Goal: Task Accomplishment & Management: Use online tool/utility

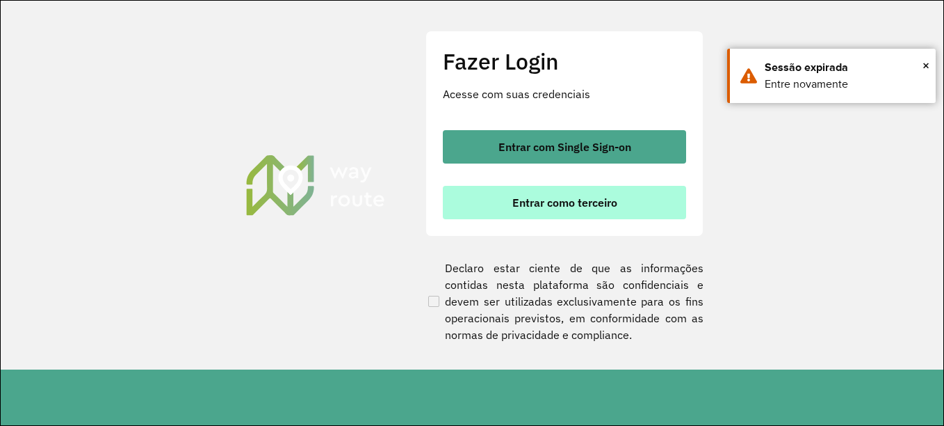
click at [562, 206] on font "Entrar como terceiro" at bounding box center [564, 202] width 105 height 14
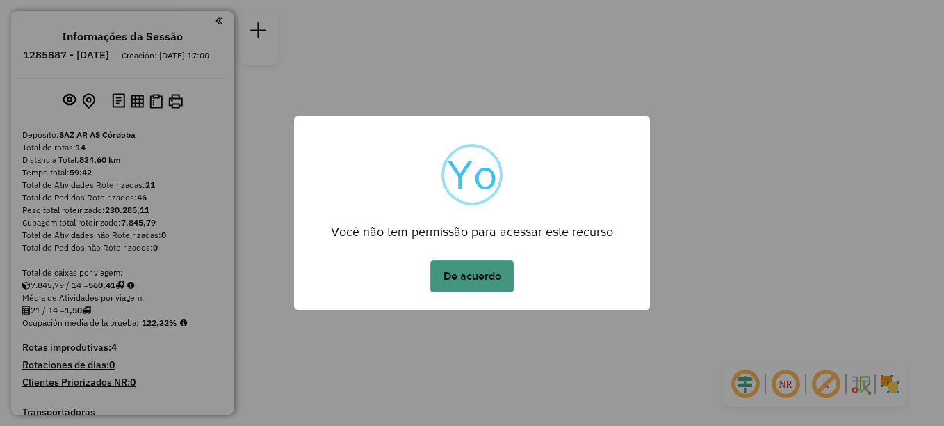
click at [469, 274] on button "De acuerdo" at bounding box center [471, 276] width 83 height 32
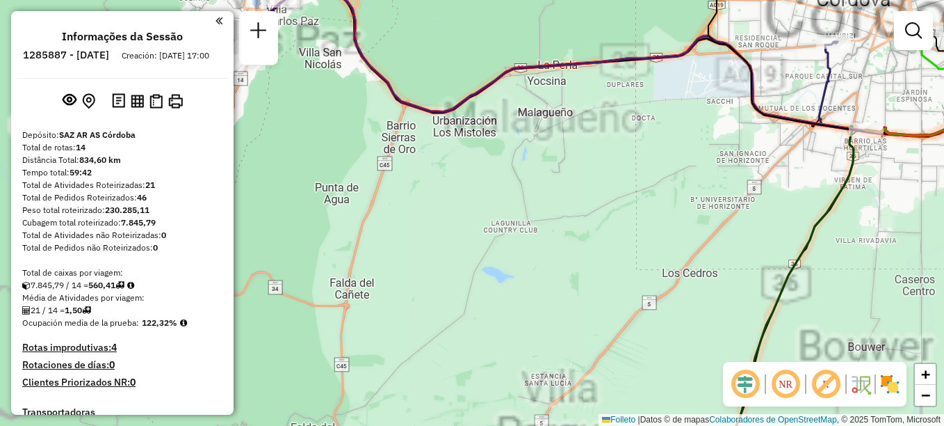
drag, startPoint x: 352, startPoint y: 204, endPoint x: 462, endPoint y: 275, distance: 131.1
click at [462, 275] on div "Janela de atendimento Grade de atendimento Capacidade Transportadoras Veículos …" at bounding box center [472, 213] width 944 height 426
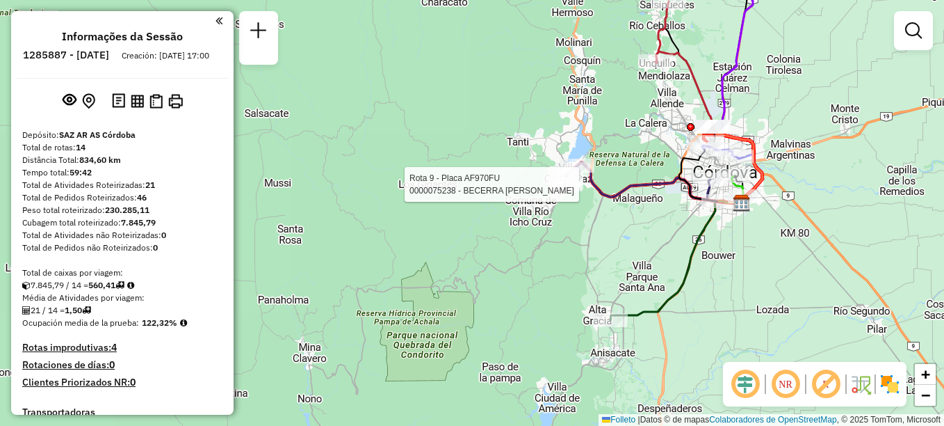
select select "**********"
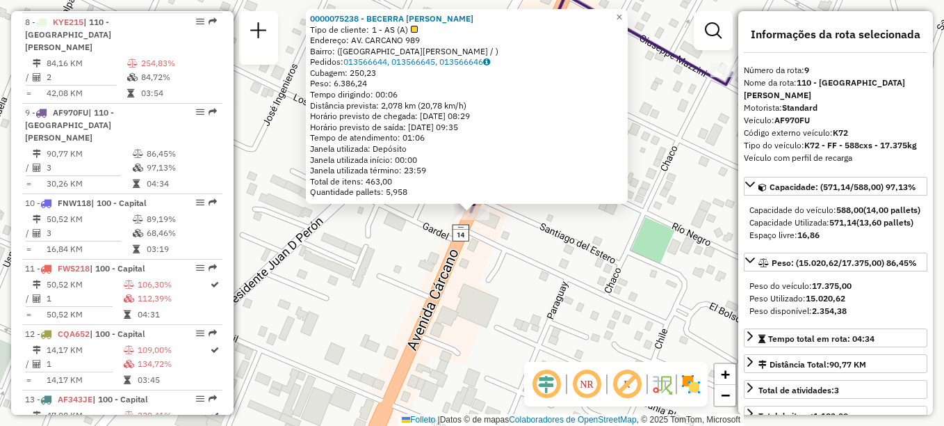
scroll to position [1055, 0]
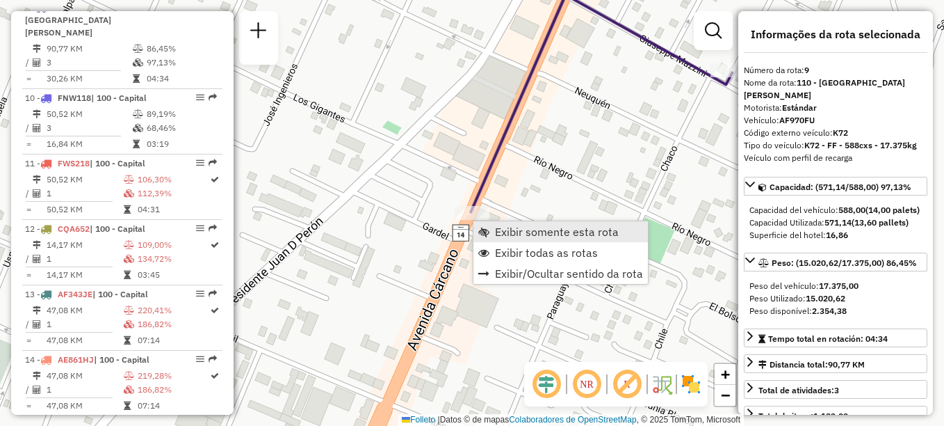
click at [526, 227] on span "Exibir somente esta rota" at bounding box center [557, 231] width 124 height 11
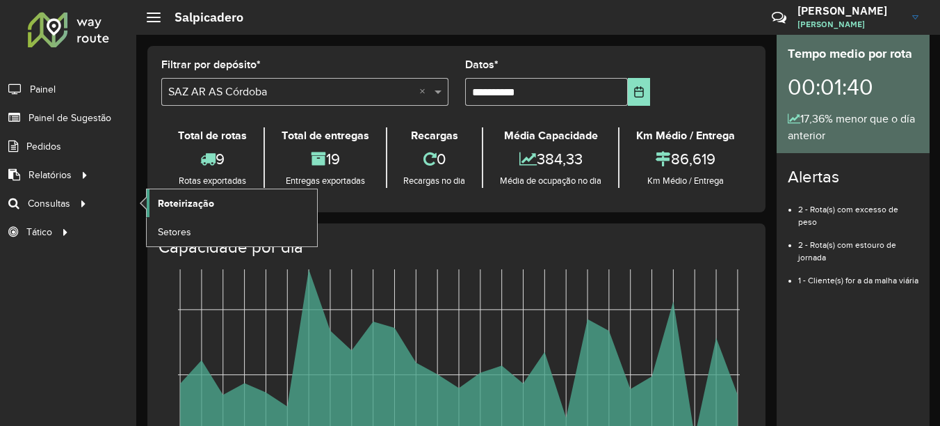
click at [175, 204] on span "Roteirização" at bounding box center [186, 203] width 56 height 15
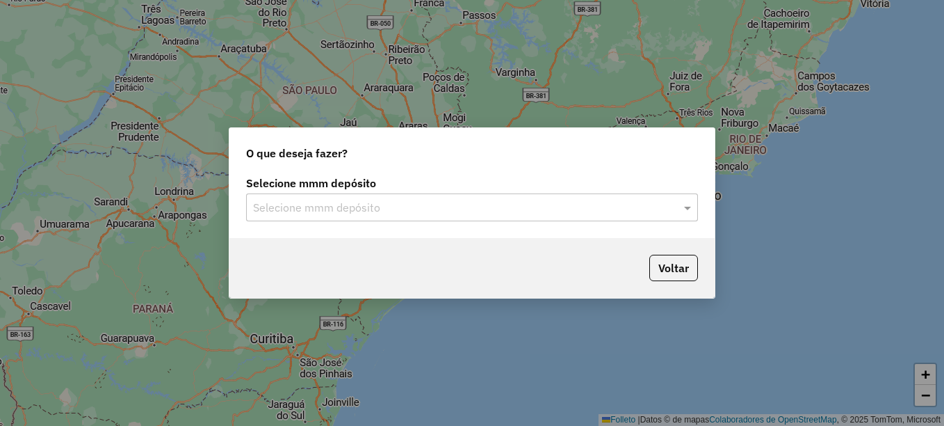
click at [381, 202] on input "text" at bounding box center [458, 208] width 410 height 17
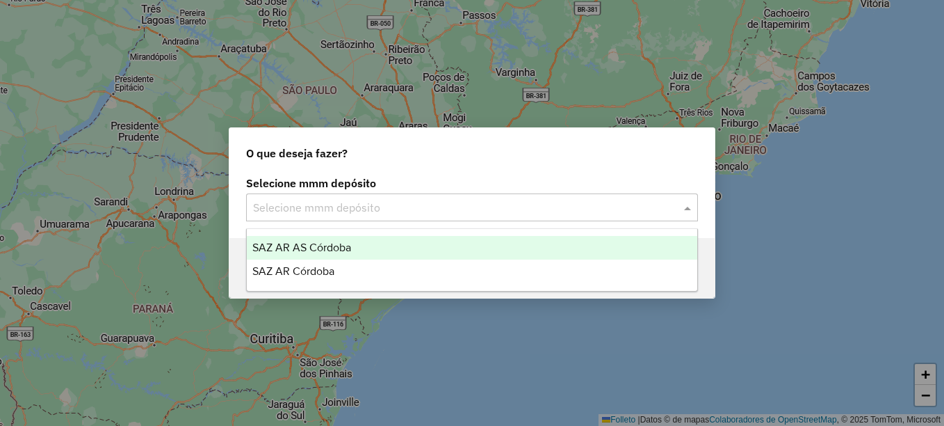
click at [327, 252] on span "SAZ AR AS Córdoba" at bounding box center [301, 247] width 99 height 12
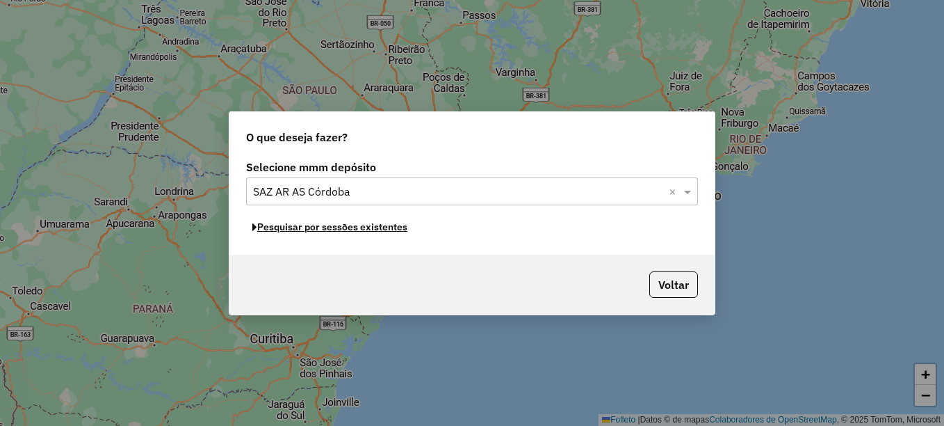
click at [312, 229] on font "Pesquisar por sessões existentes" at bounding box center [332, 226] width 150 height 13
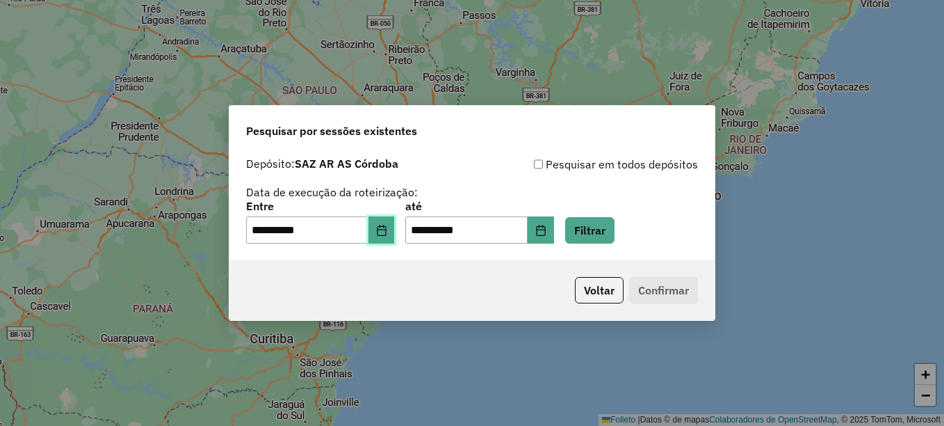
click at [387, 227] on icon "Elija la fecha" at bounding box center [381, 230] width 11 height 11
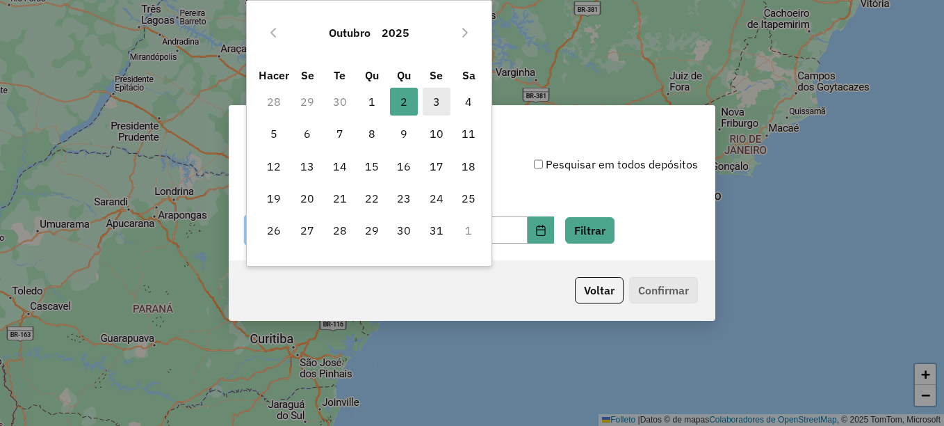
click at [435, 110] on span "3" at bounding box center [437, 102] width 28 height 28
type input "**********"
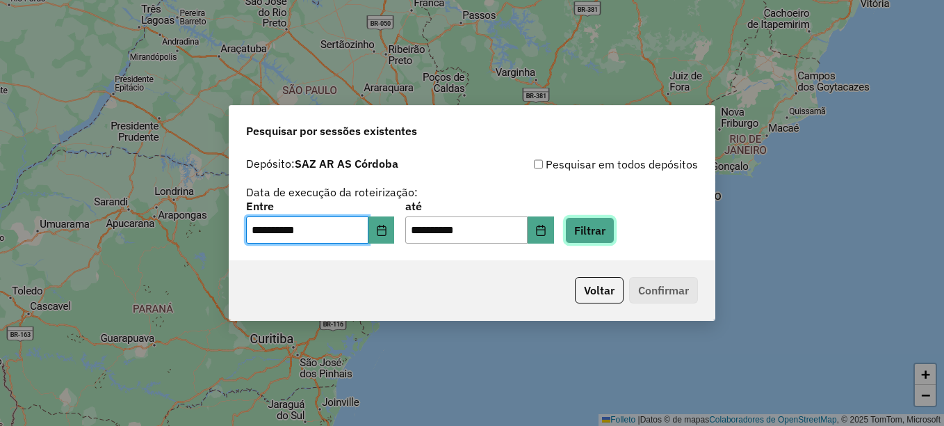
click at [608, 227] on button "Filtrar" at bounding box center [589, 230] width 49 height 26
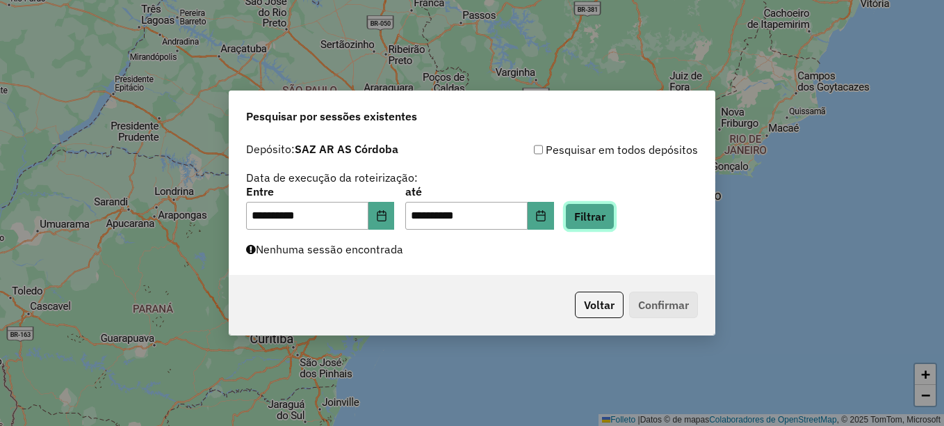
click at [615, 219] on button "Filtrar" at bounding box center [589, 216] width 49 height 26
click at [606, 210] on button "Filtrar" at bounding box center [589, 216] width 49 height 26
click at [615, 218] on button "Filtrar" at bounding box center [589, 216] width 49 height 26
click at [603, 220] on button "Filtrar" at bounding box center [589, 216] width 49 height 26
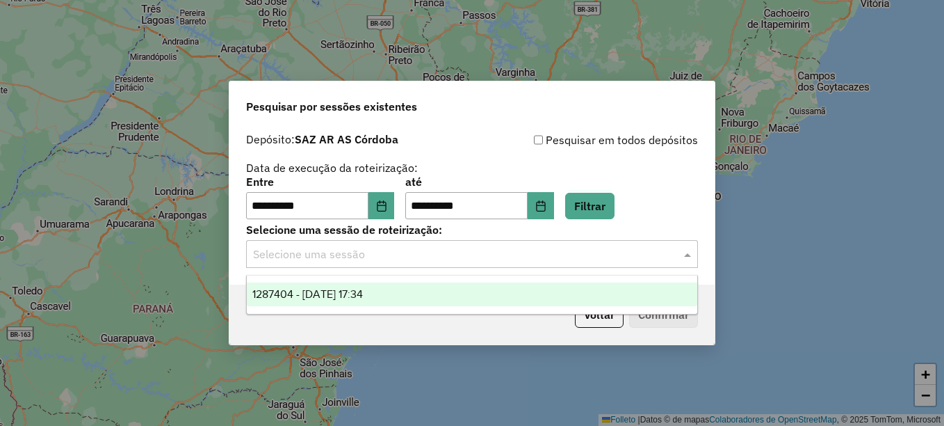
click at [366, 252] on input "text" at bounding box center [458, 254] width 410 height 17
click at [345, 303] on div "1287404 - 03/10/2025 17:34" at bounding box center [472, 294] width 451 height 24
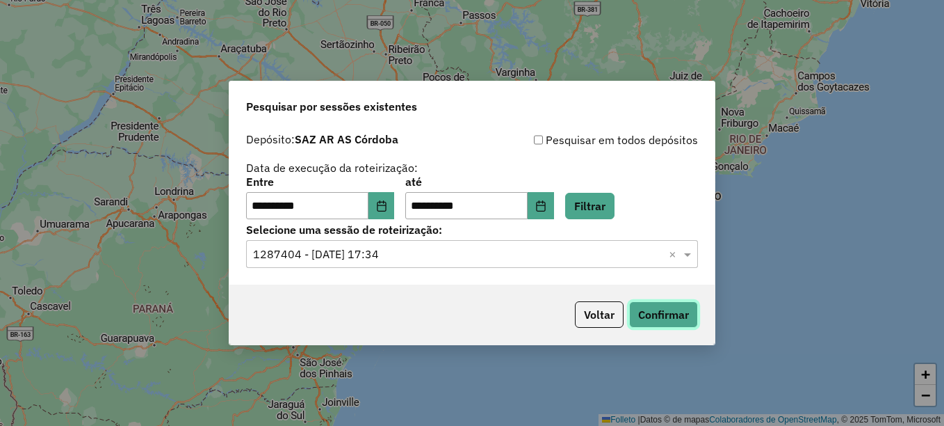
click at [676, 317] on button "Confirmar" at bounding box center [663, 314] width 69 height 26
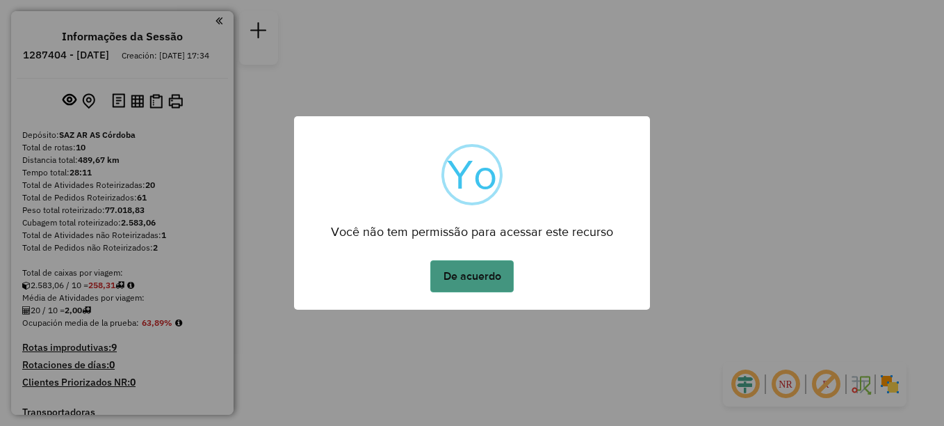
click at [477, 279] on button "De acuerdo" at bounding box center [471, 276] width 83 height 32
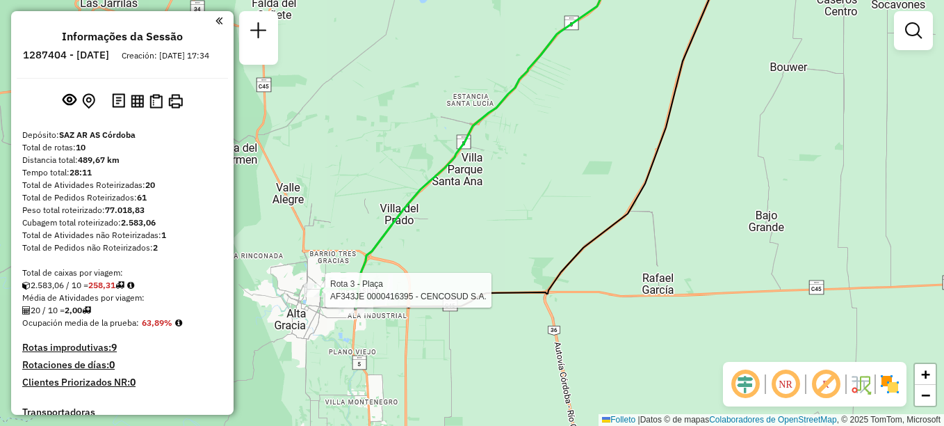
select select "**********"
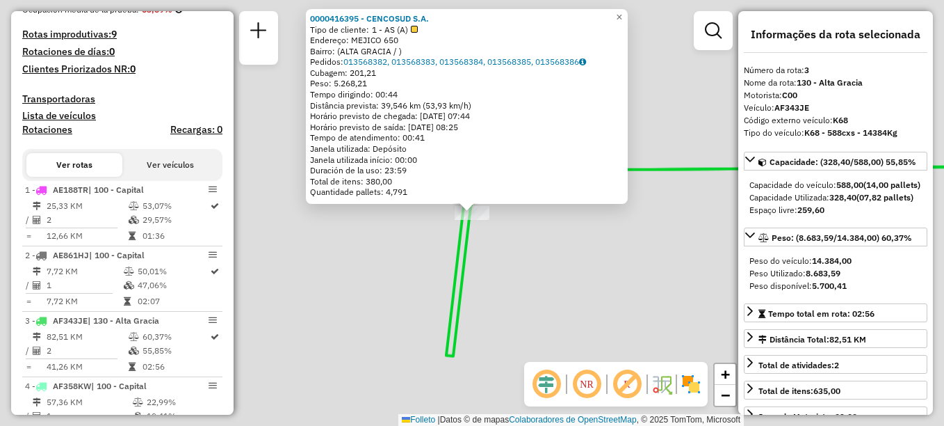
scroll to position [626, 0]
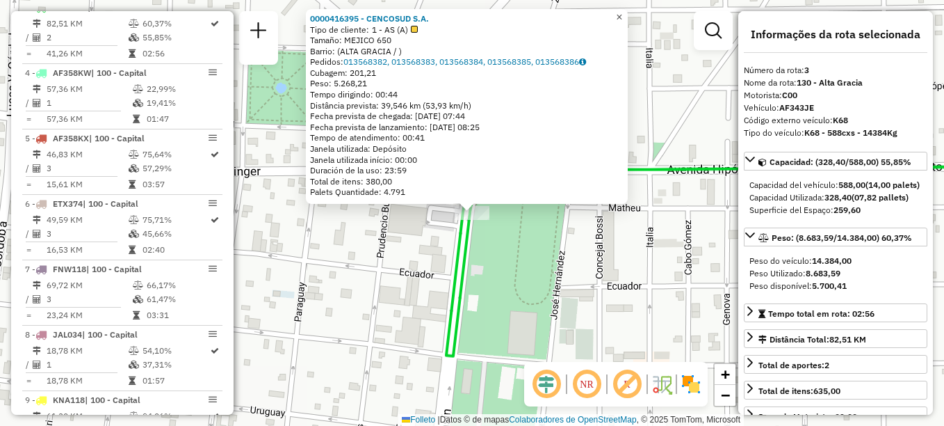
click at [622, 13] on span "×" at bounding box center [619, 17] width 6 height 12
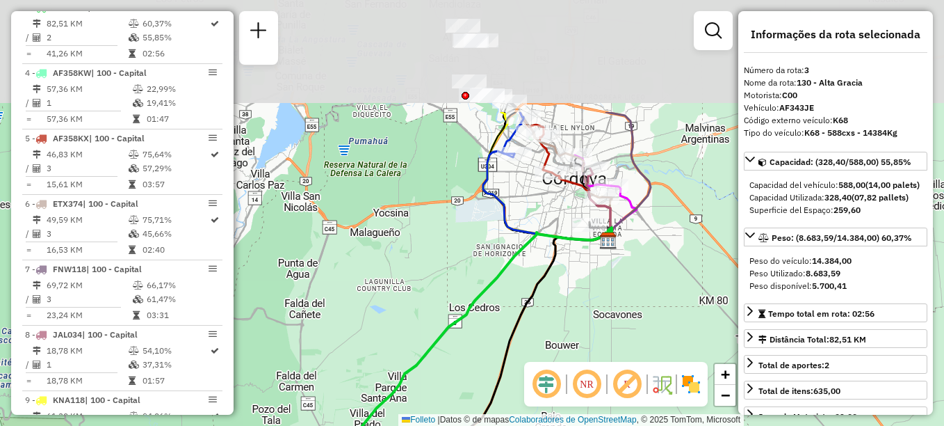
drag, startPoint x: 426, startPoint y: 297, endPoint x: 430, endPoint y: 325, distance: 28.2
click at [430, 325] on div "Janela de atendimento Grade de atendimento Capacidade Transportadoras Veículos …" at bounding box center [472, 213] width 944 height 426
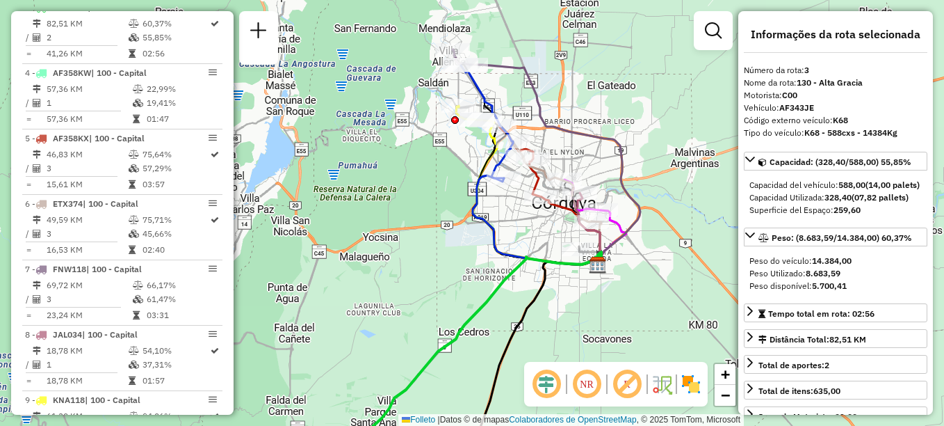
drag, startPoint x: 463, startPoint y: 145, endPoint x: 444, endPoint y: 266, distance: 123.2
click at [444, 266] on div "Janela de atendimento Grade de atendimento Capacidade Transportadoras Veículos …" at bounding box center [472, 213] width 944 height 426
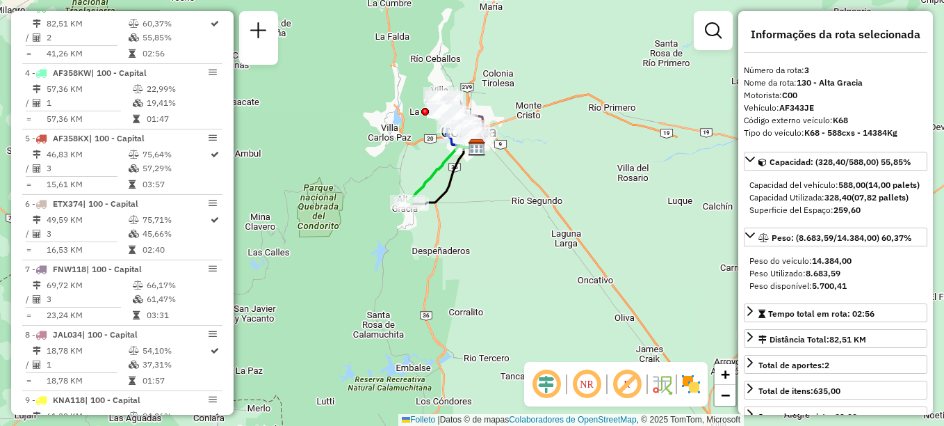
drag, startPoint x: 506, startPoint y: 314, endPoint x: 492, endPoint y: 194, distance: 120.5
click at [492, 194] on div "Janela de atendimento Grade de atendimento Capacidade Transportadoras Veículos …" at bounding box center [472, 213] width 944 height 426
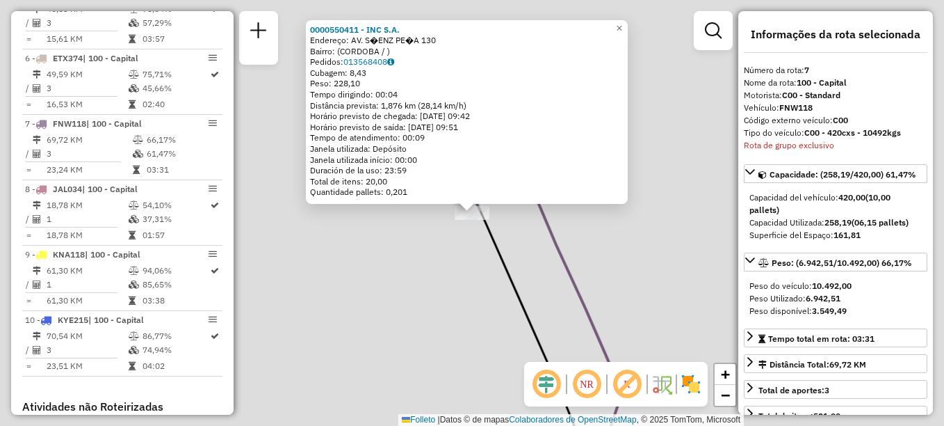
scroll to position [887, 0]
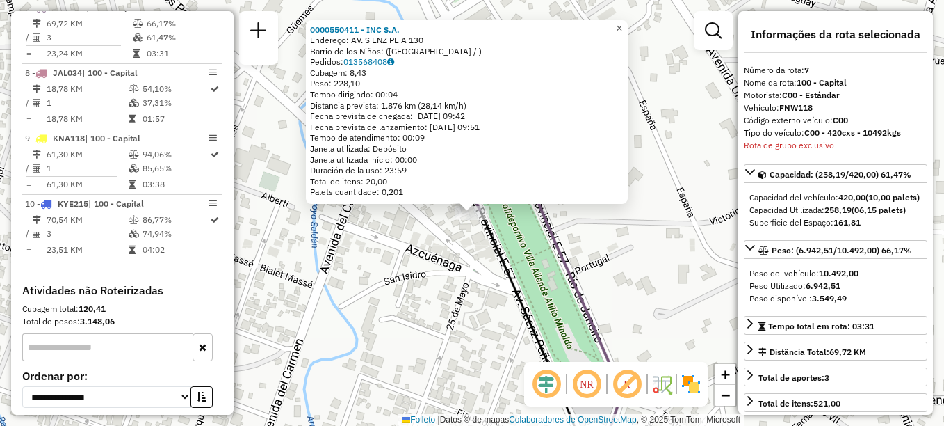
click at [622, 26] on span "×" at bounding box center [619, 28] width 6 height 12
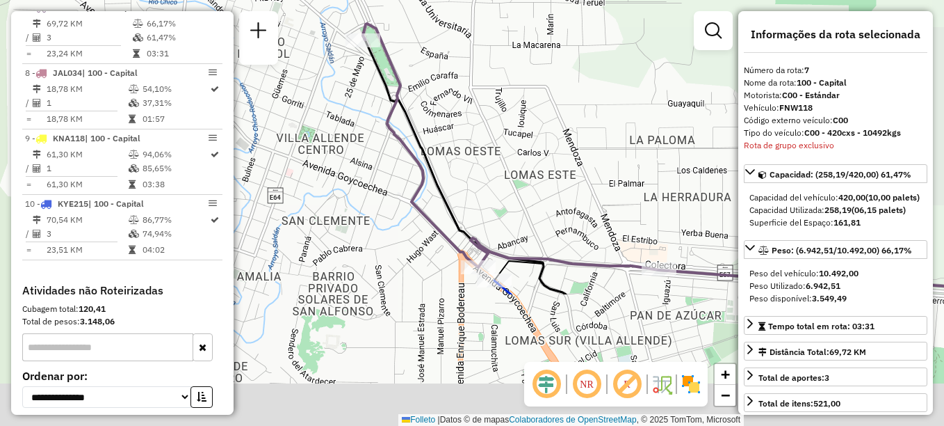
drag, startPoint x: 423, startPoint y: 301, endPoint x: 415, endPoint y: 111, distance: 190.7
click at [416, 120] on icon at bounding box center [465, 167] width 201 height 254
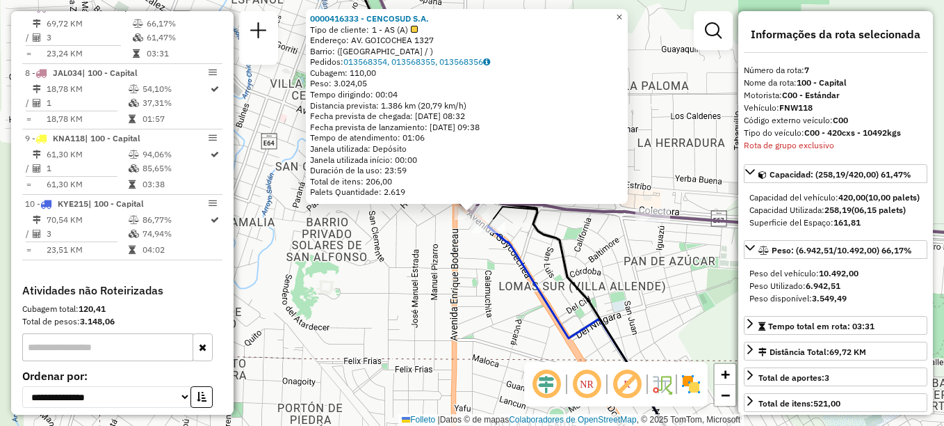
click at [622, 12] on span "×" at bounding box center [619, 17] width 6 height 12
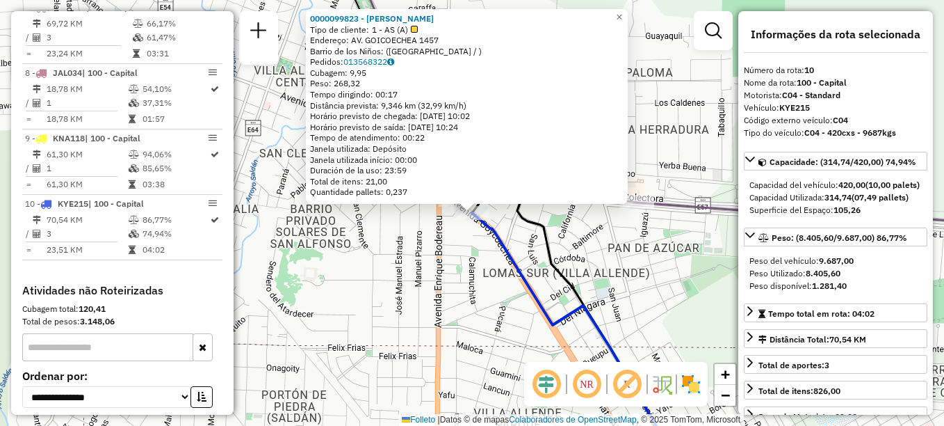
scroll to position [988, 0]
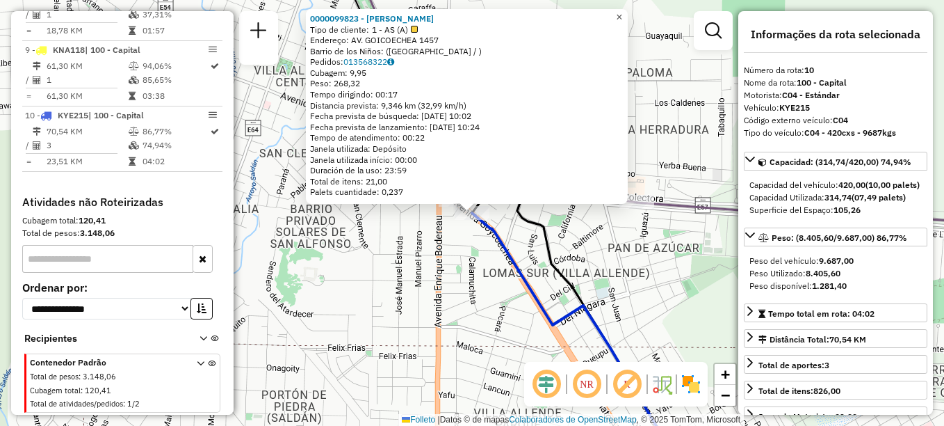
click at [622, 12] on span "×" at bounding box center [619, 17] width 6 height 12
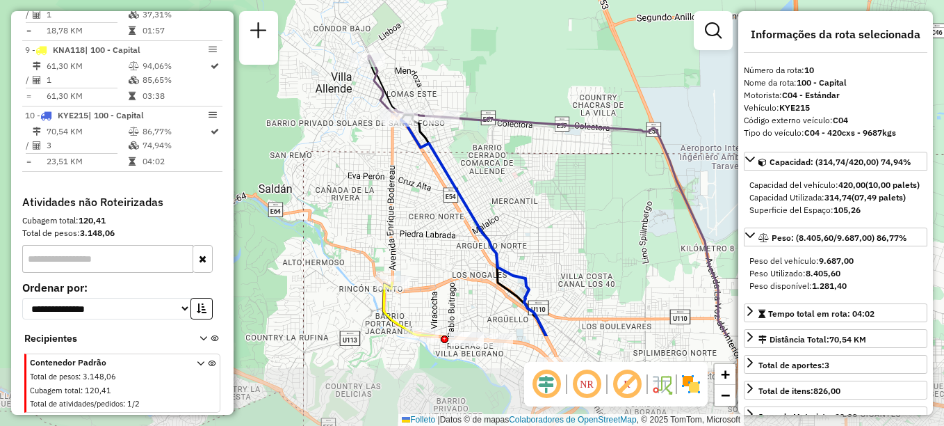
drag, startPoint x: 387, startPoint y: 247, endPoint x: 390, endPoint y: 188, distance: 58.5
click at [389, 191] on div "Janela de atendimento Grade de atendimento Capacidade Transportadoras Veículos …" at bounding box center [472, 213] width 944 height 426
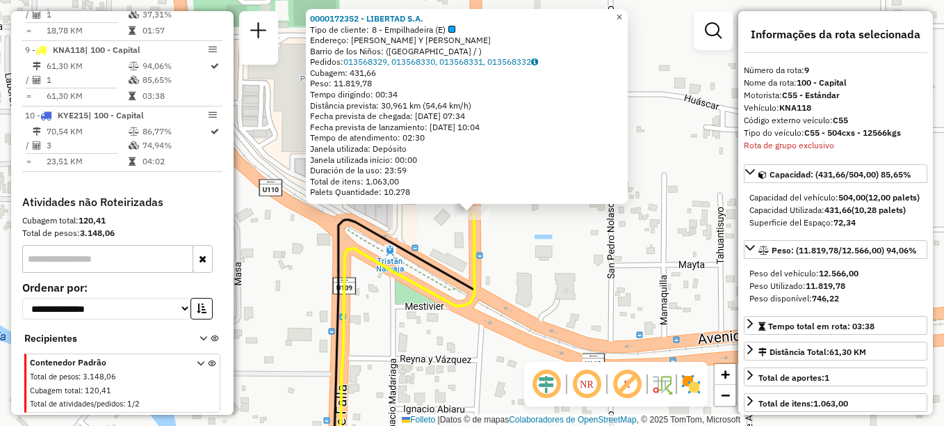
click at [622, 11] on span "×" at bounding box center [619, 17] width 6 height 12
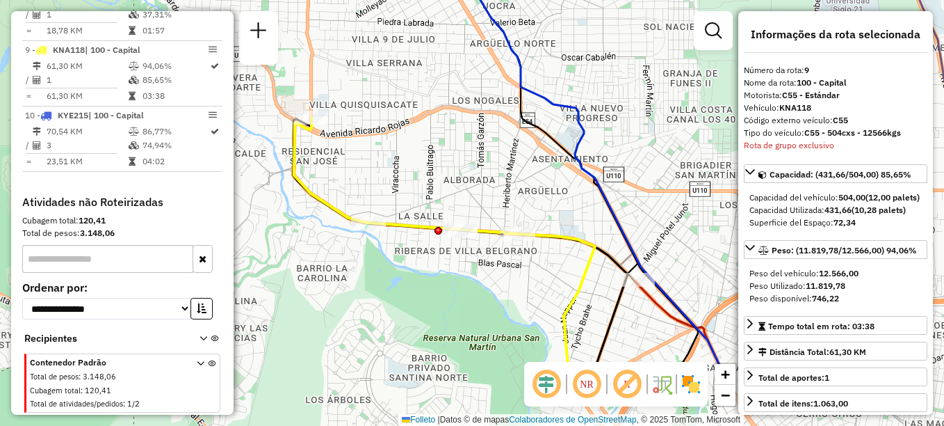
drag, startPoint x: 373, startPoint y: 293, endPoint x: 391, endPoint y: 183, distance: 111.2
click at [391, 183] on div "Janela de atendimento Grade de atendimento Capacidade Transportadoras Veículos …" at bounding box center [472, 213] width 944 height 426
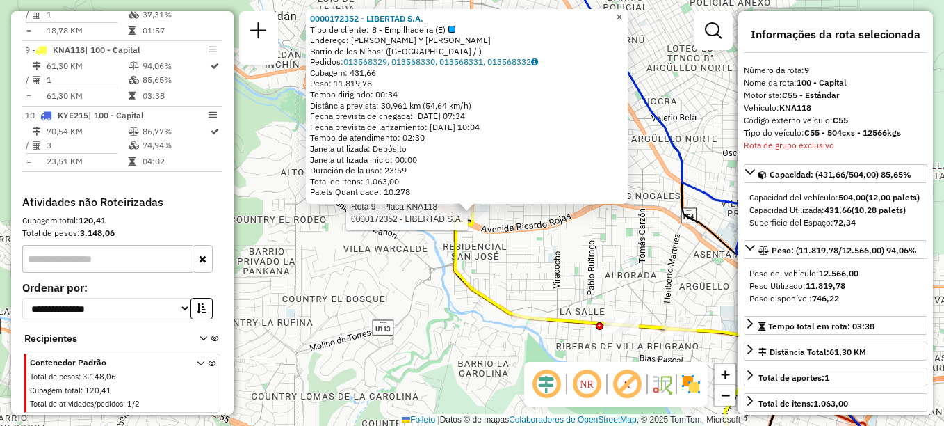
click at [624, 12] on link "×" at bounding box center [619, 17] width 17 height 17
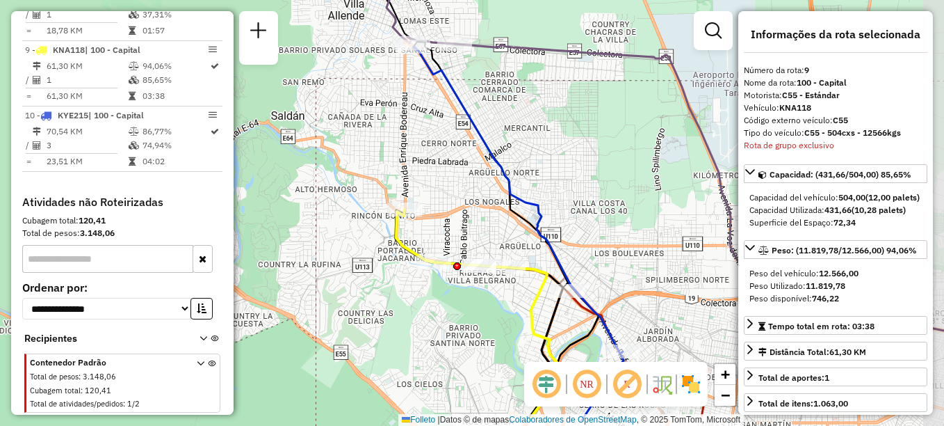
drag, startPoint x: 525, startPoint y: 198, endPoint x: 464, endPoint y: 152, distance: 76.9
click at [464, 152] on div "Janela de atendimento Grade de atendimento Capacidade Transportadoras Veículos …" at bounding box center [472, 213] width 944 height 426
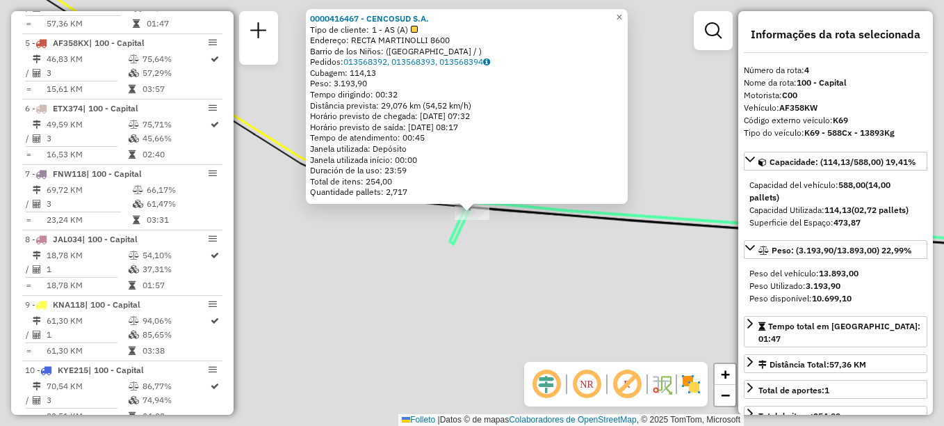
scroll to position [691, 0]
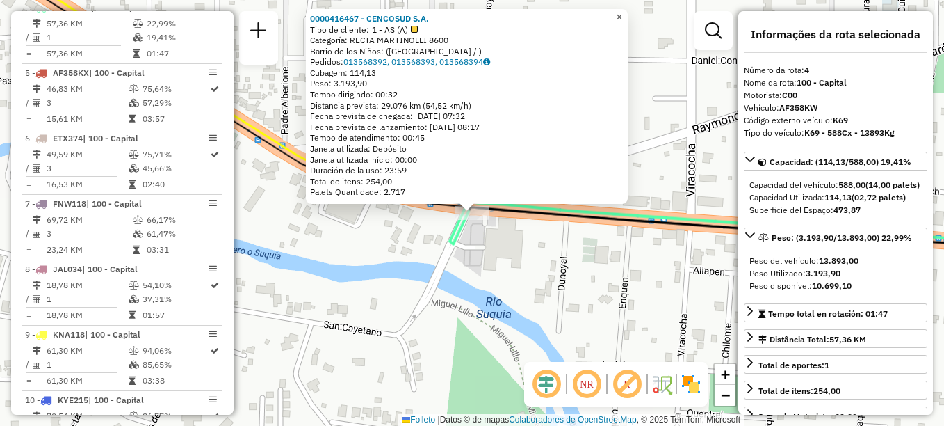
click at [622, 14] on span "×" at bounding box center [619, 17] width 6 height 12
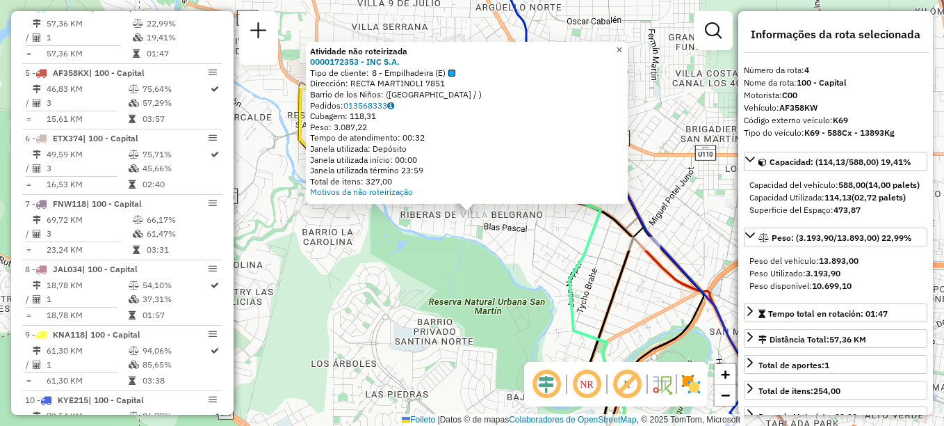
click at [622, 47] on span "×" at bounding box center [619, 50] width 6 height 12
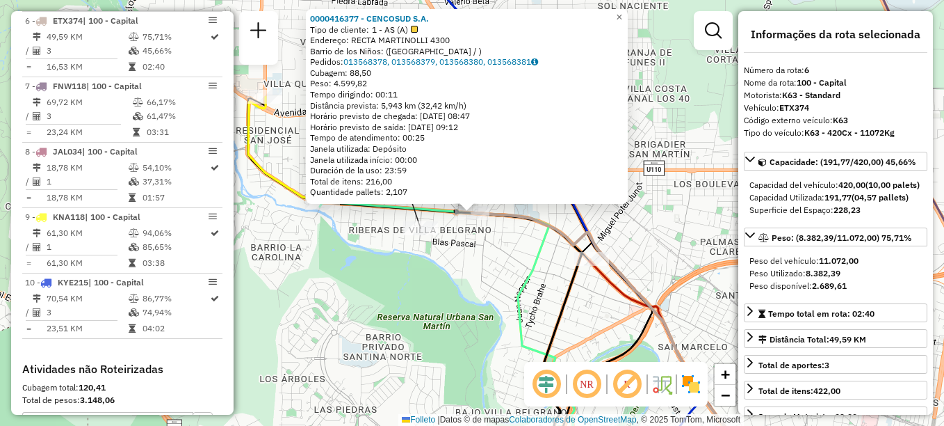
scroll to position [822, 0]
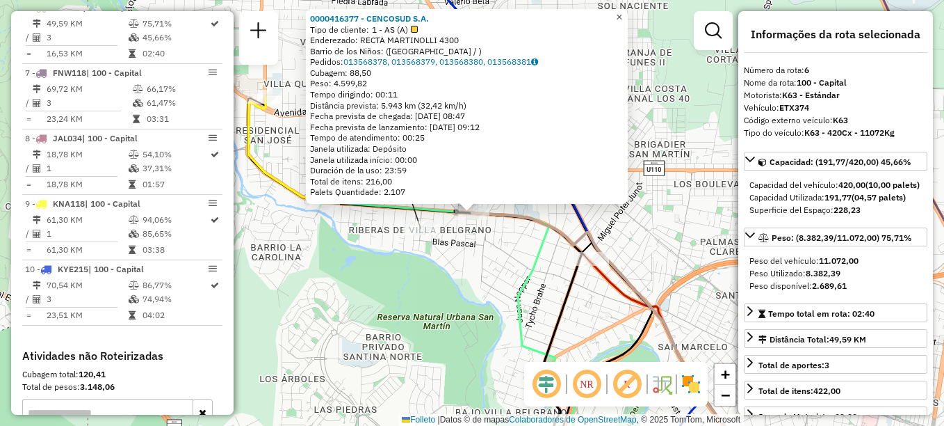
click at [622, 11] on span "×" at bounding box center [619, 17] width 6 height 12
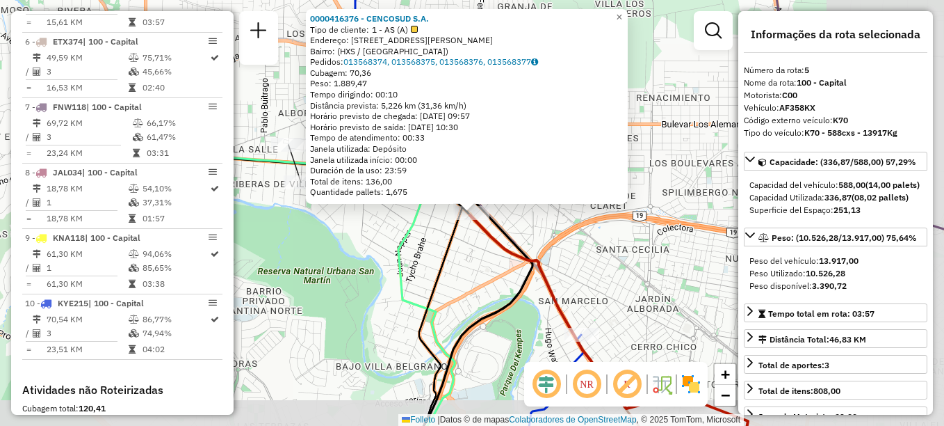
scroll to position [756, 0]
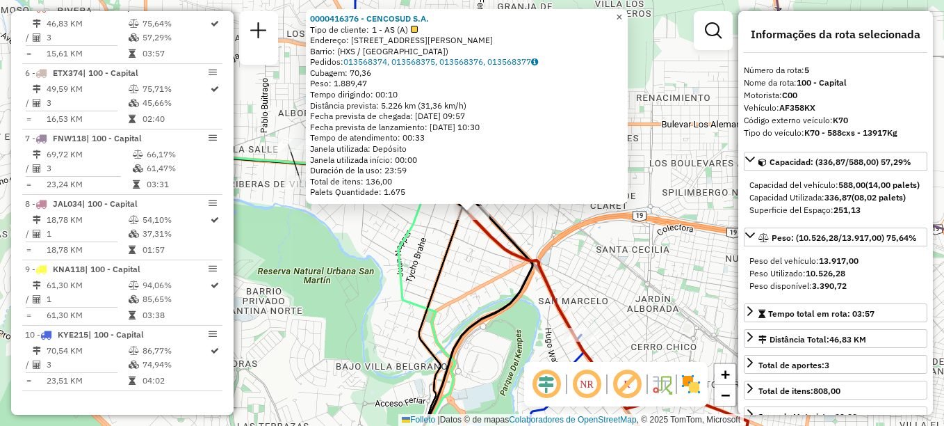
click at [622, 17] on span "×" at bounding box center [619, 17] width 6 height 12
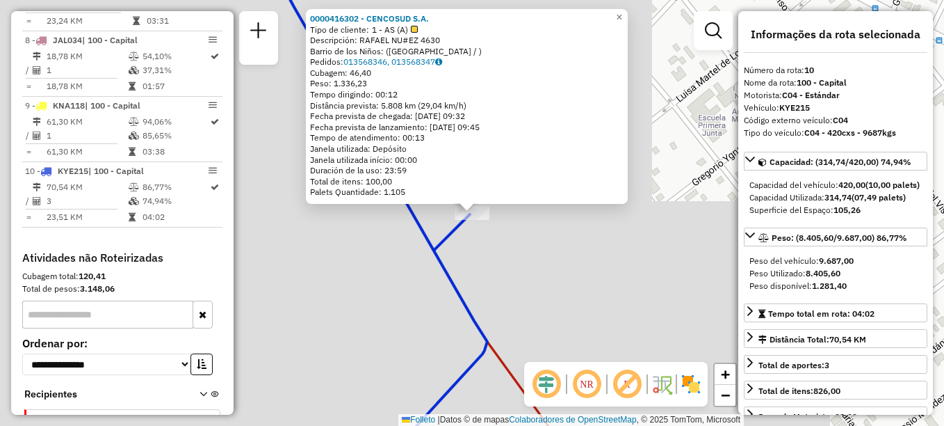
scroll to position [988, 0]
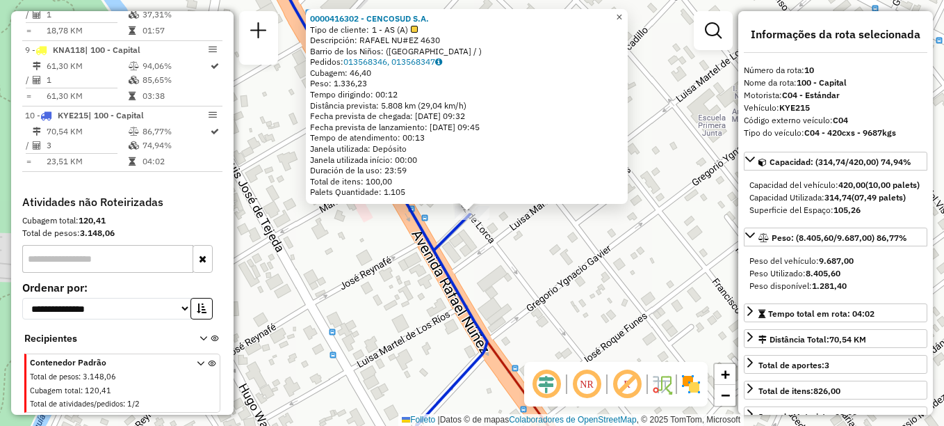
click at [624, 17] on link "×" at bounding box center [619, 17] width 17 height 17
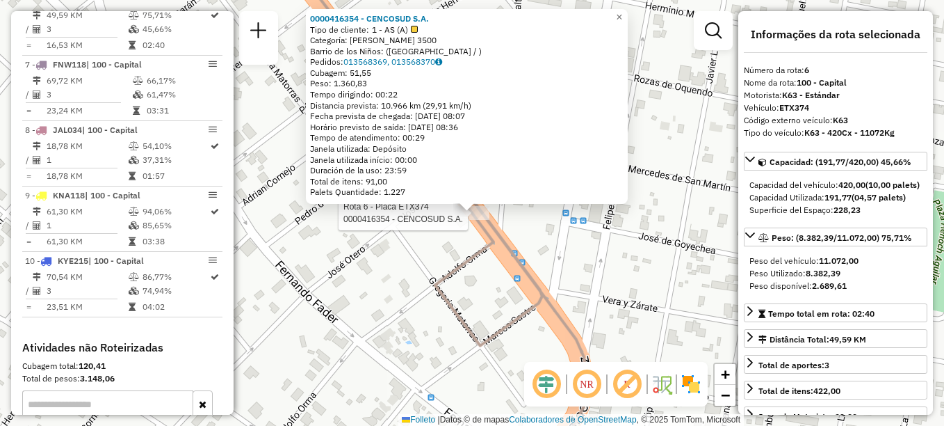
scroll to position [822, 0]
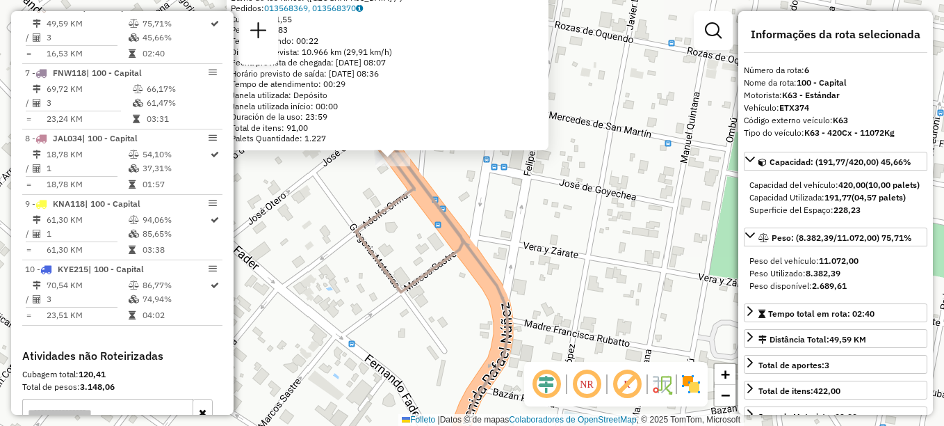
drag, startPoint x: 556, startPoint y: 243, endPoint x: 499, endPoint y: 203, distance: 69.3
click at [514, 210] on div "0000416354 - CENCOSUD S.A. Tipo de cliente: 1 - AS (A) Categoría: RAFAEL NUNEZ …" at bounding box center [472, 213] width 944 height 426
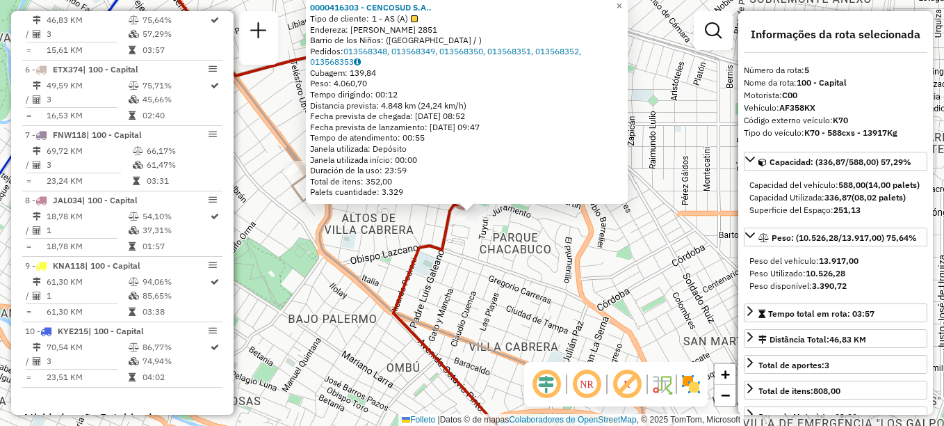
scroll to position [756, 0]
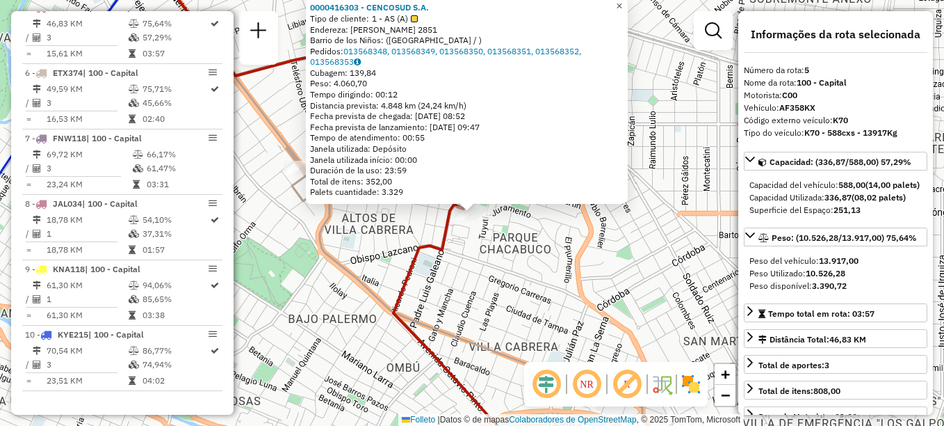
click at [622, 0] on span "×" at bounding box center [619, 6] width 6 height 12
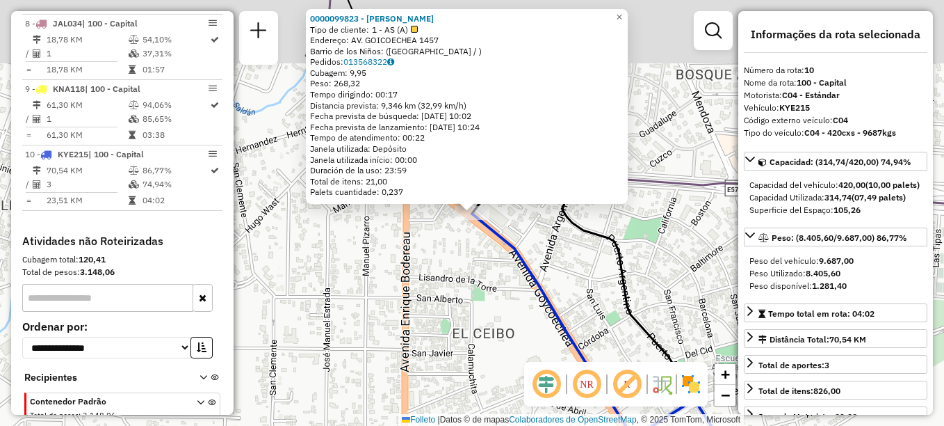
scroll to position [988, 0]
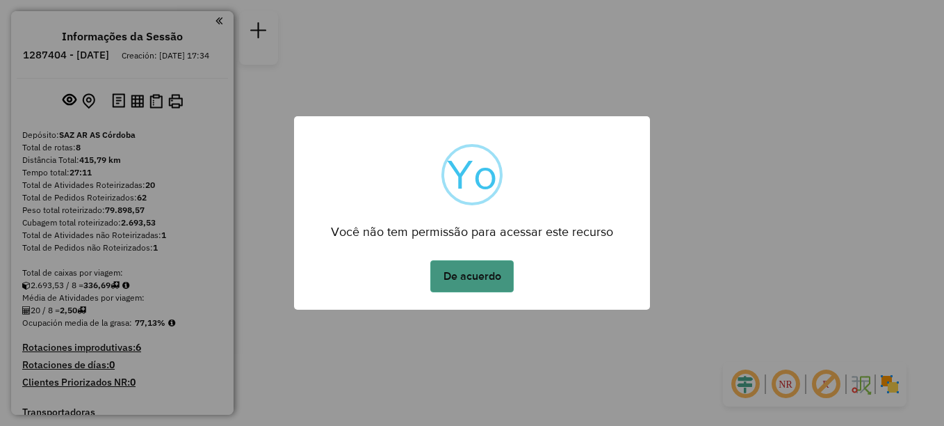
click at [456, 281] on button "De acuerdo" at bounding box center [471, 276] width 83 height 32
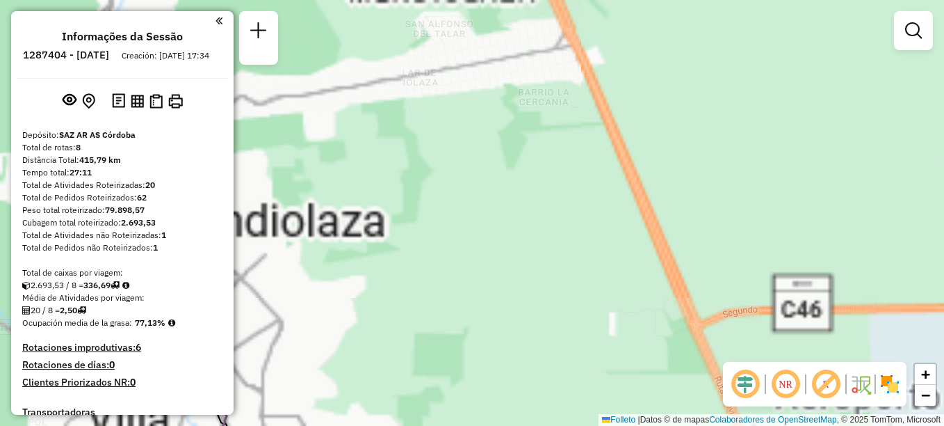
drag, startPoint x: 549, startPoint y: 66, endPoint x: 594, endPoint y: 17, distance: 67.4
click at [593, 17] on div "Janela de atendimento Grade de atendimento Capacidade Transportadoras Veículos …" at bounding box center [472, 213] width 944 height 426
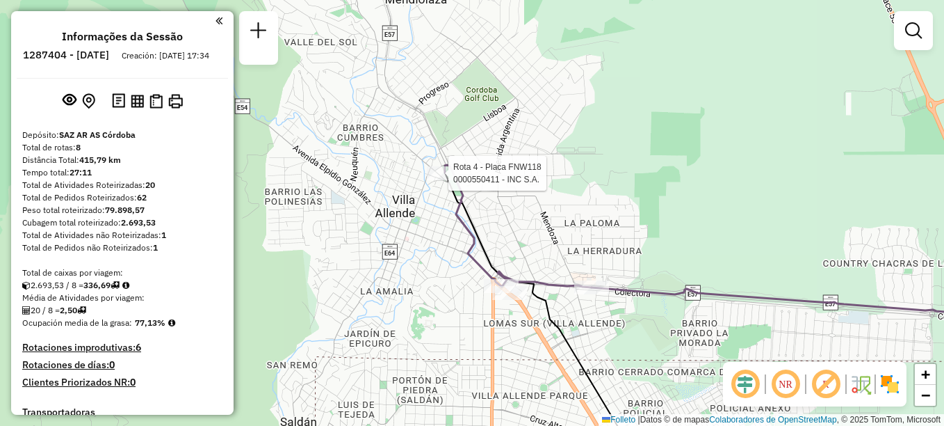
select select "**********"
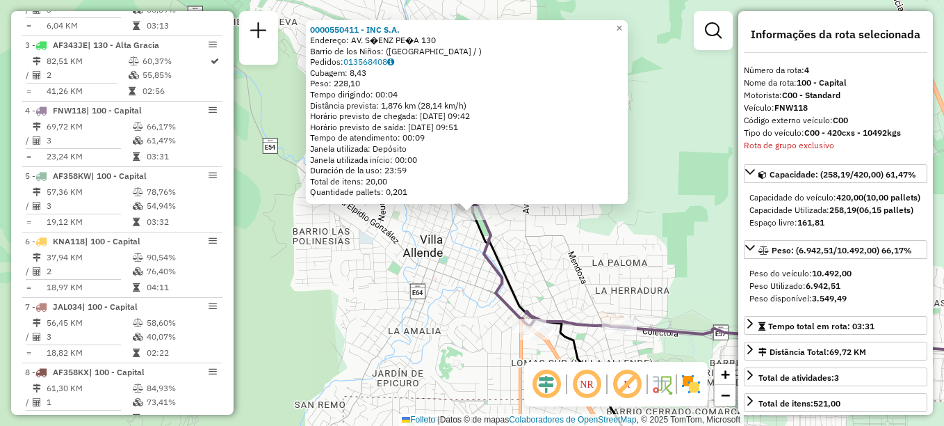
scroll to position [691, 0]
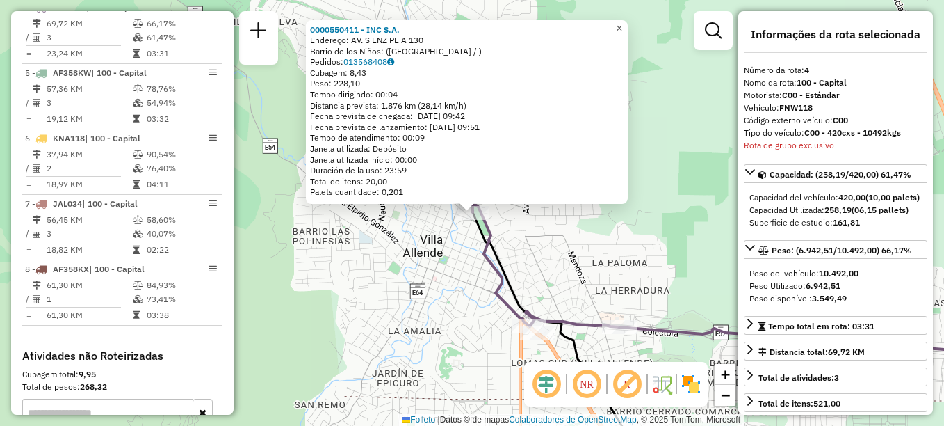
click at [624, 24] on link "×" at bounding box center [619, 28] width 17 height 17
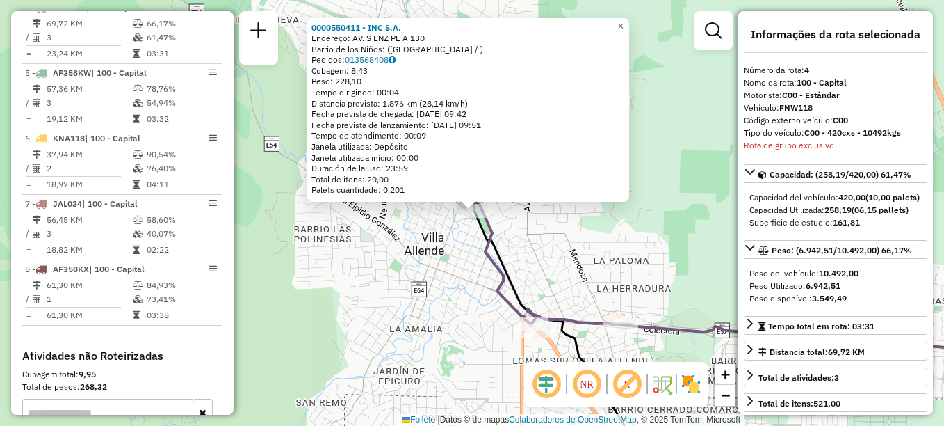
drag, startPoint x: 543, startPoint y: 264, endPoint x: 453, endPoint y: 117, distance: 171.7
click at [453, 117] on div "0000550411 - INC S.A. Endereço: AV. S ENZ PE A 130 Barrio de los Niños: (CÓRDOB…" at bounding box center [472, 213] width 944 height 426
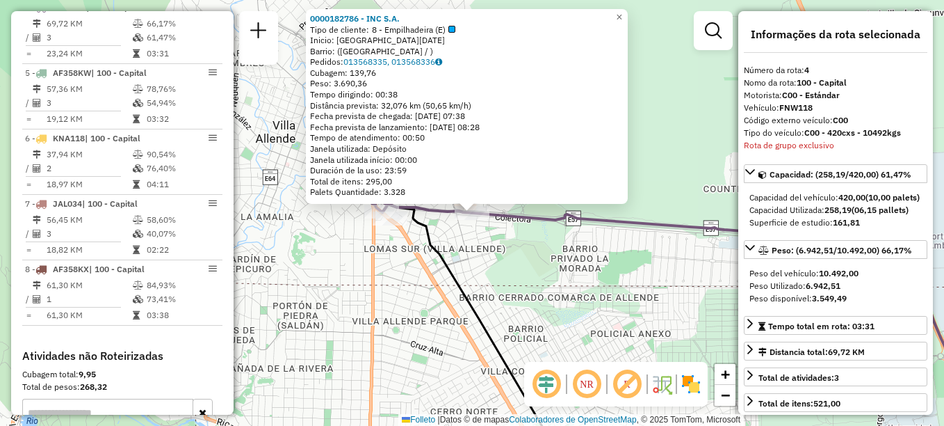
click at [476, 242] on div "0000182786 - INC S.A. Tipo de cliente: 8 - Empilhadeira (E) Inicio: RIO DE JANE…" at bounding box center [472, 213] width 944 height 426
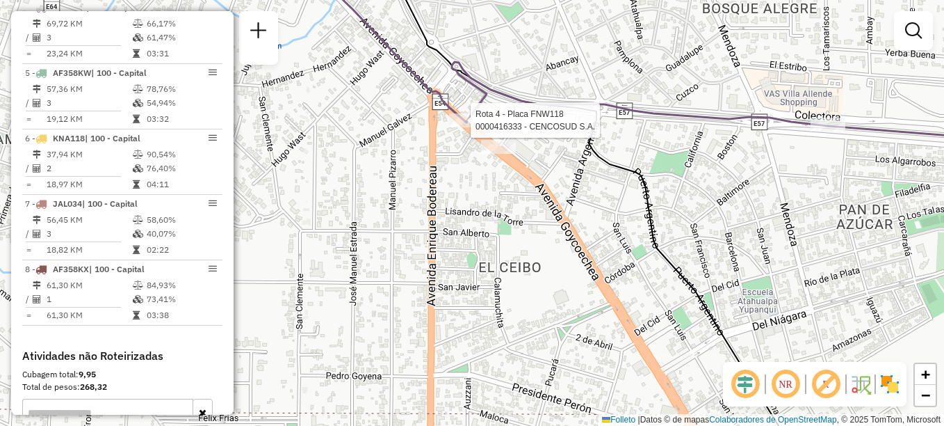
select select "**********"
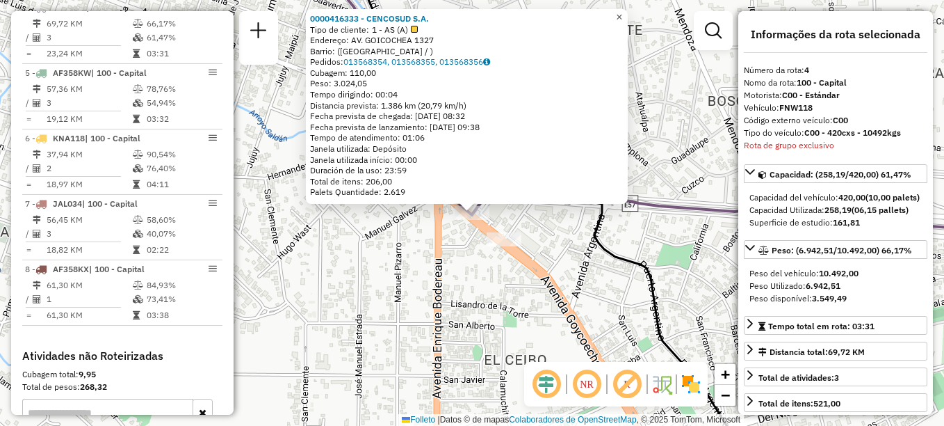
click at [622, 14] on span "×" at bounding box center [619, 17] width 6 height 12
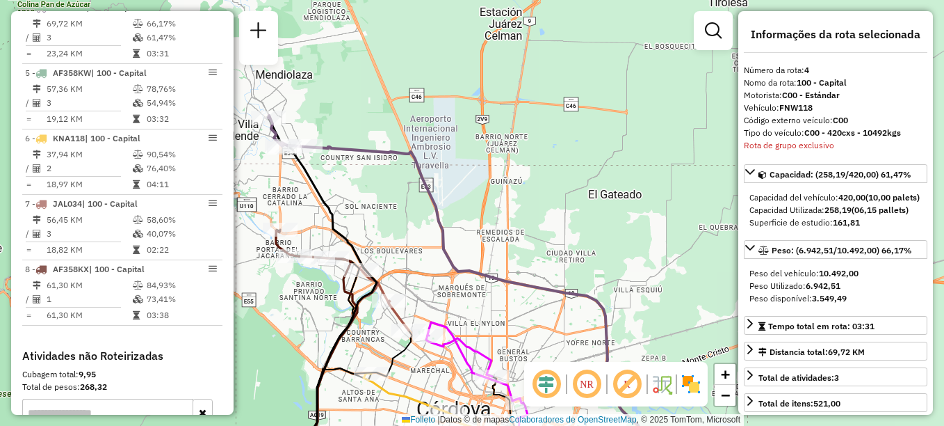
drag, startPoint x: 352, startPoint y: 195, endPoint x: 377, endPoint y: 143, distance: 57.8
click at [377, 143] on div "Janela de atendimento Grade de atendimento Capacidade Transportadoras Veículos …" at bounding box center [472, 213] width 944 height 426
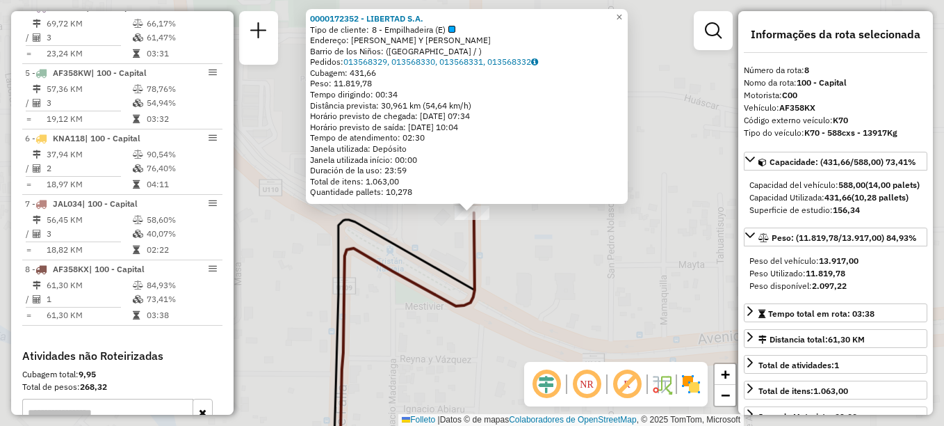
scroll to position [857, 0]
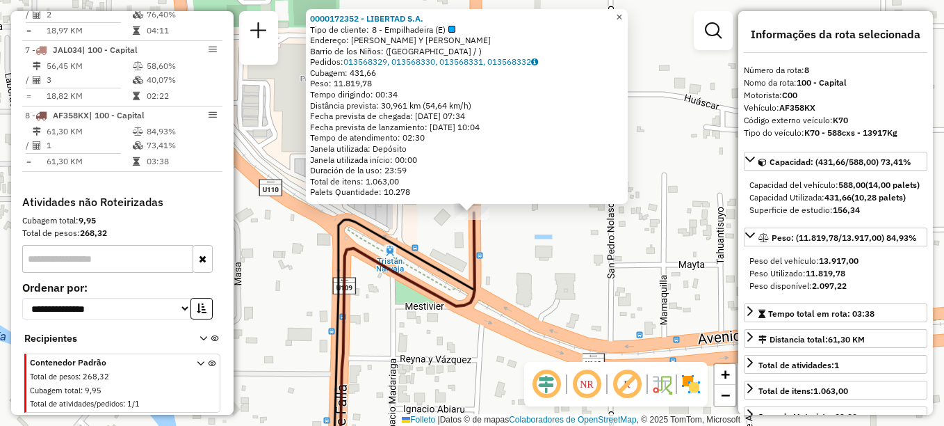
click at [622, 15] on span "×" at bounding box center [619, 17] width 6 height 12
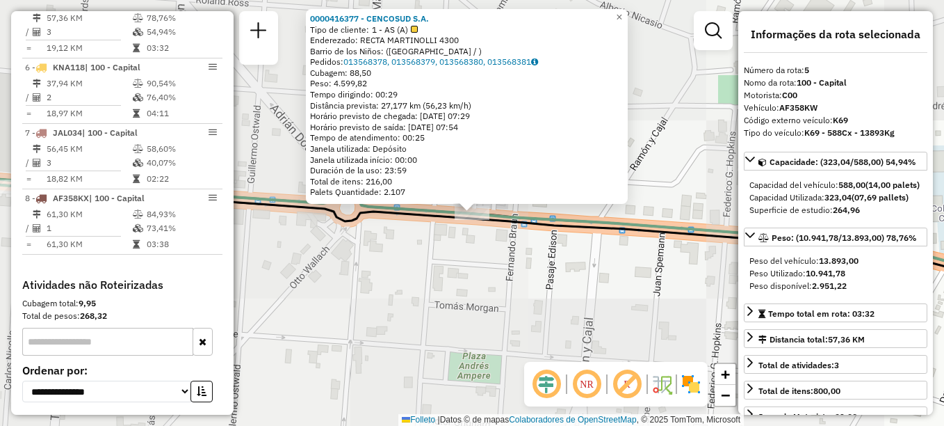
scroll to position [756, 0]
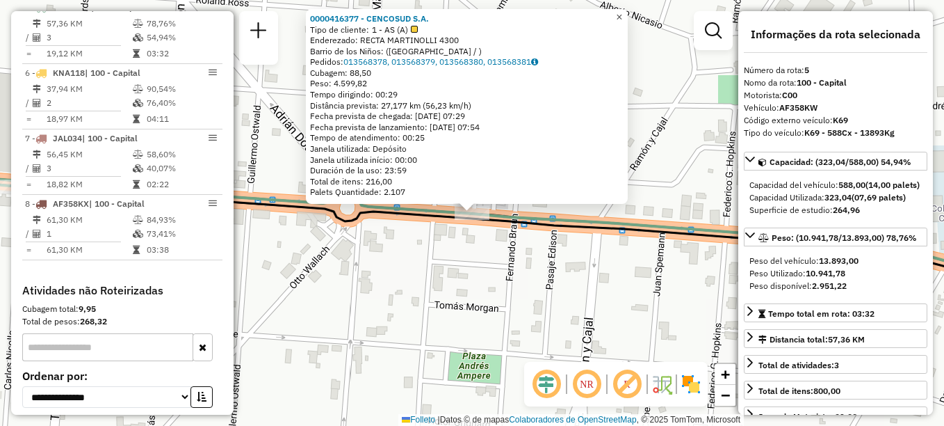
click at [622, 16] on span "×" at bounding box center [619, 17] width 6 height 12
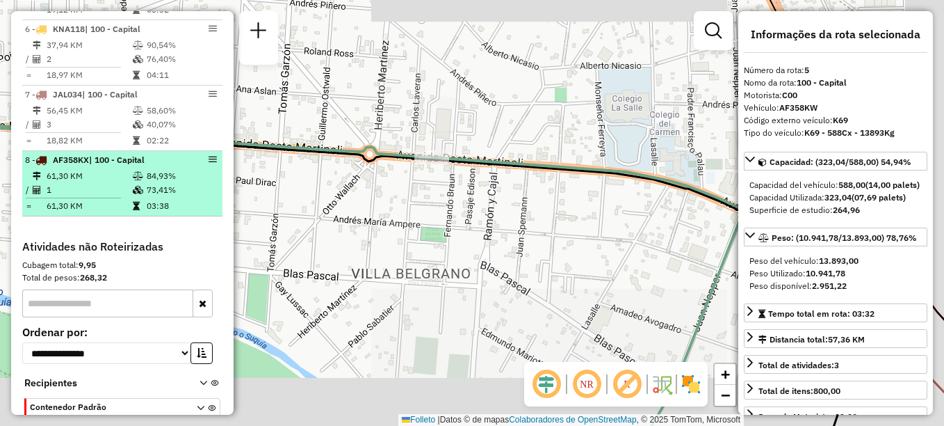
scroll to position [857, 0]
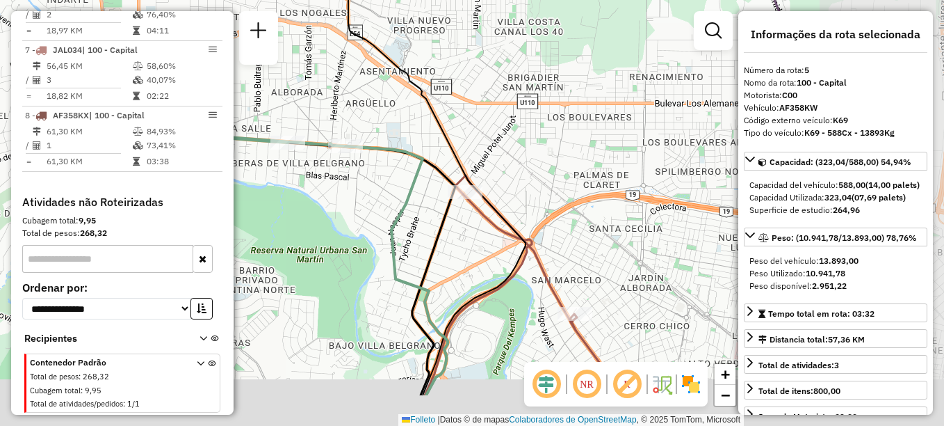
drag, startPoint x: 313, startPoint y: 159, endPoint x: 319, endPoint y: 140, distance: 19.8
click at [304, 144] on div "Janela de atendimento Grade de atendimento Capacidade Transportadoras Veículos …" at bounding box center [472, 213] width 944 height 426
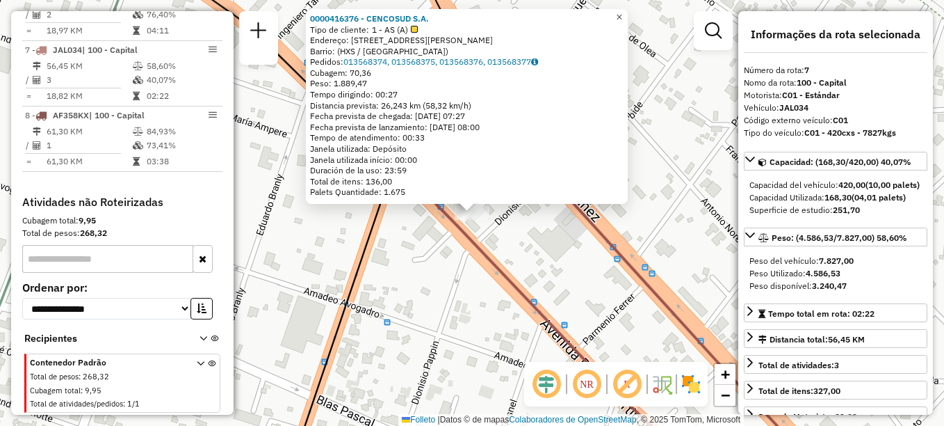
click at [622, 12] on span "×" at bounding box center [619, 17] width 6 height 12
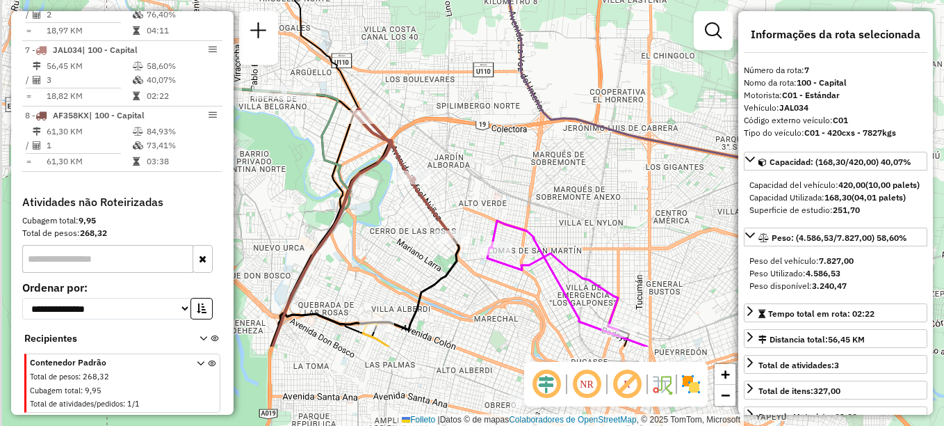
drag, startPoint x: 514, startPoint y: 264, endPoint x: 530, endPoint y: 139, distance: 125.6
click at [530, 140] on div "Janela de atendimento Grade de atendimento Capacidade Transportadoras Veículos …" at bounding box center [472, 213] width 944 height 426
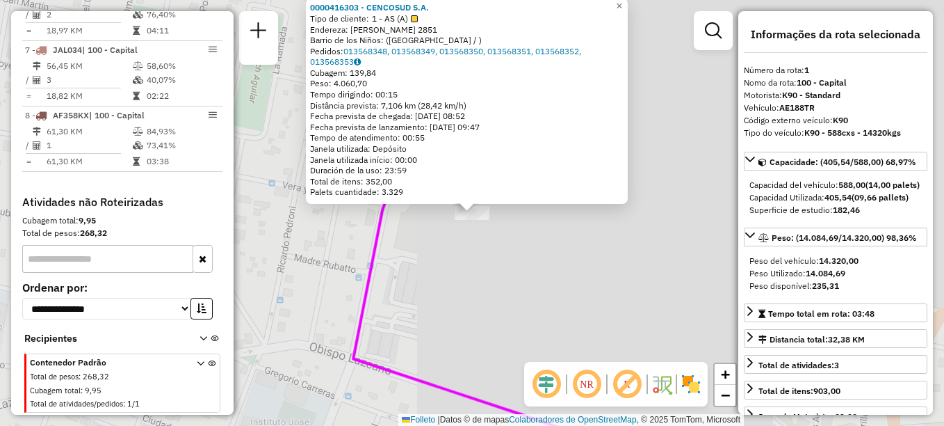
scroll to position [495, 0]
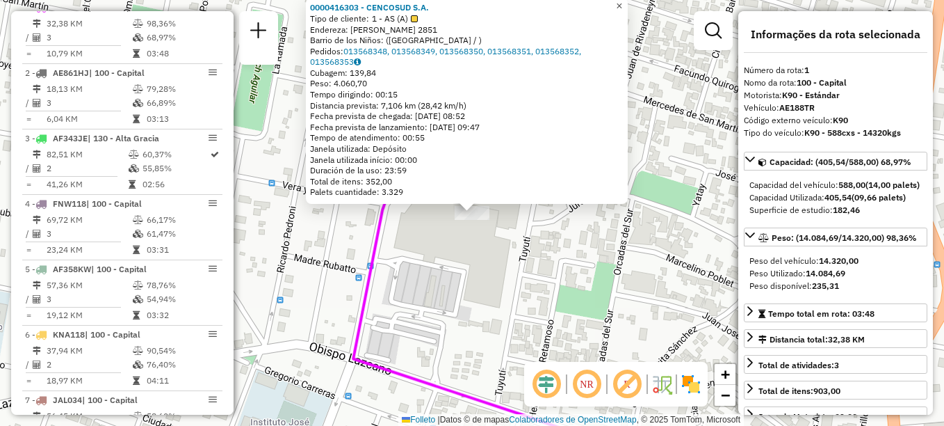
click at [622, 1] on span "×" at bounding box center [619, 6] width 6 height 12
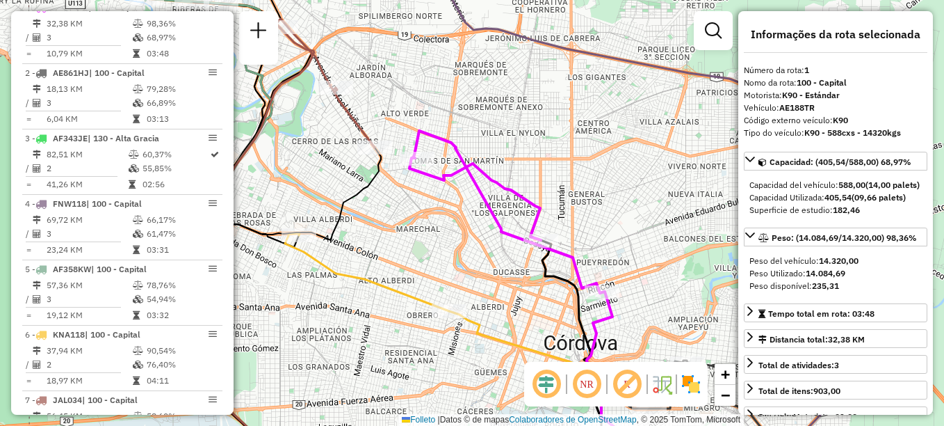
drag, startPoint x: 590, startPoint y: 241, endPoint x: 647, endPoint y: 261, distance: 59.8
click at [647, 261] on div "Janela de atendimento Grade de atendimento Capacidade Transportadoras Veículos …" at bounding box center [472, 213] width 944 height 426
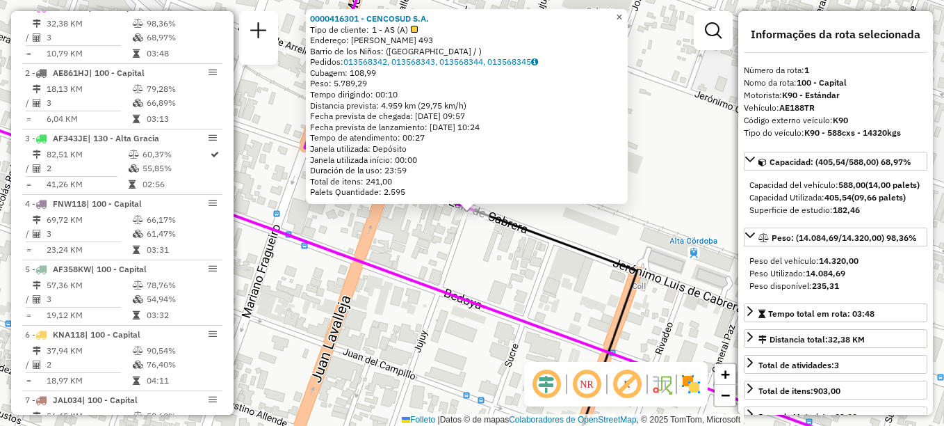
click at [622, 17] on span "×" at bounding box center [619, 17] width 6 height 12
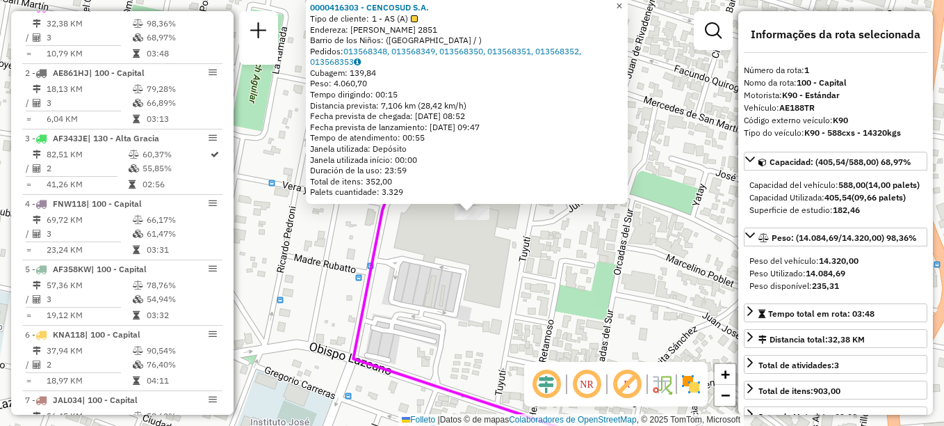
click at [622, 6] on span "×" at bounding box center [619, 6] width 6 height 12
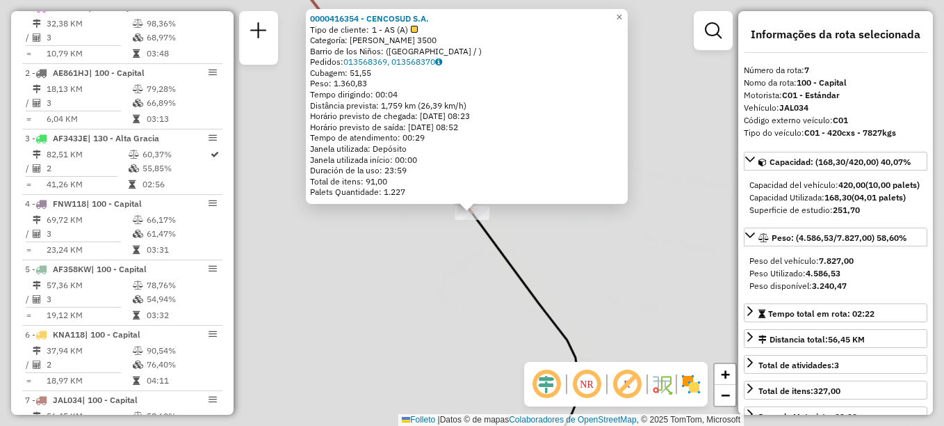
scroll to position [857, 0]
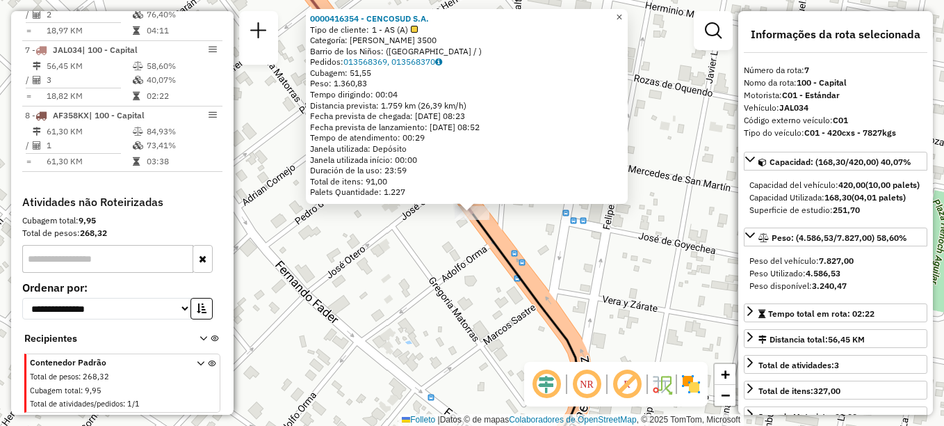
click at [622, 13] on span "×" at bounding box center [619, 17] width 6 height 12
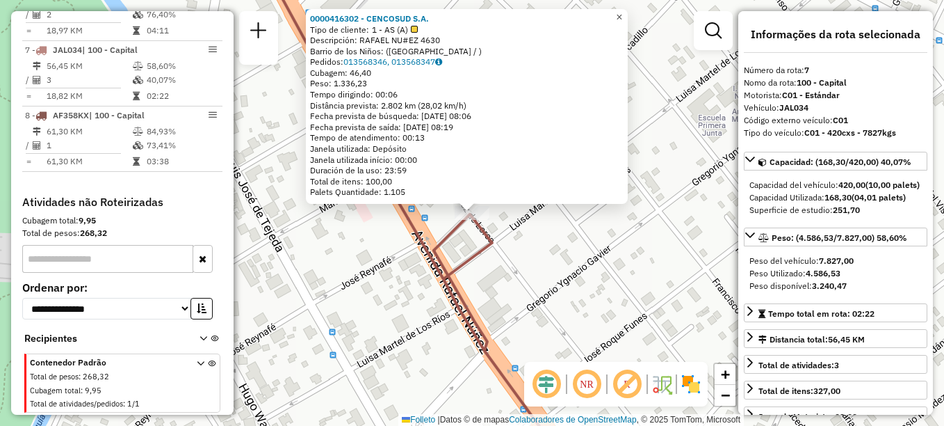
click at [622, 15] on span "×" at bounding box center [619, 17] width 6 height 12
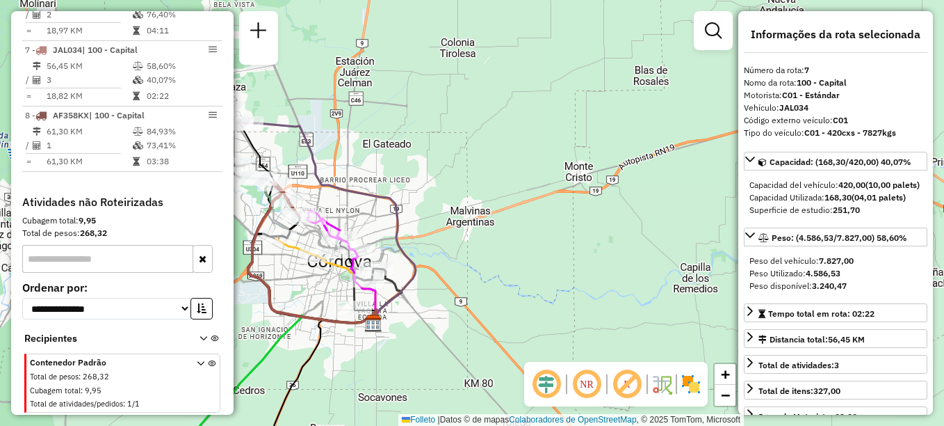
drag, startPoint x: 425, startPoint y: 256, endPoint x: 437, endPoint y: 193, distance: 64.4
click at [437, 196] on div "Janela de atendimento Grade de atendimento Capacidade Transportadoras Veículos …" at bounding box center [472, 213] width 944 height 426
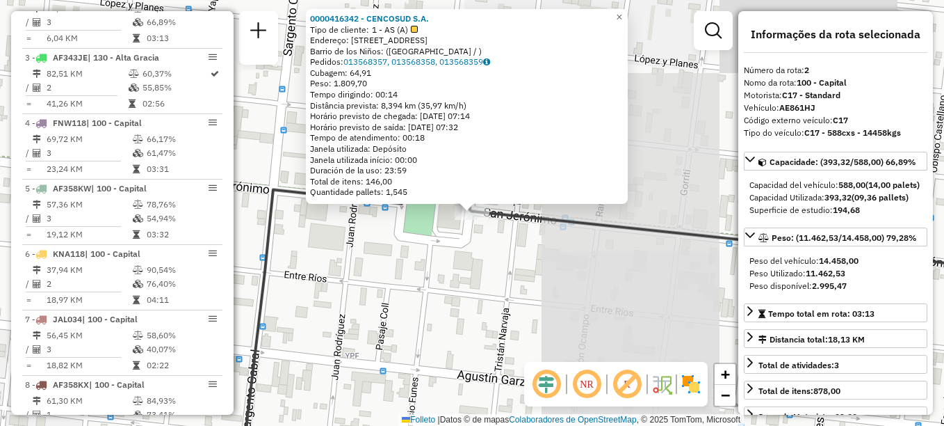
scroll to position [560, 0]
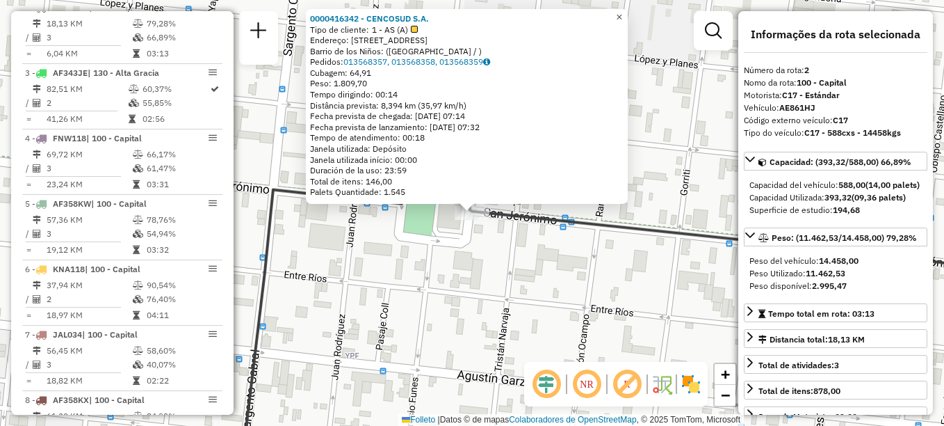
click at [622, 11] on span "×" at bounding box center [619, 17] width 6 height 12
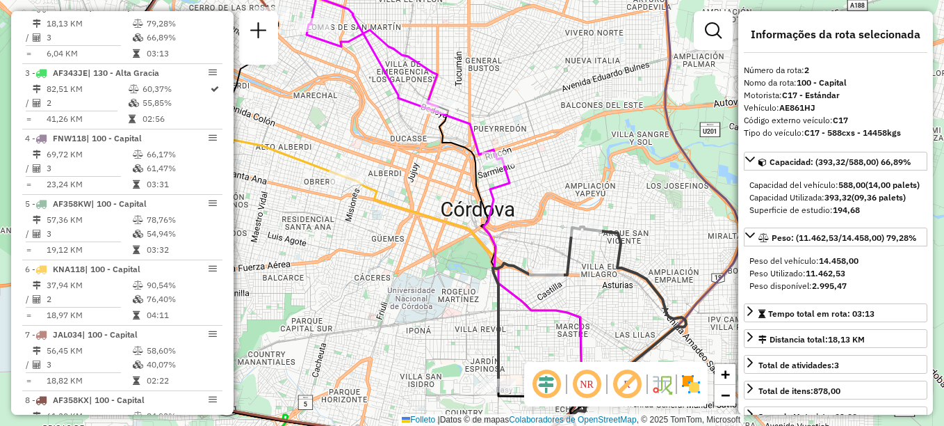
drag, startPoint x: 581, startPoint y: 261, endPoint x: 588, endPoint y: 156, distance: 105.2
click at [588, 156] on div "Janela de atendimento Grade de atendimento Capacidade Transportadoras Veículos …" at bounding box center [472, 213] width 944 height 426
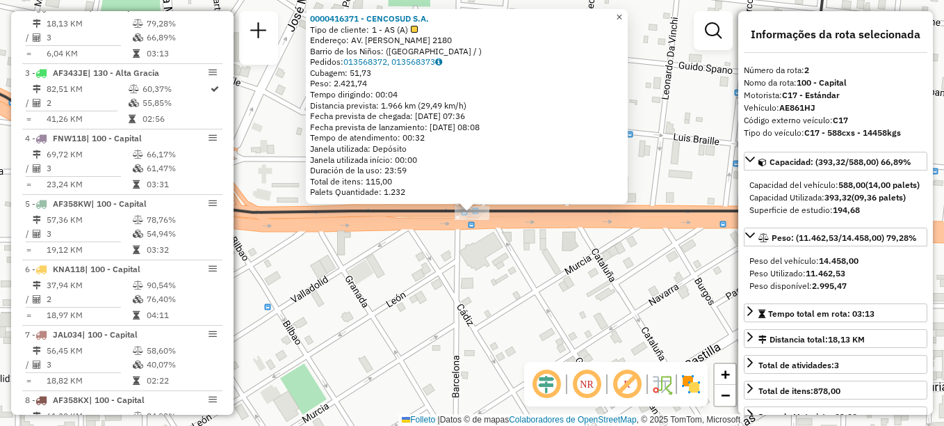
click at [622, 11] on span "×" at bounding box center [619, 17] width 6 height 12
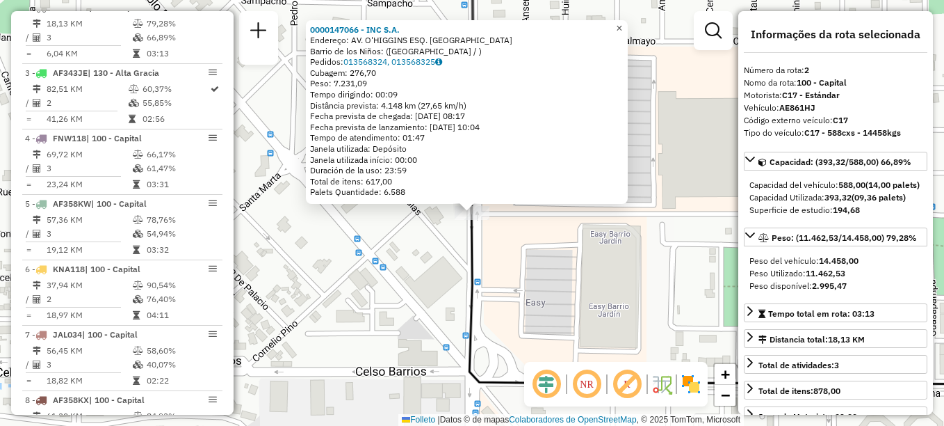
click at [628, 22] on link "×" at bounding box center [619, 28] width 17 height 17
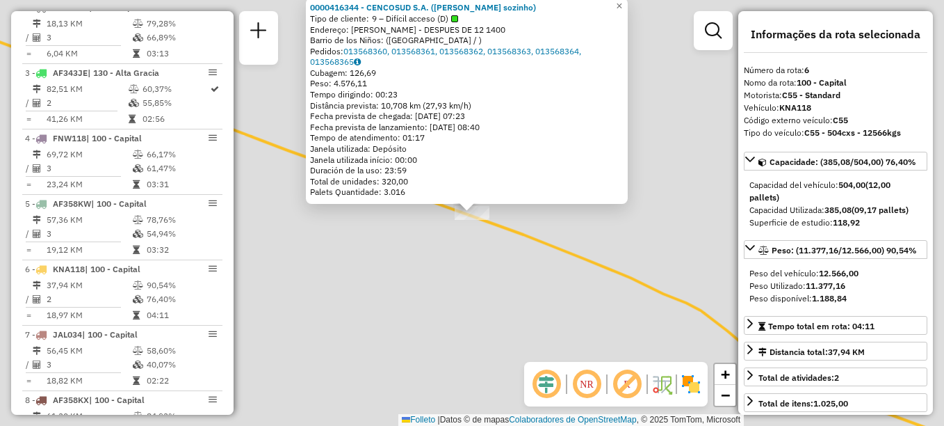
scroll to position [822, 0]
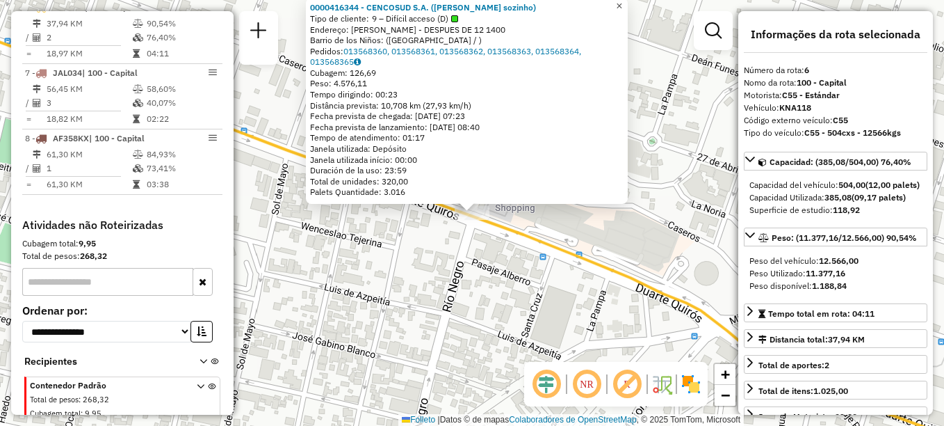
click at [622, 1] on span "×" at bounding box center [619, 6] width 6 height 12
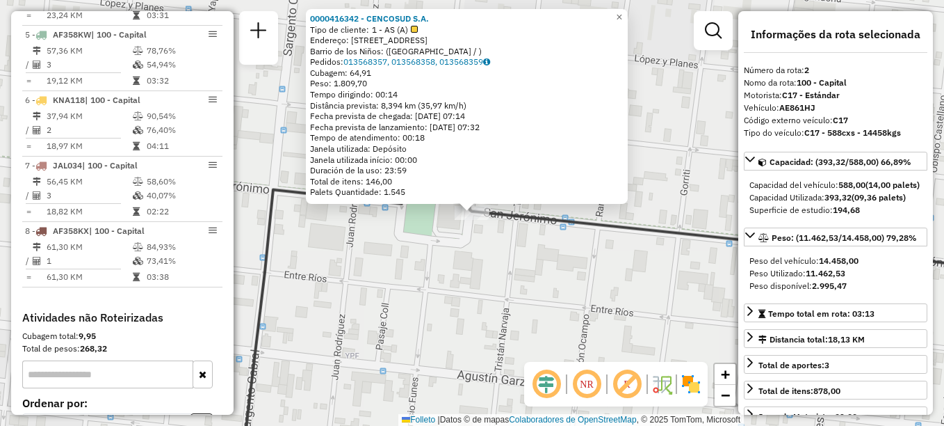
scroll to position [560, 0]
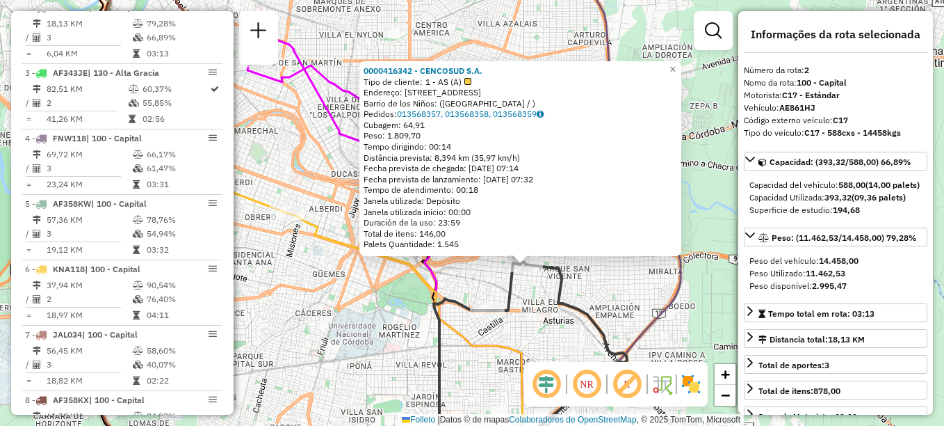
drag, startPoint x: 520, startPoint y: 286, endPoint x: 524, endPoint y: 206, distance: 80.1
click at [524, 206] on div "Rota 2 - Plaça AE861HJ 0000416342 - CENCOSUD S.A. 0000416342 - CENCOSUD S.A. Ti…" at bounding box center [472, 213] width 944 height 426
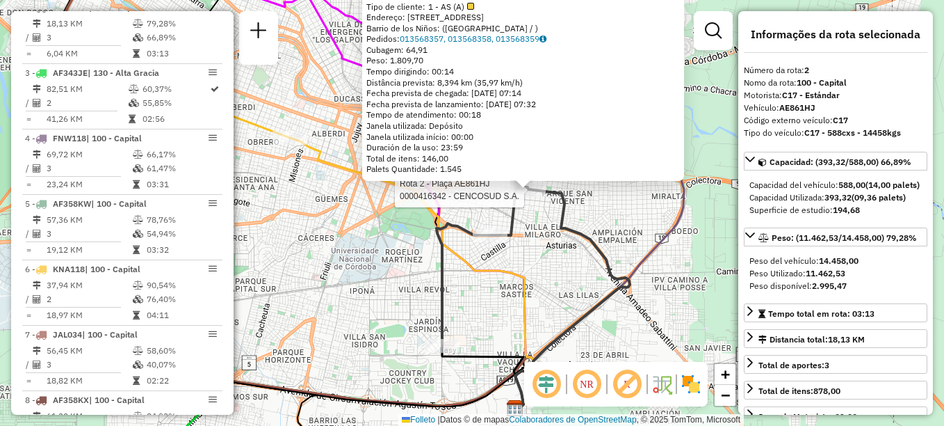
click at [411, 286] on div "Rota 2 - Plaça AE861HJ 0000416342 - CENCOSUD S.A. 0000416342 - CENCOSUD S.A. Ti…" at bounding box center [472, 213] width 944 height 426
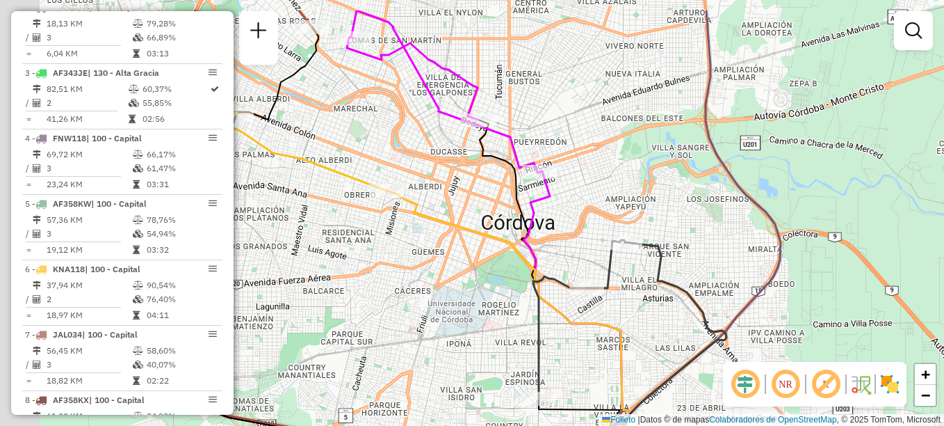
drag, startPoint x: 444, startPoint y: 221, endPoint x: 476, endPoint y: 229, distance: 33.1
click at [473, 230] on icon at bounding box center [508, 325] width 243 height 269
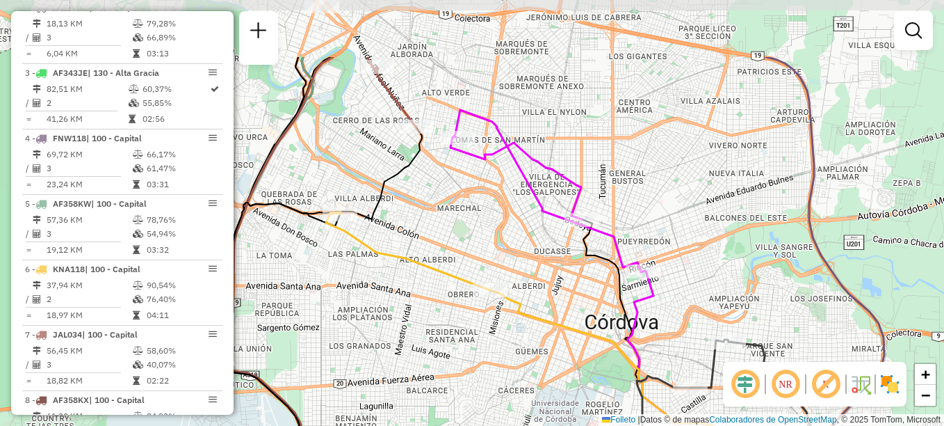
drag, startPoint x: 381, startPoint y: 74, endPoint x: 475, endPoint y: 165, distance: 130.3
click at [474, 165] on icon at bounding box center [547, 191] width 193 height 162
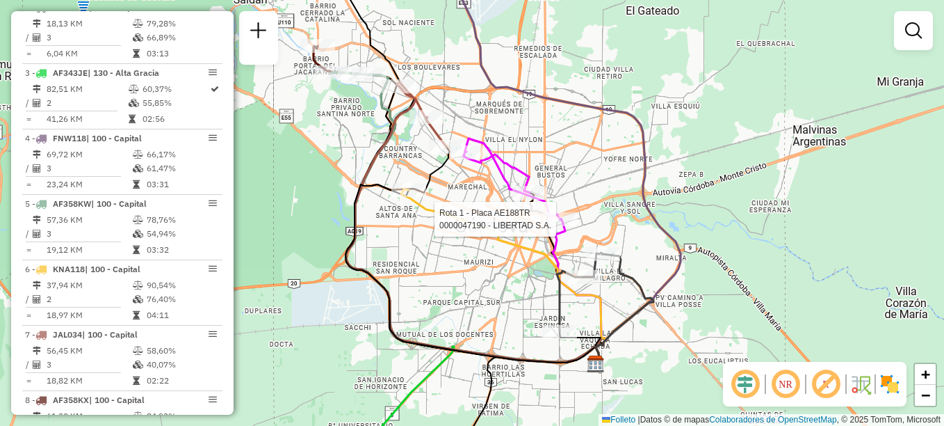
select select "**********"
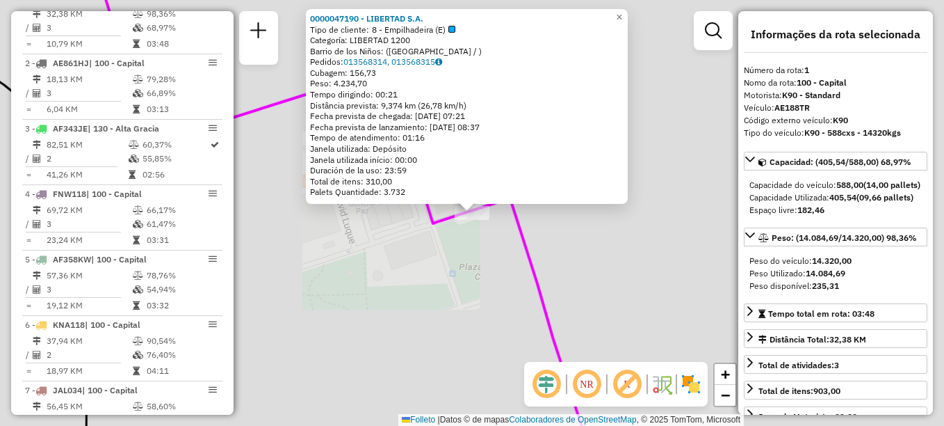
scroll to position [495, 0]
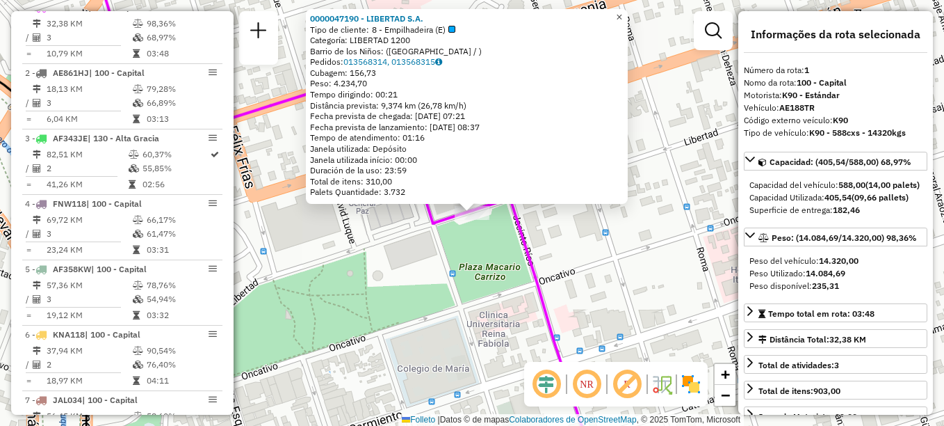
click at [622, 13] on span "×" at bounding box center [619, 17] width 6 height 12
click at [622, 11] on span "×" at bounding box center [619, 17] width 6 height 12
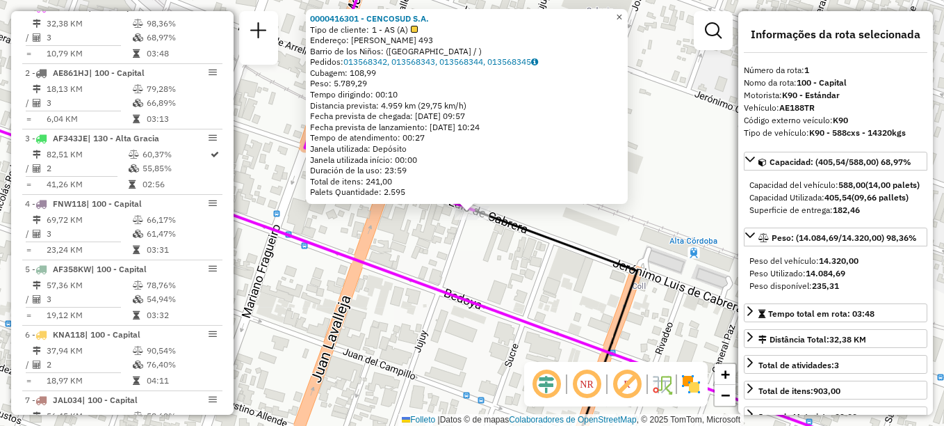
click at [622, 12] on span "×" at bounding box center [619, 17] width 6 height 12
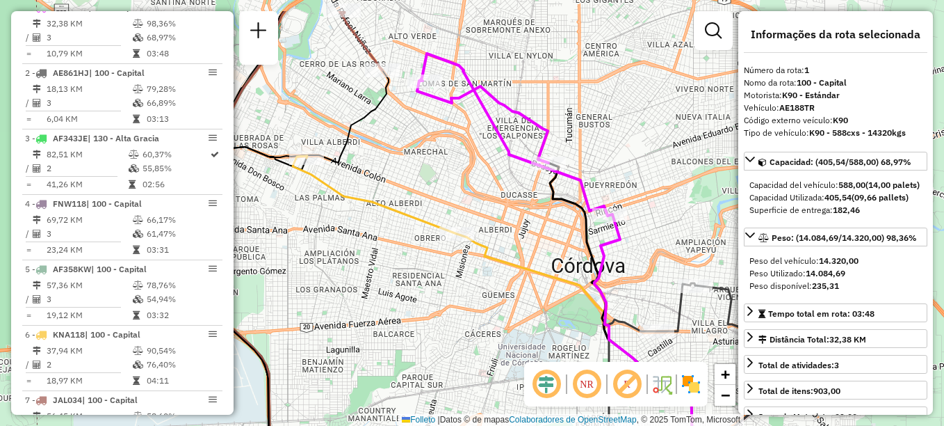
drag, startPoint x: 377, startPoint y: 284, endPoint x: 464, endPoint y: 304, distance: 89.2
click at [425, 331] on div "Janela de atendimento Grade de atendimento Capacidade Transportadoras Veículos …" at bounding box center [472, 213] width 944 height 426
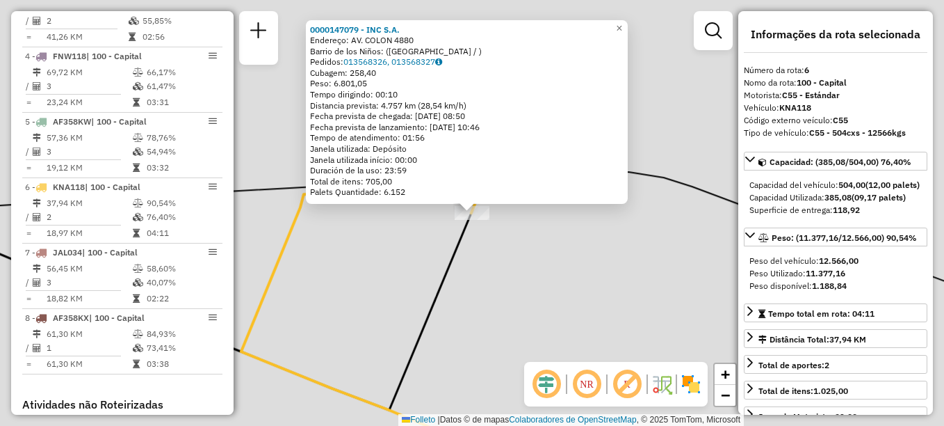
scroll to position [822, 0]
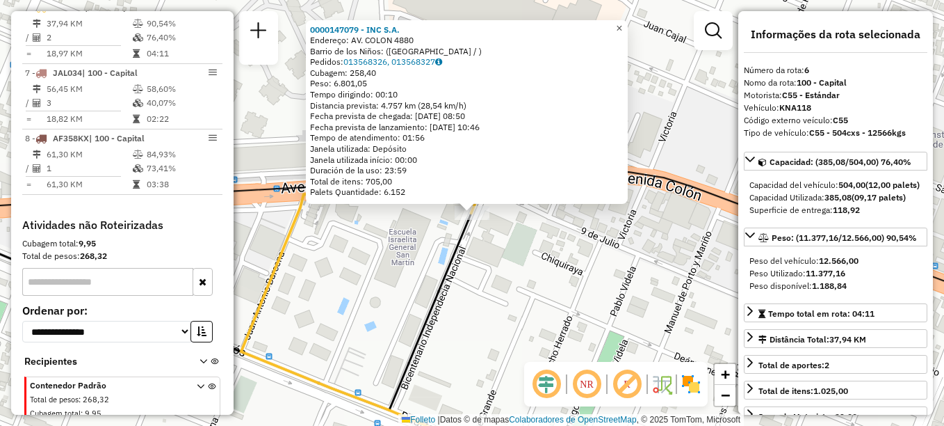
click at [622, 24] on span "×" at bounding box center [619, 28] width 6 height 12
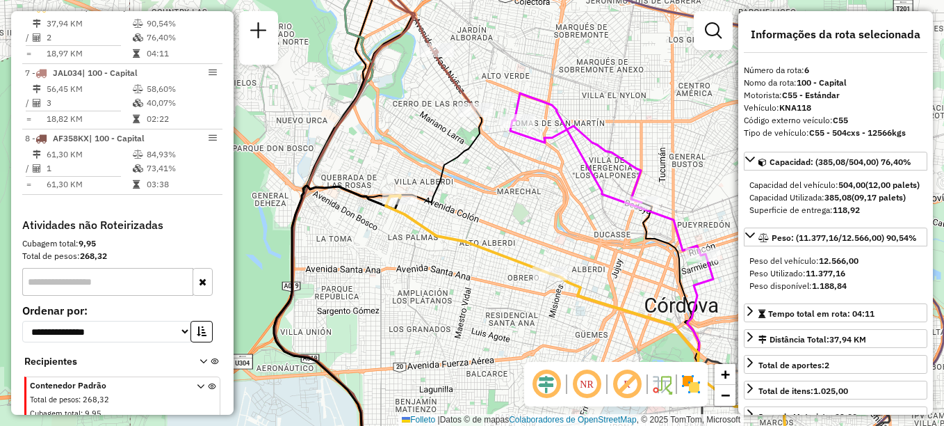
drag, startPoint x: 433, startPoint y: 316, endPoint x: 360, endPoint y: 181, distance: 153.4
click at [360, 183] on div "Janela de atendimento Grade de atendimento Capacidade Transportadoras Veículos …" at bounding box center [472, 213] width 944 height 426
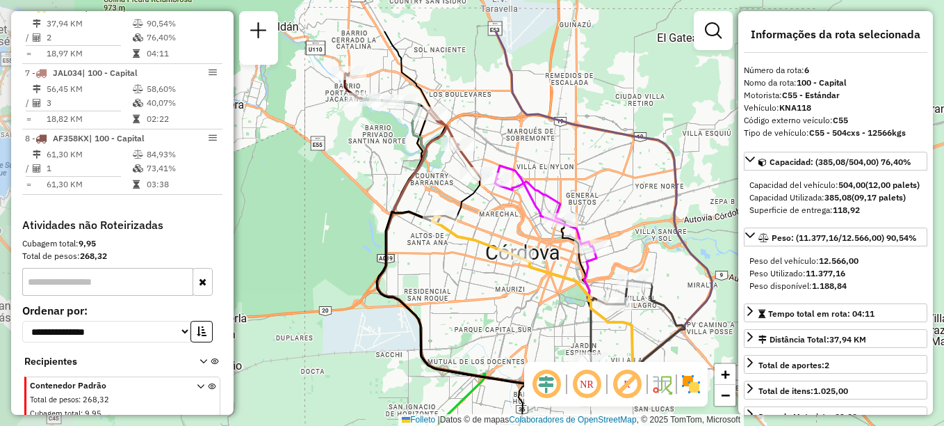
drag, startPoint x: 448, startPoint y: 249, endPoint x: 535, endPoint y: 323, distance: 114.5
click at [535, 323] on div "Janela de atendimento Grade de atendimento Capacidade Transportadoras Veículos …" at bounding box center [472, 213] width 944 height 426
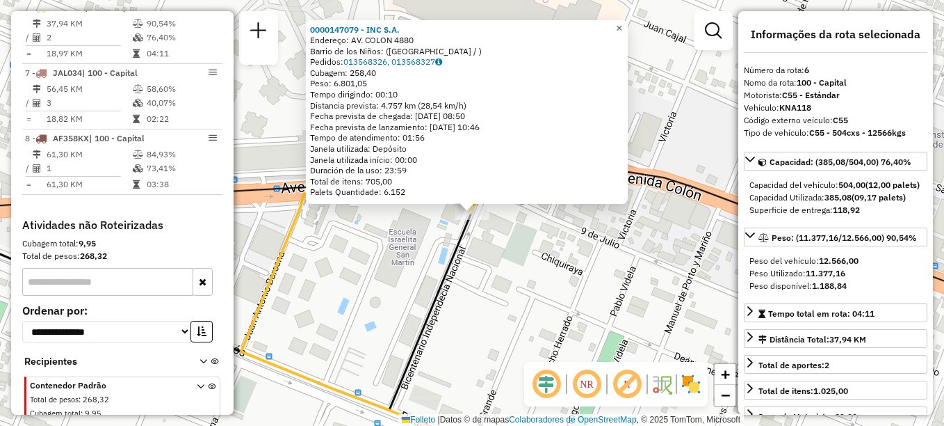
click at [622, 22] on span "×" at bounding box center [619, 28] width 6 height 12
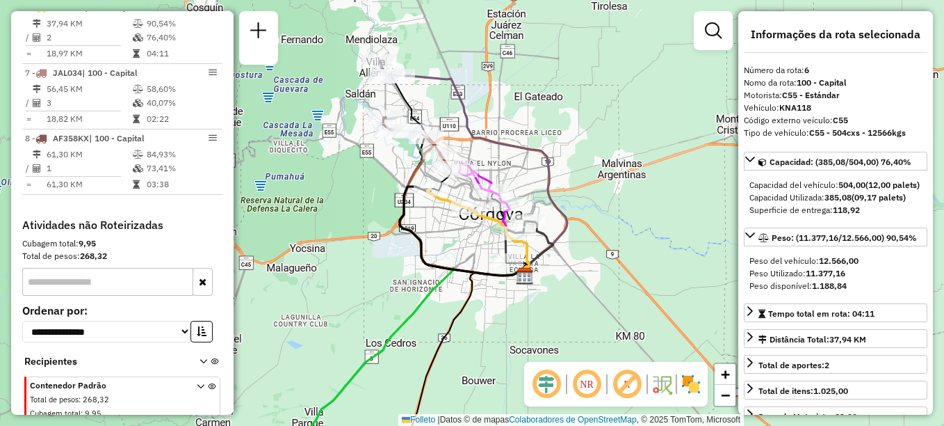
drag, startPoint x: 361, startPoint y: 276, endPoint x: 453, endPoint y: 243, distance: 97.7
click at [453, 243] on div "Janela de atendimento Grade de atendimento Capacidade Transportadoras Veículos …" at bounding box center [472, 213] width 944 height 426
drag, startPoint x: 407, startPoint y: 291, endPoint x: 418, endPoint y: 213, distance: 78.6
click at [417, 216] on div "Janela de atendimento Grade de atendimento Capacidade Transportadoras Veículos …" at bounding box center [472, 213] width 944 height 426
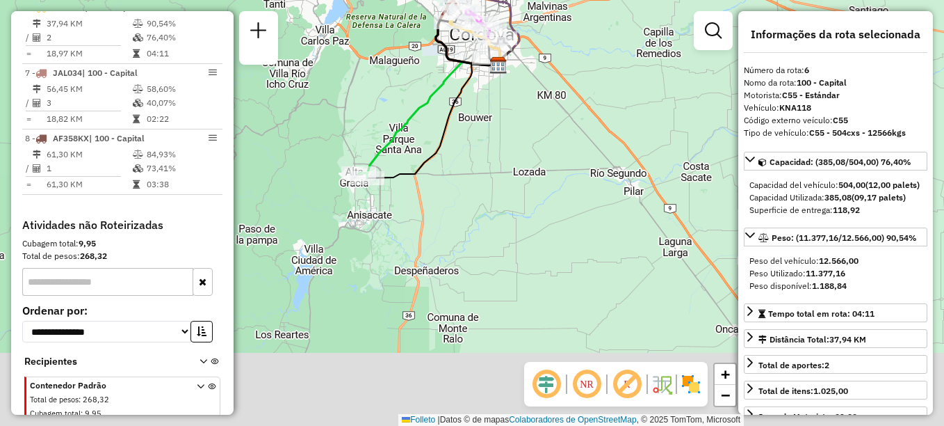
click at [440, 129] on icon at bounding box center [433, 118] width 133 height 117
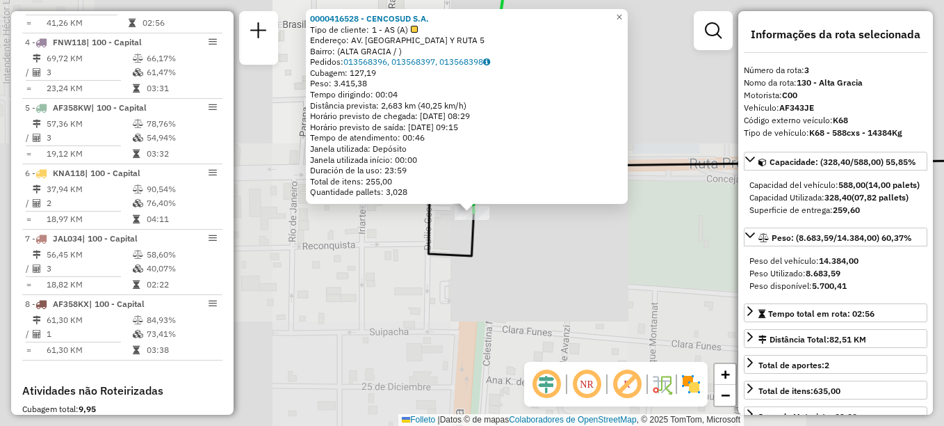
scroll to position [626, 0]
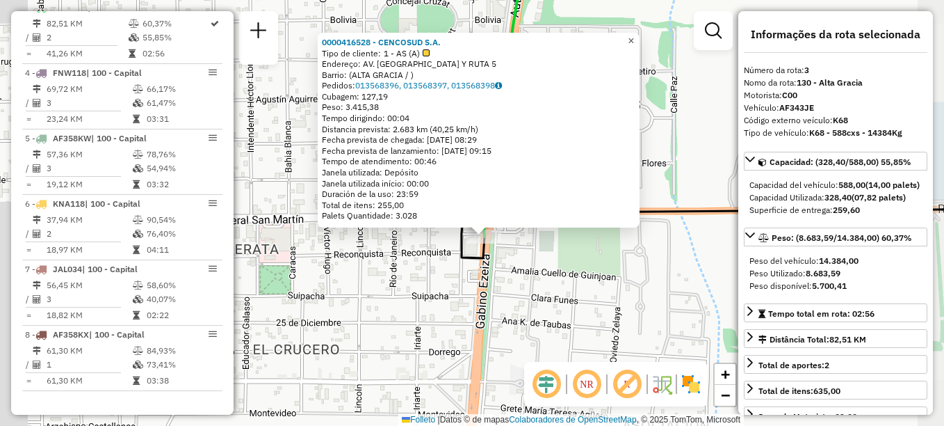
click at [640, 42] on link "×" at bounding box center [631, 41] width 17 height 17
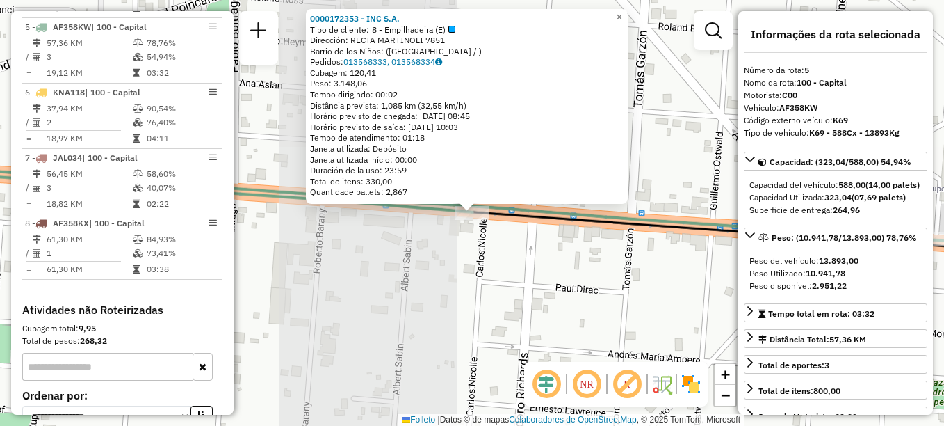
scroll to position [756, 0]
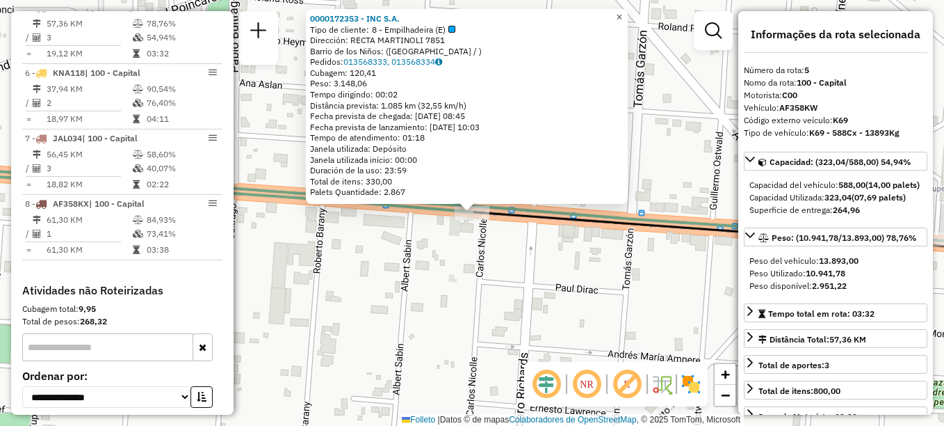
click at [622, 15] on span "×" at bounding box center [619, 17] width 6 height 12
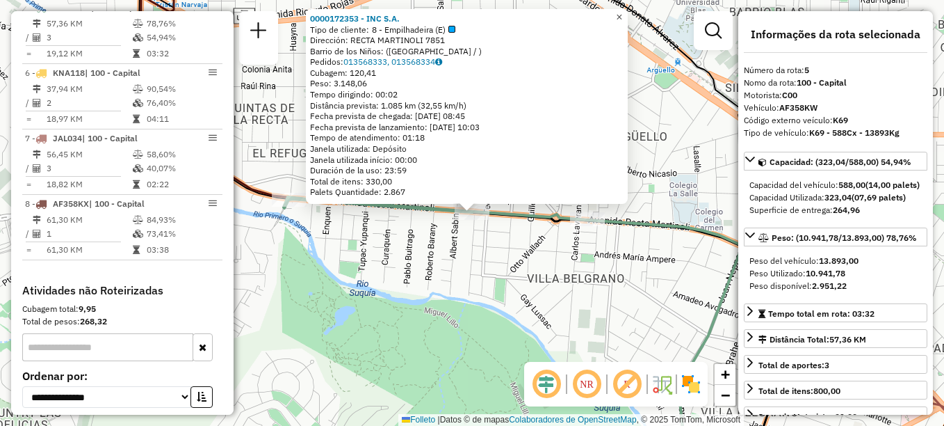
click at [628, 11] on link "×" at bounding box center [619, 17] width 17 height 17
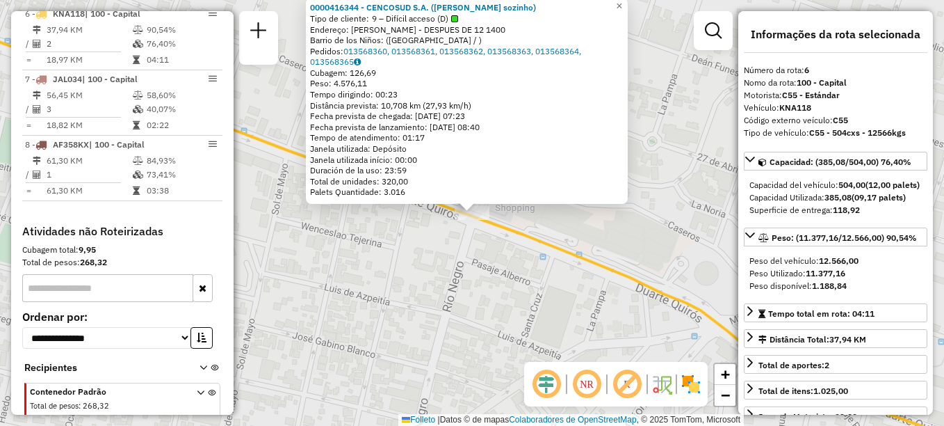
scroll to position [822, 0]
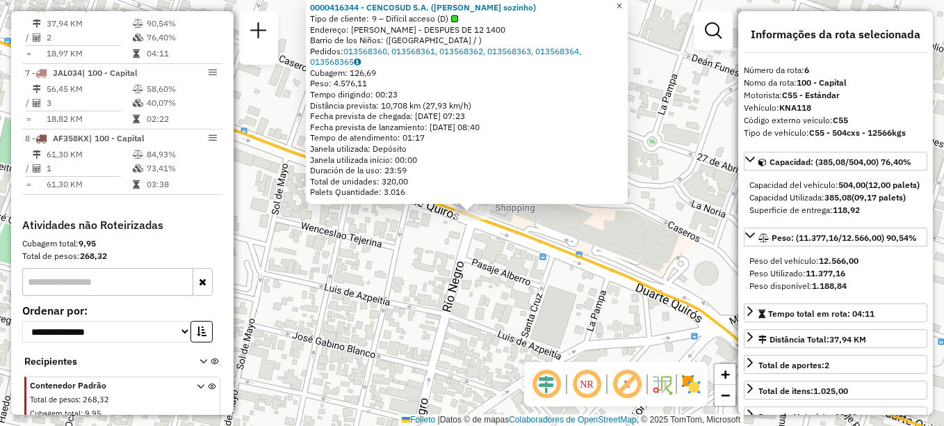
click at [622, 0] on span "×" at bounding box center [619, 6] width 6 height 12
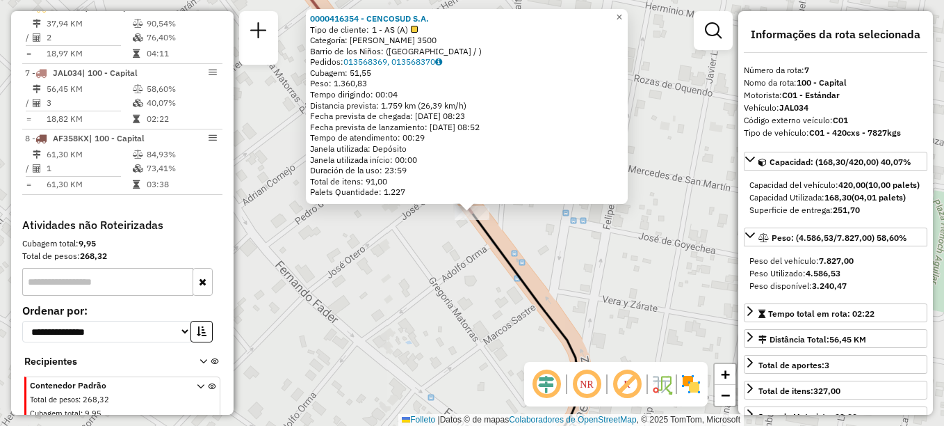
scroll to position [857, 0]
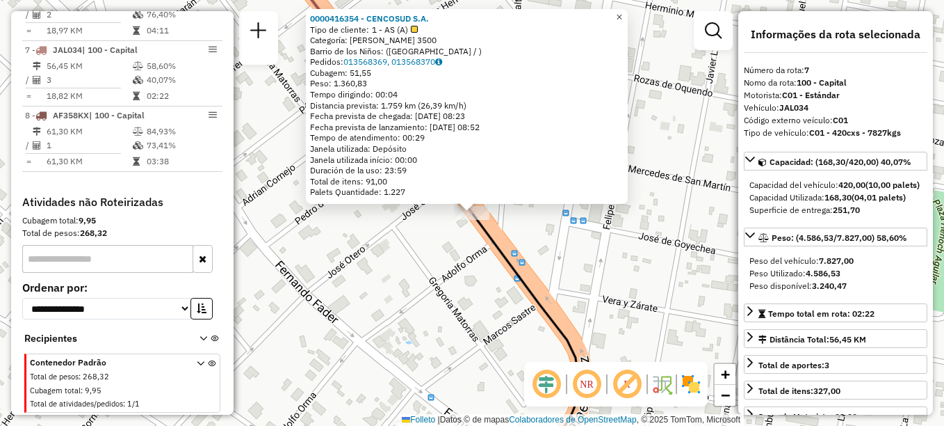
click at [622, 14] on span "×" at bounding box center [619, 17] width 6 height 12
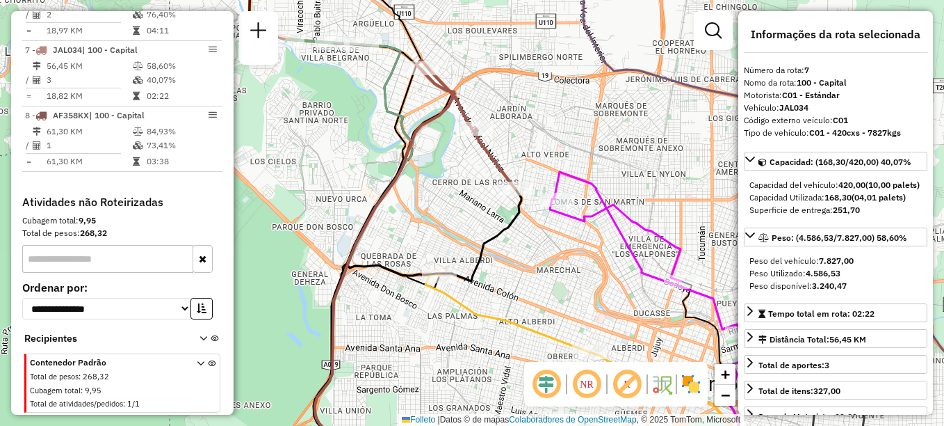
click at [521, 205] on icon at bounding box center [418, 327] width 208 height 279
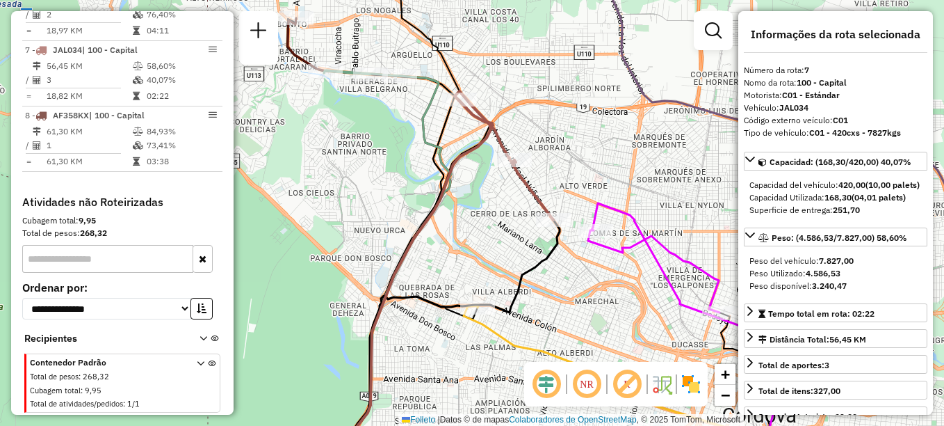
drag, startPoint x: 457, startPoint y: 163, endPoint x: 504, endPoint y: 190, distance: 53.6
click at [504, 190] on div "Janela de atendimento Grade de atendimento Capacidade Transportadoras Veículos …" at bounding box center [472, 213] width 944 height 426
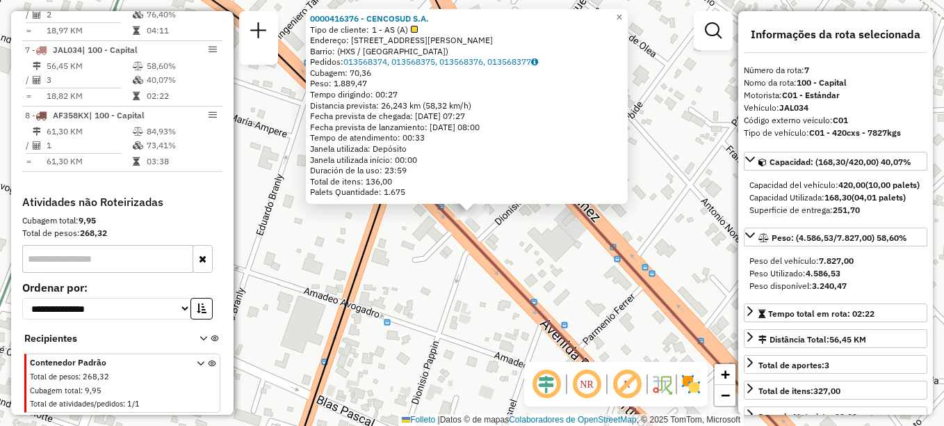
drag, startPoint x: 585, startPoint y: 282, endPoint x: 490, endPoint y: 158, distance: 156.2
click at [495, 164] on div "0000416376 - CENCOSUD S.A. Tipo de cliente: 1 - AS (A) Endereço: Avenida Recta …" at bounding box center [472, 213] width 944 height 426
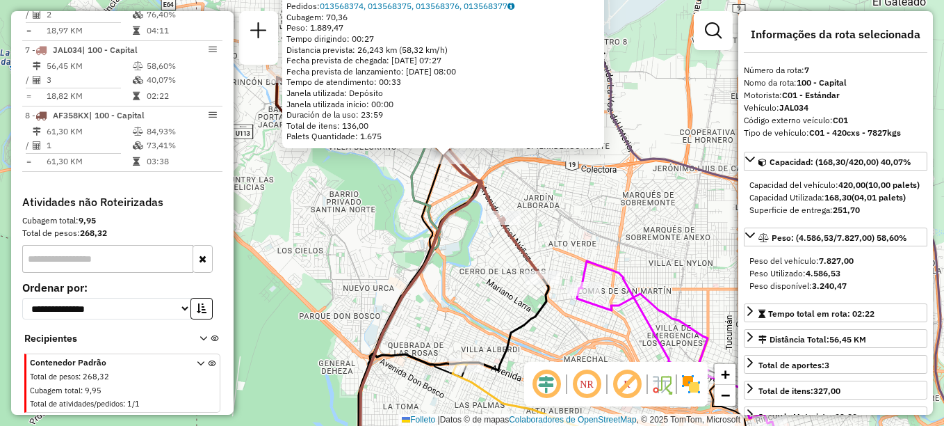
click at [498, 209] on icon at bounding box center [493, 213] width 99 height 129
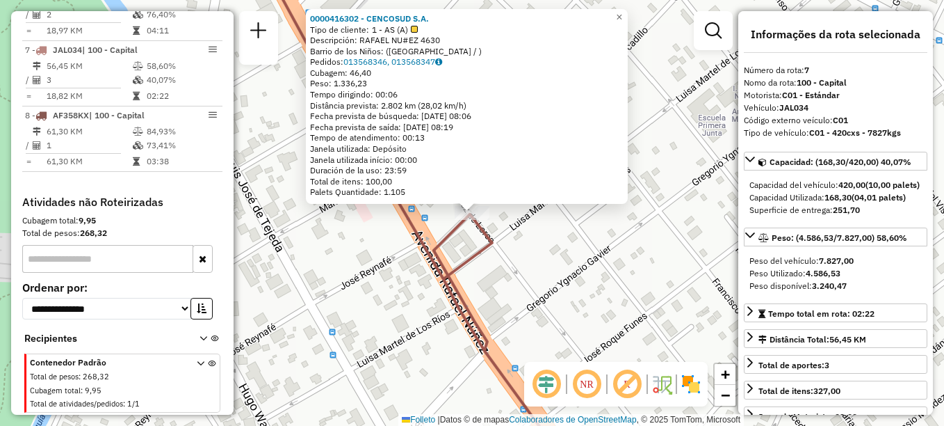
click at [457, 208] on div "0000416302 - CENCOSUD S.A. Tipo de cliente: 1 - AS (A) Descripción: RAFAEL NU#E…" at bounding box center [472, 213] width 944 height 426
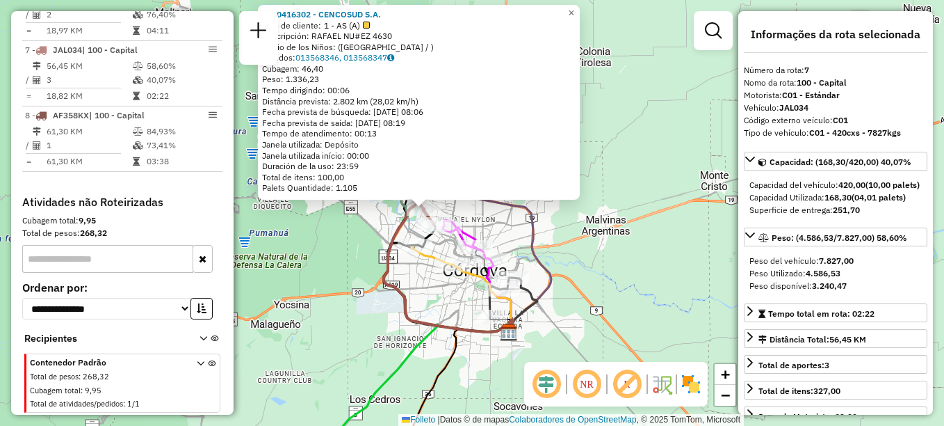
click at [444, 293] on div "0000416302 - CENCOSUD S.A. Tipo de cliente: 1 - AS (A) Descripción: RAFAEL NU#E…" at bounding box center [472, 213] width 944 height 426
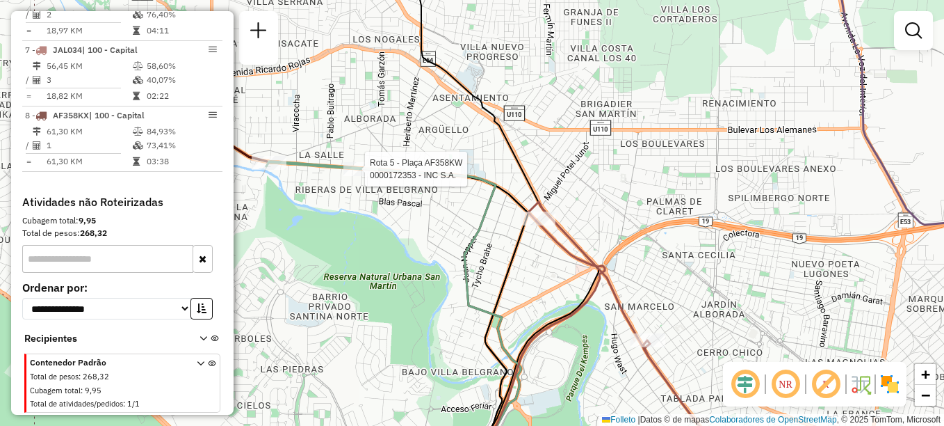
select select "**********"
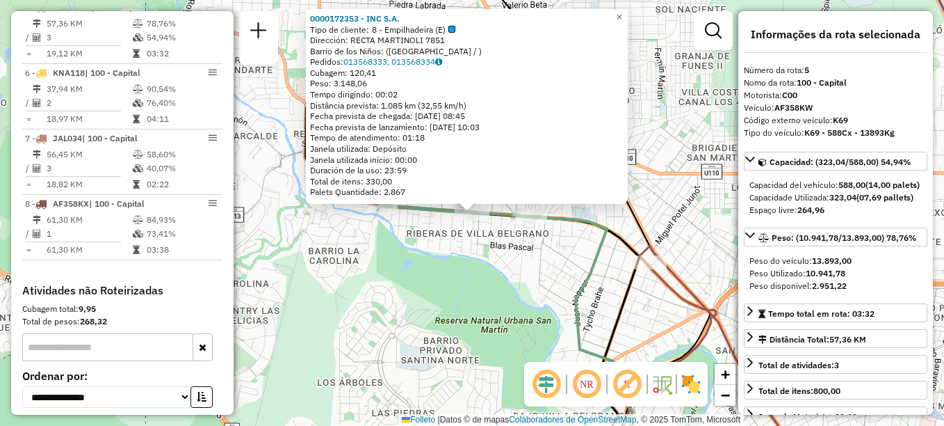
scroll to position [756, 0]
click at [622, 12] on span "×" at bounding box center [619, 17] width 6 height 12
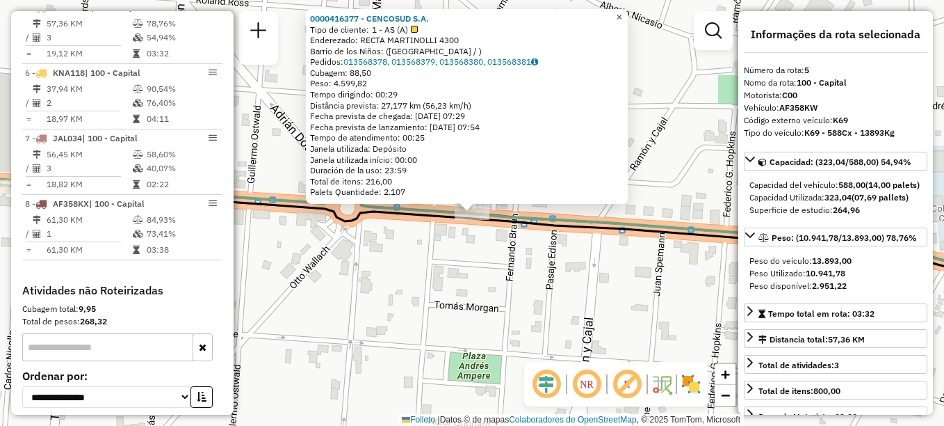
click at [622, 13] on span "×" at bounding box center [619, 17] width 6 height 12
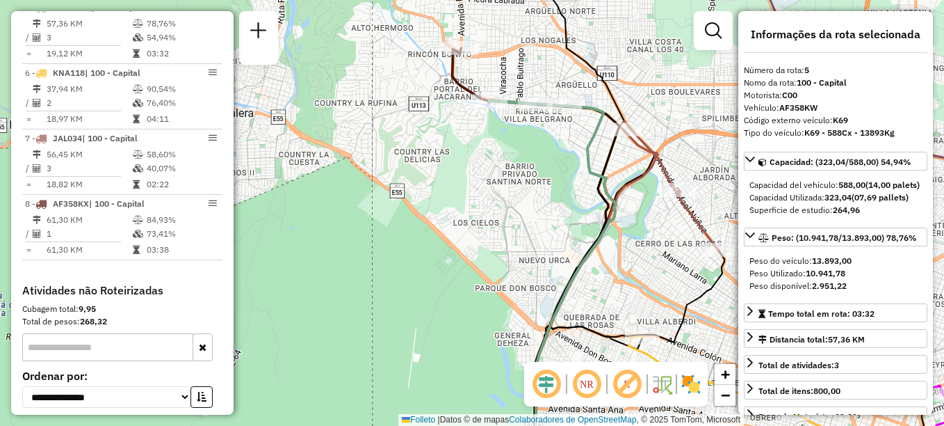
drag, startPoint x: 585, startPoint y: 188, endPoint x: 528, endPoint y: 133, distance: 79.6
click at [528, 133] on div "Janela de atendimento Grade de atendimento Capacidade Transportadoras Veículos …" at bounding box center [472, 213] width 944 height 426
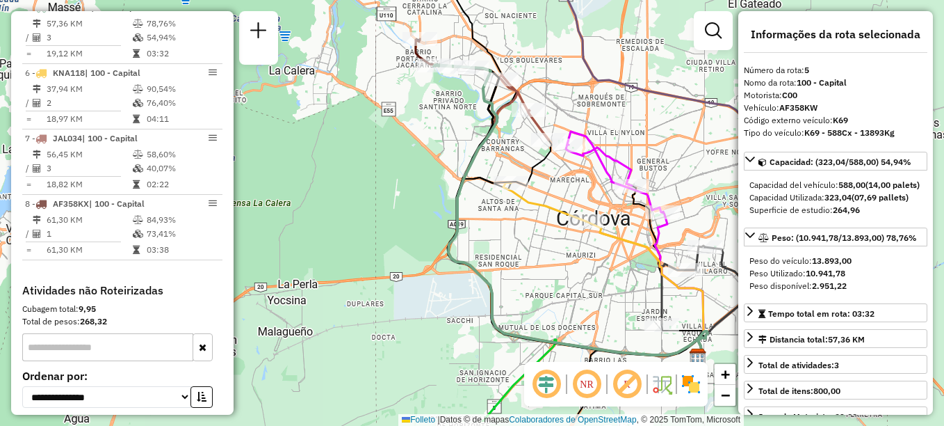
drag, startPoint x: 453, startPoint y: 204, endPoint x: 439, endPoint y: 195, distance: 17.0
click at [439, 195] on div "Janela de atendimento Grade de atendimento Capacidade Transportadoras Veículos …" at bounding box center [472, 213] width 944 height 426
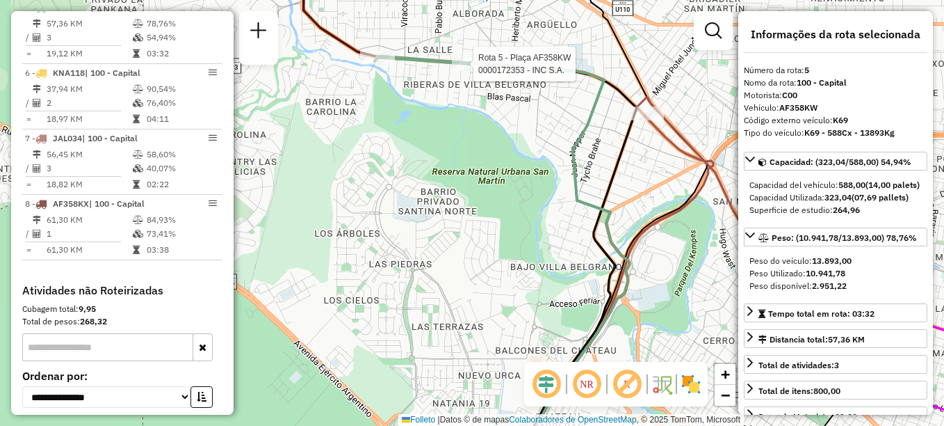
click at [465, 71] on div at bounding box center [469, 64] width 35 height 14
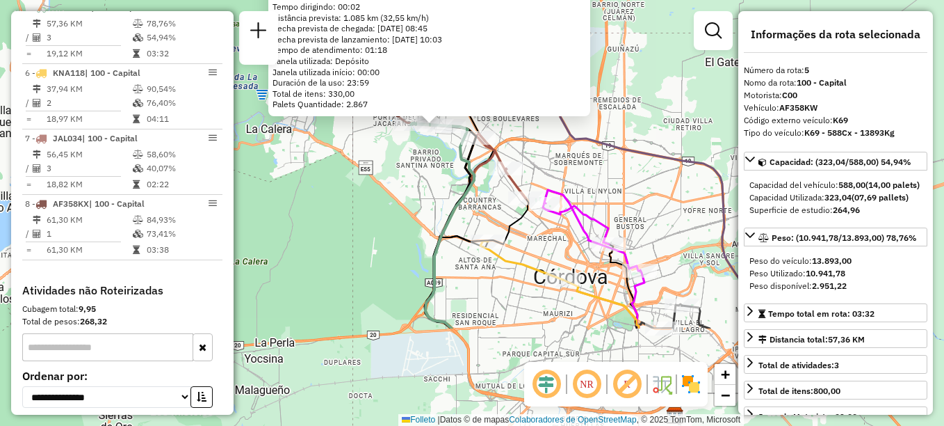
drag, startPoint x: 412, startPoint y: 316, endPoint x: 409, endPoint y: 180, distance: 135.6
click at [409, 180] on div "0000172353 - INC S.A. Tipo de cliente: 8 - Empilhadeira (E) Dirección: RECTA MA…" at bounding box center [472, 213] width 944 height 426
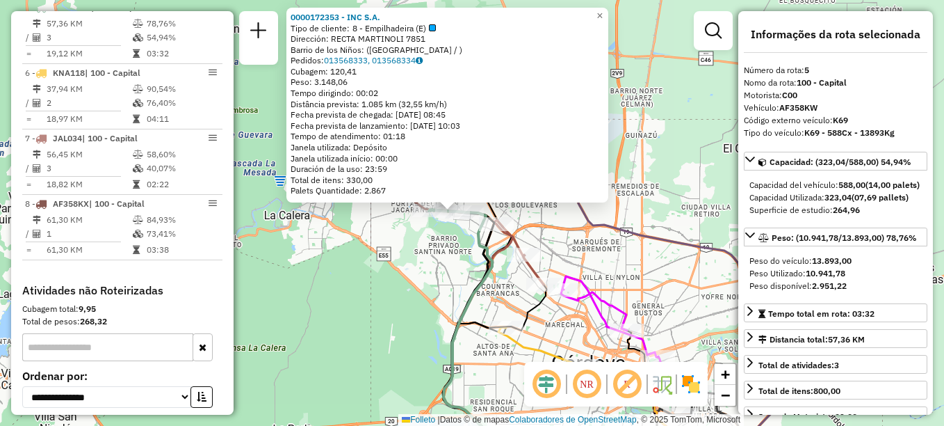
drag, startPoint x: 299, startPoint y: 182, endPoint x: 317, endPoint y: 268, distance: 88.1
click at [317, 268] on div "0000172353 - INC S.A. Tipo de cliente: 8 - Empilhadeira (E) Dirección: RECTA MA…" at bounding box center [472, 213] width 944 height 426
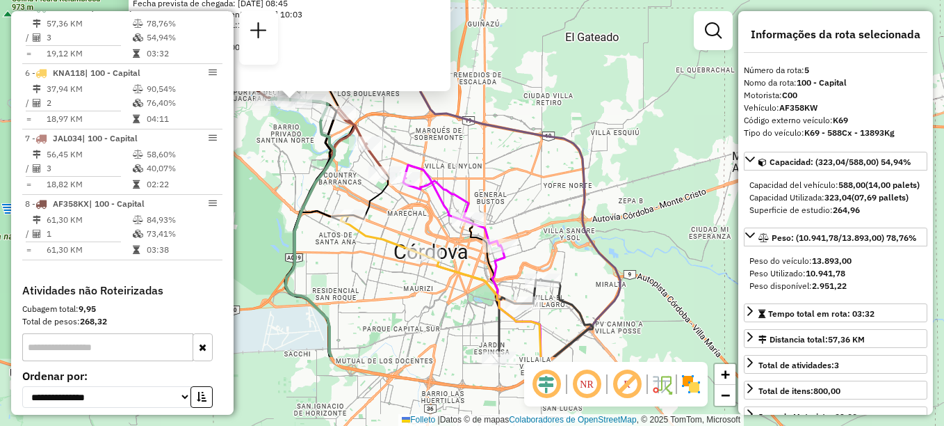
drag, startPoint x: 520, startPoint y: 339, endPoint x: 366, endPoint y: 234, distance: 186.1
click at [366, 234] on icon at bounding box center [382, 235] width 83 height 39
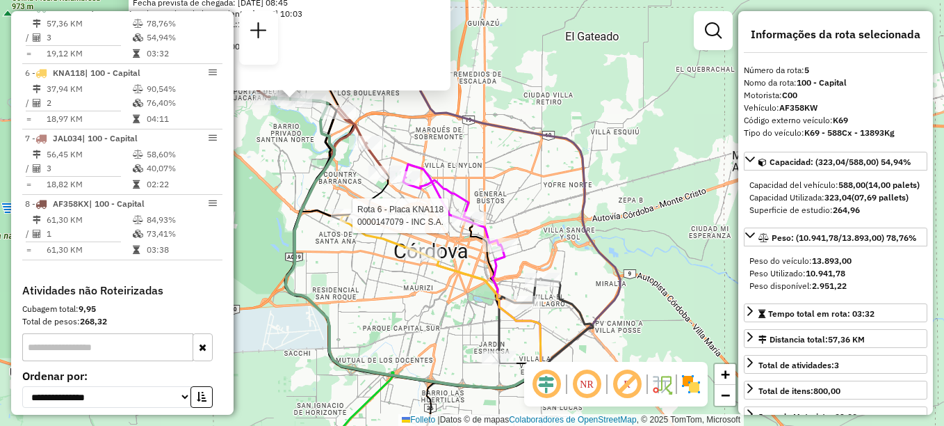
click at [276, 339] on div "Rota 6 - Placa KNA118 0000147079 - INC S.A. 0000172353 - INC S.A. Tipo de clien…" at bounding box center [472, 213] width 944 height 426
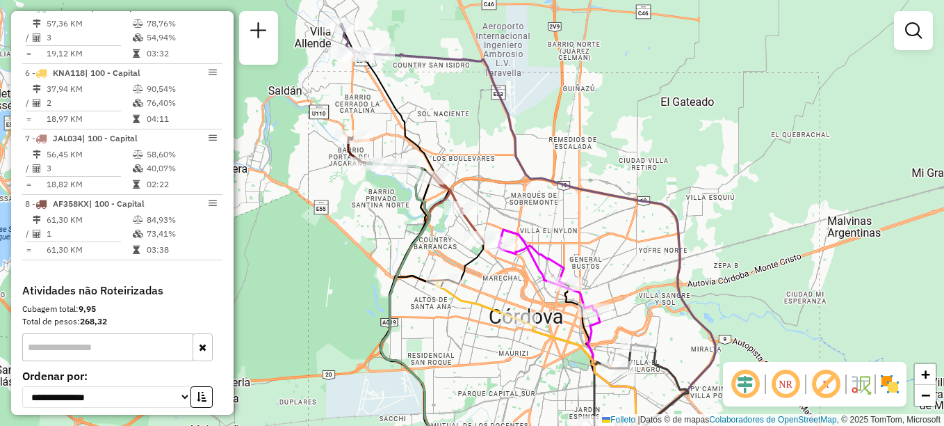
drag, startPoint x: 351, startPoint y: 303, endPoint x: 445, endPoint y: 364, distance: 111.7
click at [445, 364] on div "Janela de atendimento Grade de atendimento Capacidade Transportadoras Veículos …" at bounding box center [472, 213] width 944 height 426
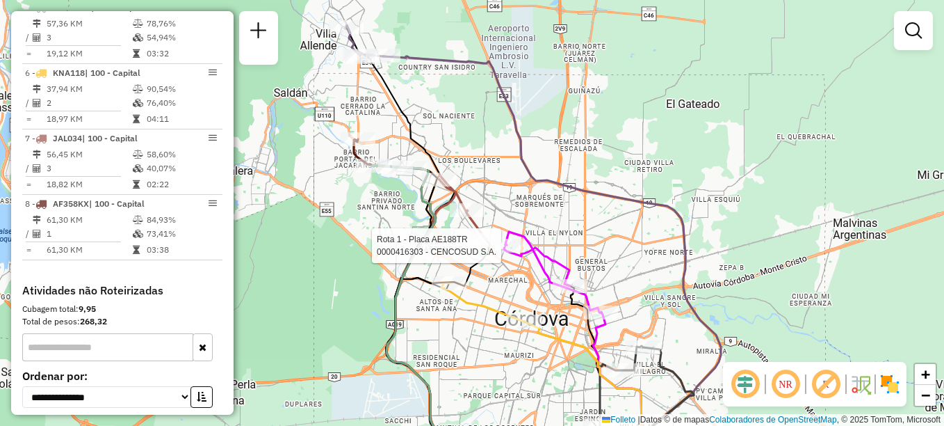
select select "**********"
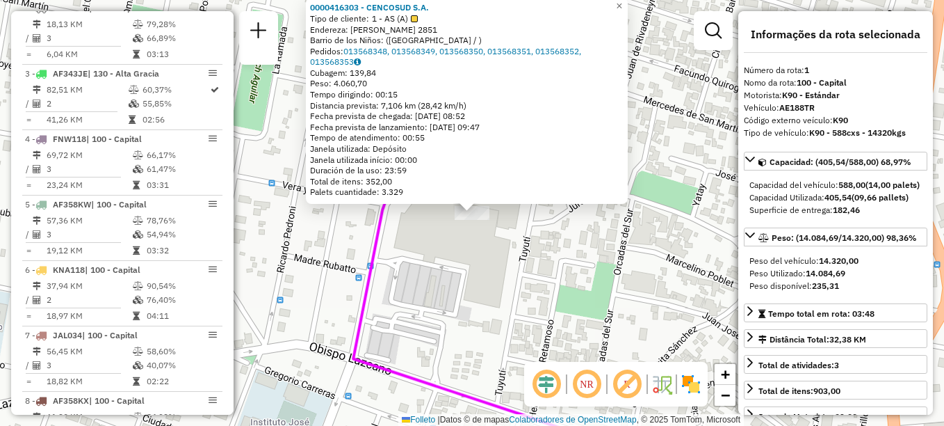
scroll to position [495, 0]
click at [622, 6] on span "×" at bounding box center [619, 6] width 6 height 12
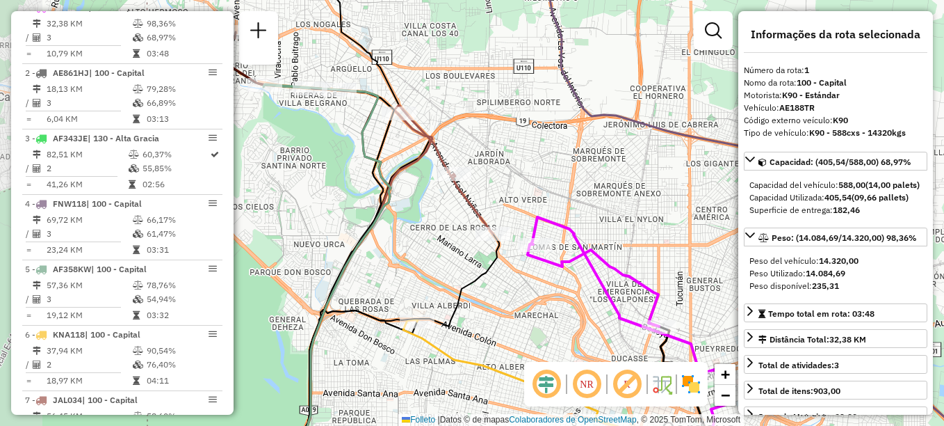
drag, startPoint x: 597, startPoint y: 218, endPoint x: 683, endPoint y: 214, distance: 86.3
click at [683, 214] on div "Janela de atendimento Grade de atendimento Capacidade Transportadoras Veículos …" at bounding box center [472, 213] width 944 height 426
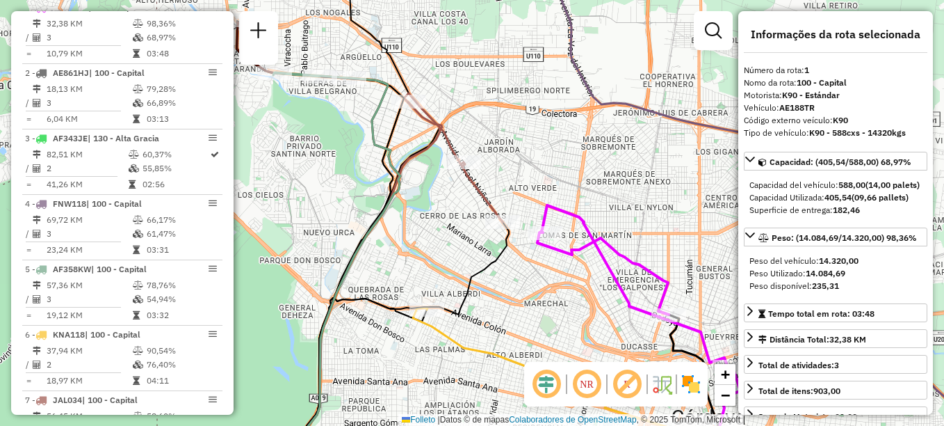
drag, startPoint x: 514, startPoint y: 308, endPoint x: 489, endPoint y: 229, distance: 82.5
click at [490, 233] on div "Janela de atendimento Grade de atendimento Capacidade Transportadoras Veículos …" at bounding box center [472, 213] width 944 height 426
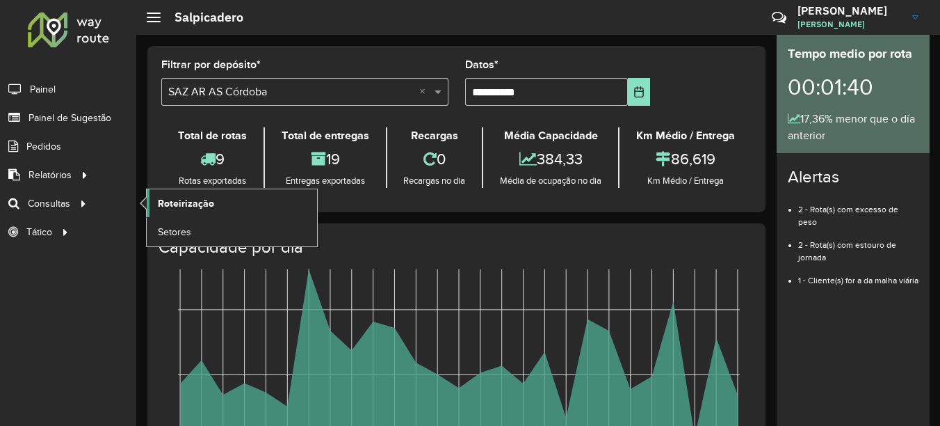
click at [198, 197] on span "Roteirização" at bounding box center [186, 203] width 56 height 15
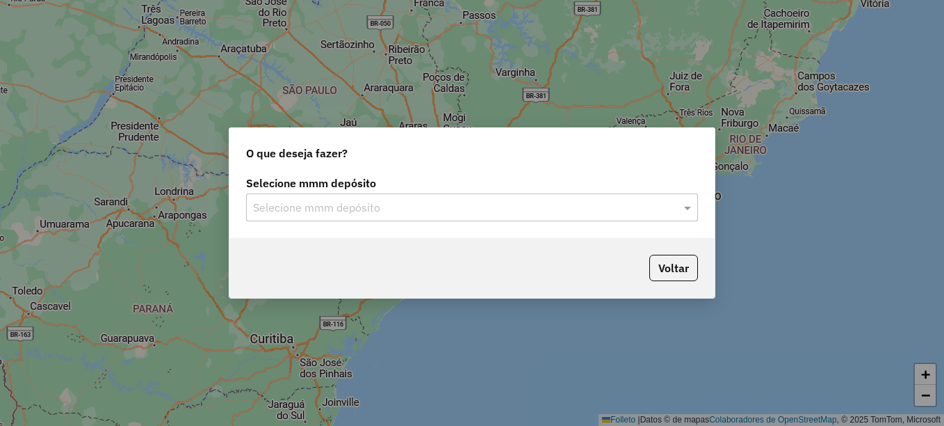
click at [306, 208] on input "text" at bounding box center [458, 208] width 410 height 17
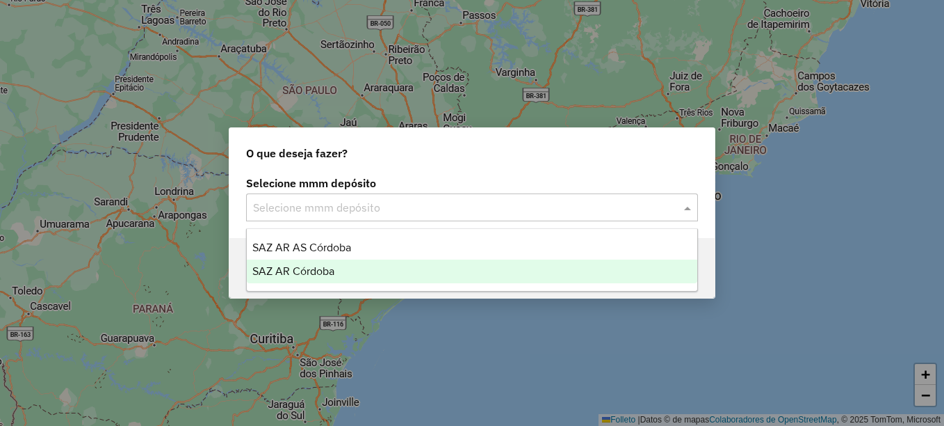
click at [298, 272] on span "SAZ AR Córdoba" at bounding box center [293, 271] width 82 height 12
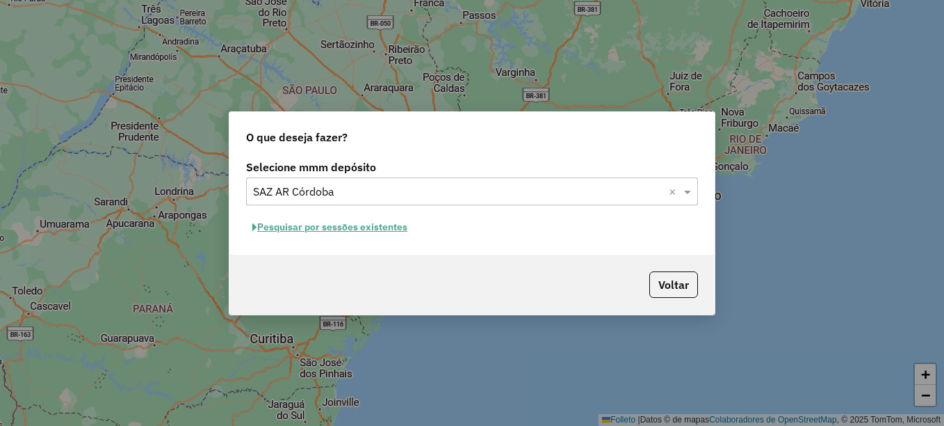
click at [348, 227] on font "Pesquisar por sessões existentes" at bounding box center [332, 226] width 150 height 13
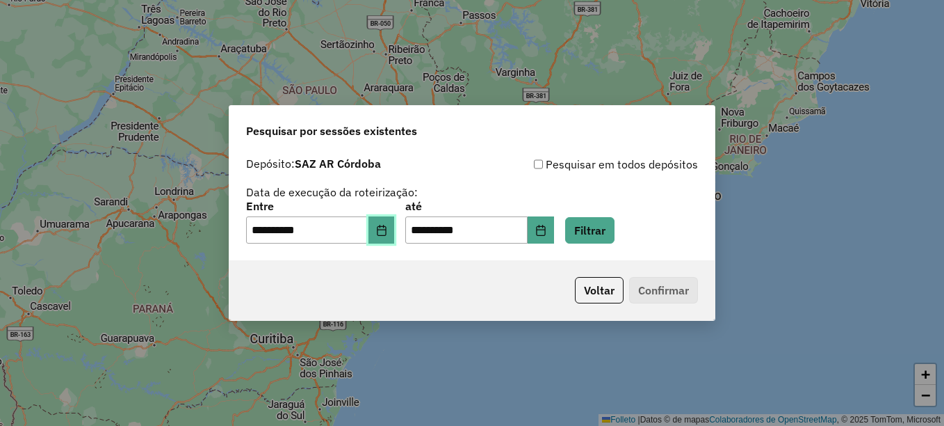
click at [387, 231] on icon "Elija la fecha" at bounding box center [381, 230] width 11 height 11
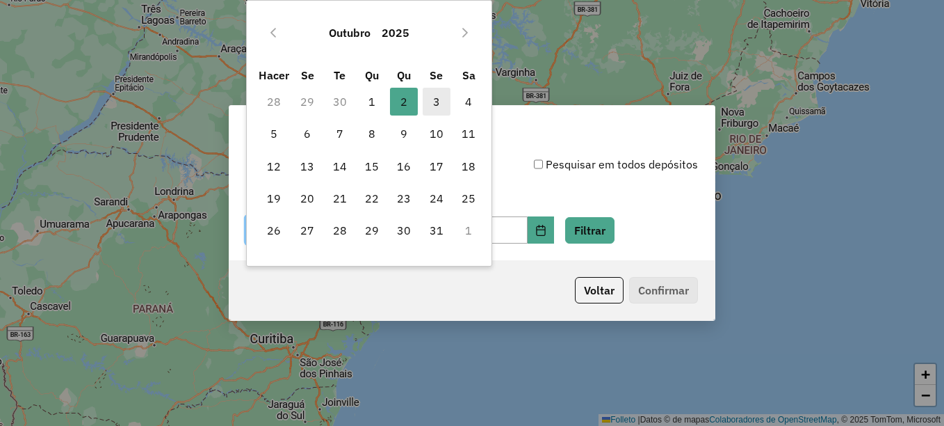
click at [441, 102] on span "3" at bounding box center [437, 102] width 28 height 28
type input "**********"
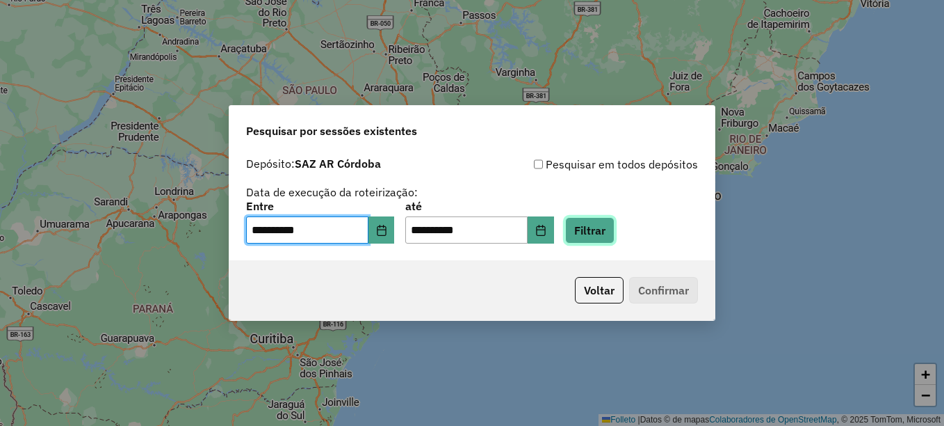
click at [610, 234] on button "Filtrar" at bounding box center [589, 230] width 49 height 26
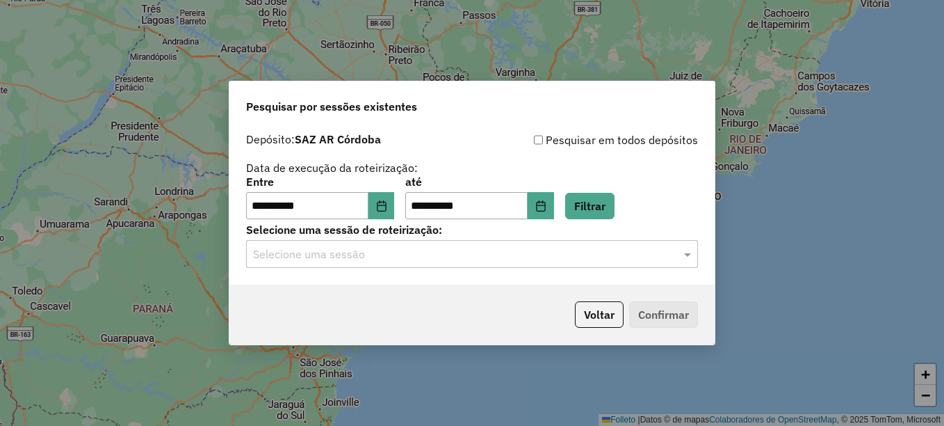
drag, startPoint x: 517, startPoint y: 250, endPoint x: 524, endPoint y: 256, distance: 8.9
click at [516, 250] on input "text" at bounding box center [458, 254] width 410 height 17
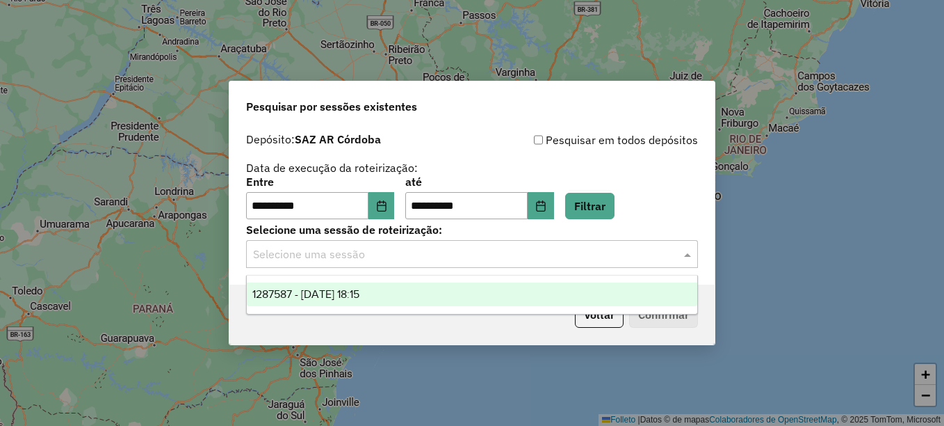
click at [426, 286] on div "1287587 - 03/10/2025 18:15" at bounding box center [472, 294] width 451 height 24
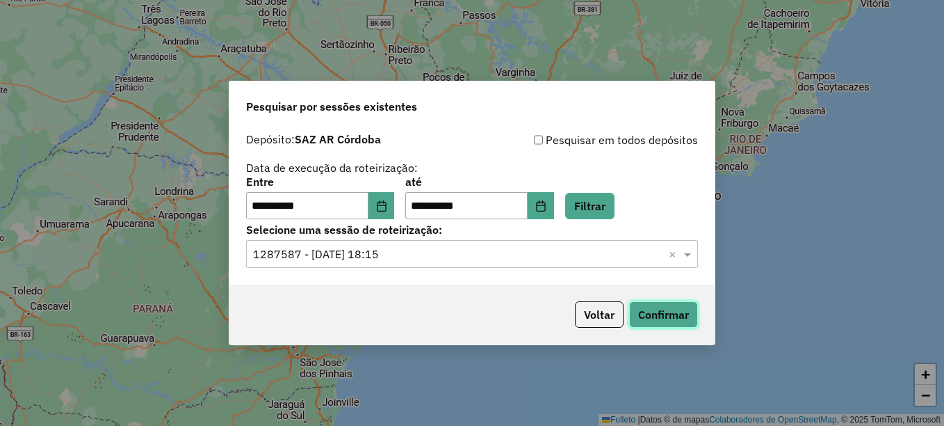
click at [672, 325] on button "Confirmar" at bounding box center [663, 314] width 69 height 26
click at [675, 311] on button "Confirmar" at bounding box center [663, 314] width 69 height 26
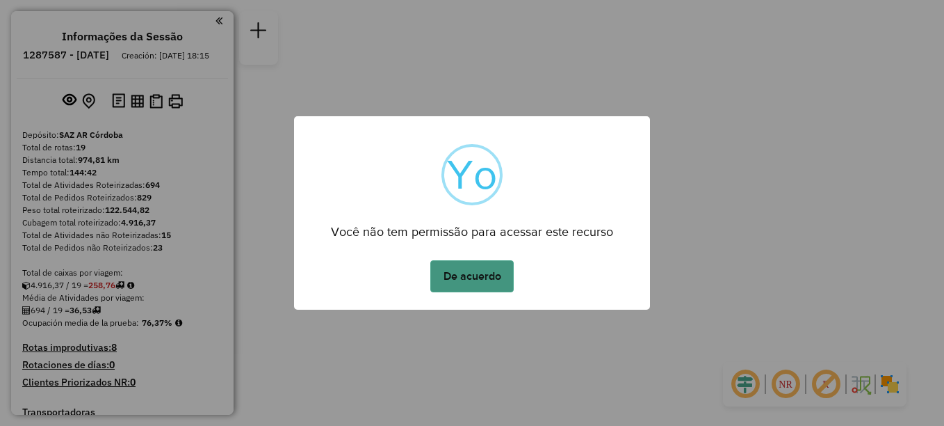
click at [483, 284] on button "De acuerdo" at bounding box center [471, 276] width 83 height 32
click at [469, 271] on button "De acuerdo" at bounding box center [471, 276] width 83 height 32
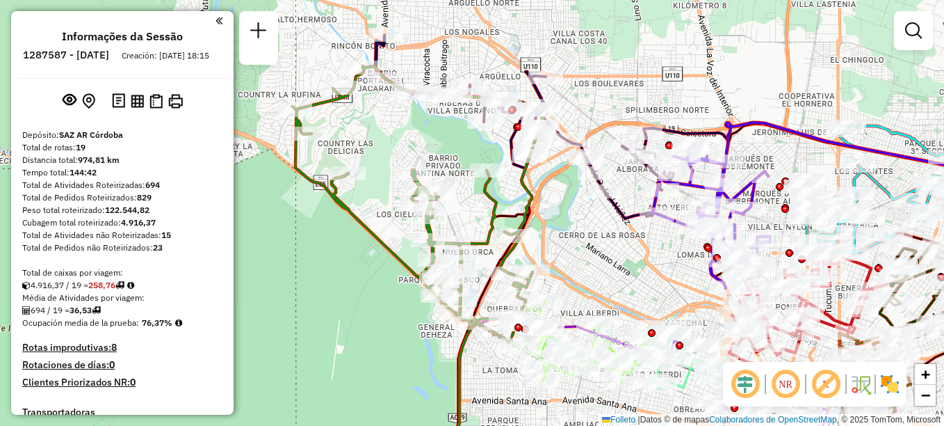
drag, startPoint x: 534, startPoint y: 182, endPoint x: 476, endPoint y: 152, distance: 65.6
click at [476, 152] on div "Janela de atendimento Grade de atendimento Capacidade Transportadoras Veículos …" at bounding box center [472, 213] width 944 height 426
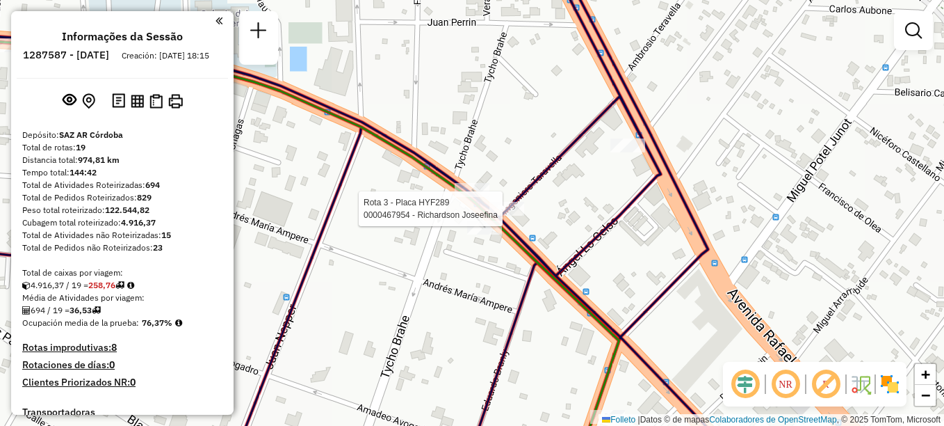
select select "**********"
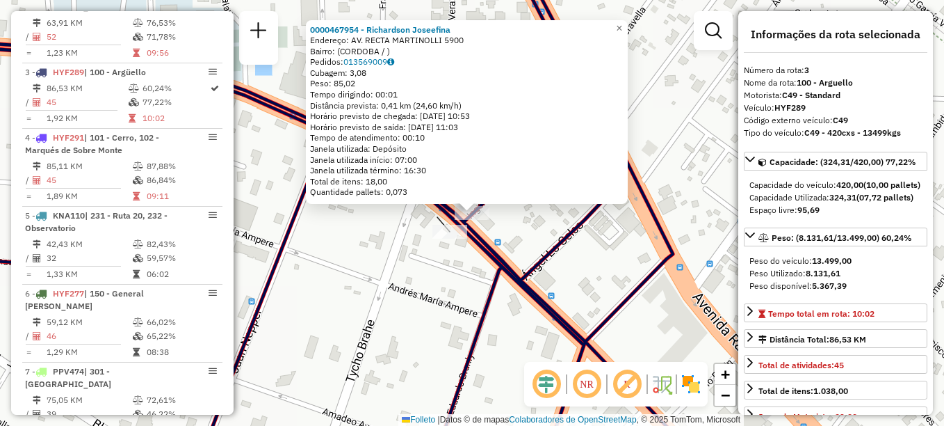
scroll to position [651, 0]
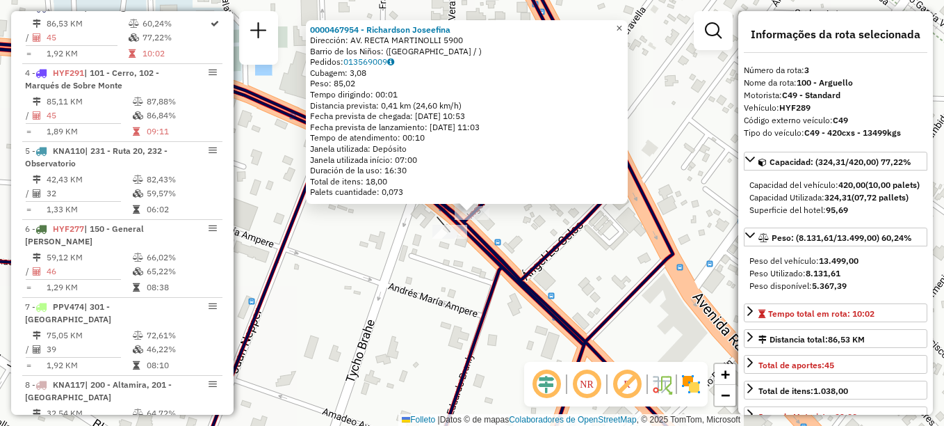
click at [622, 29] on span "×" at bounding box center [619, 28] width 6 height 12
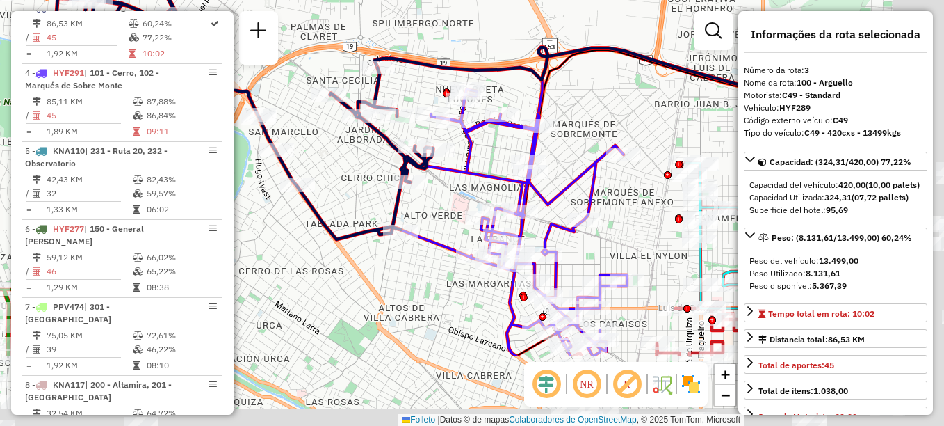
drag, startPoint x: 542, startPoint y: 83, endPoint x: 437, endPoint y: -17, distance: 145.1
click at [437, 0] on html "Aguarde... Pop-up bloqueado! Seu navegador bloqueou automáticamente a abertura …" at bounding box center [472, 213] width 944 height 426
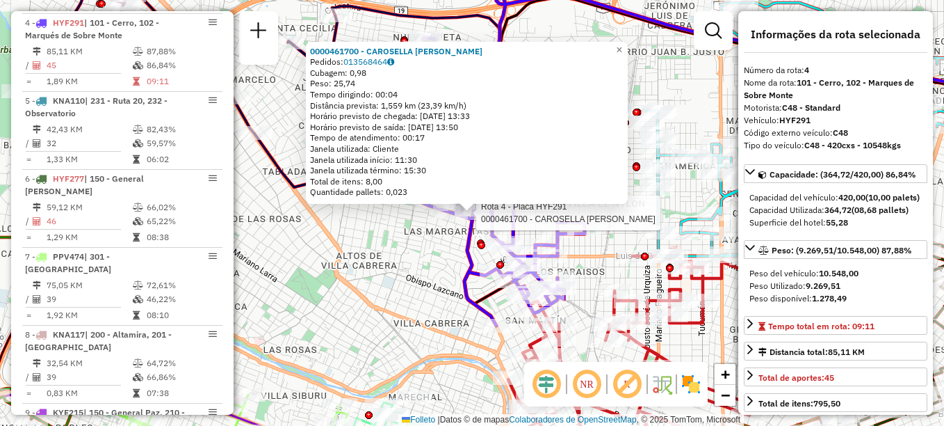
scroll to position [716, 0]
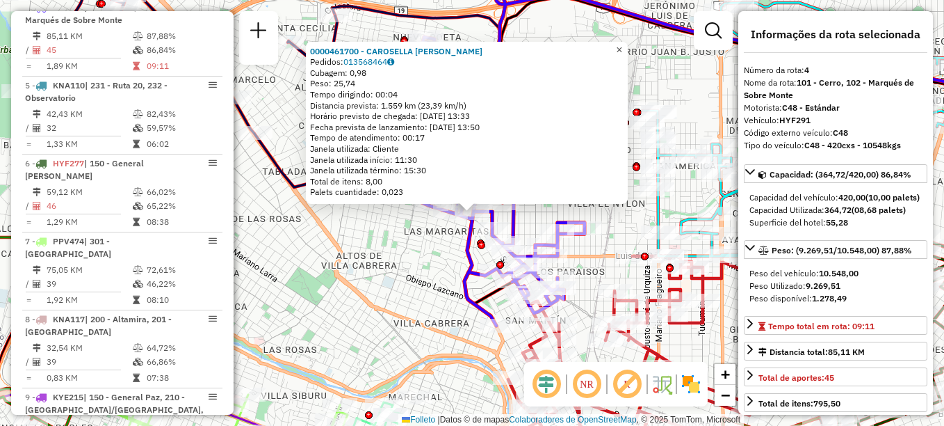
click at [622, 48] on span "×" at bounding box center [619, 50] width 6 height 12
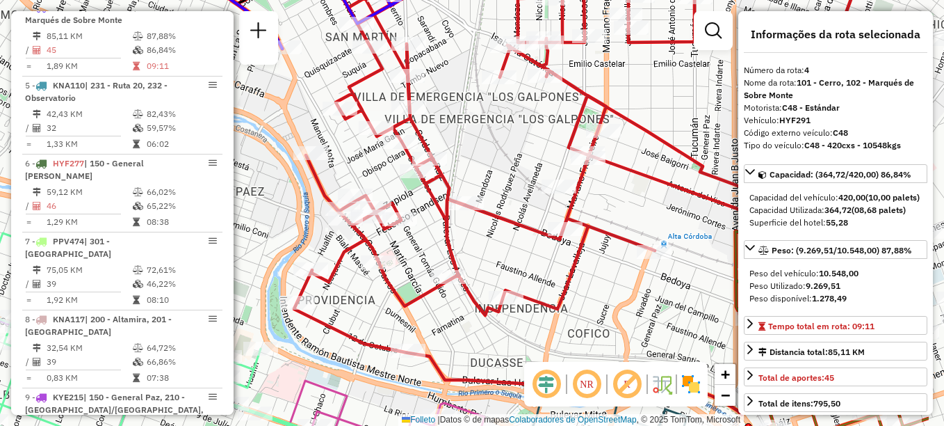
drag, startPoint x: 604, startPoint y: 278, endPoint x: 456, endPoint y: 238, distance: 153.3
click at [456, 238] on div "Janela de atendimento Grade de atendimento Capacidade Transportadoras Veículos …" at bounding box center [472, 213] width 944 height 426
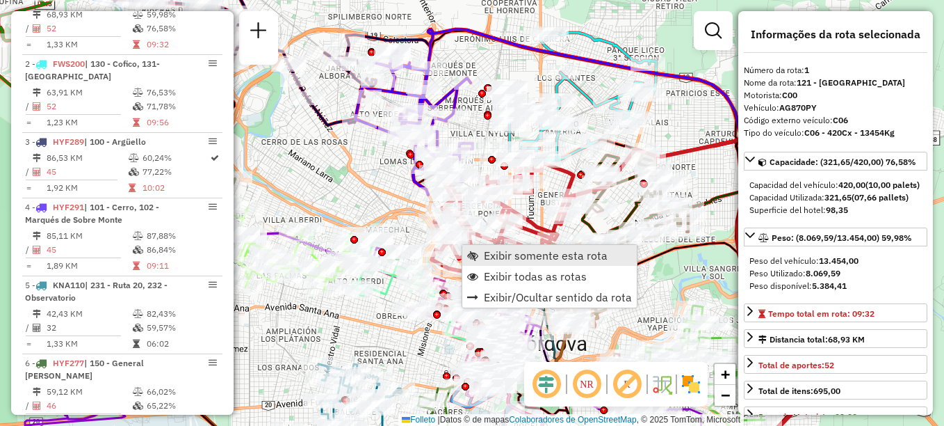
scroll to position [495, 0]
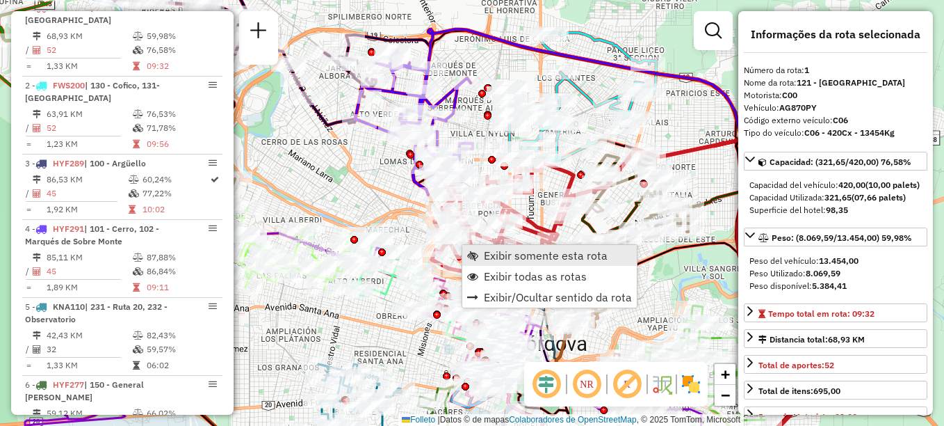
click at [513, 255] on span "Exibir somente esta rota" at bounding box center [546, 255] width 124 height 11
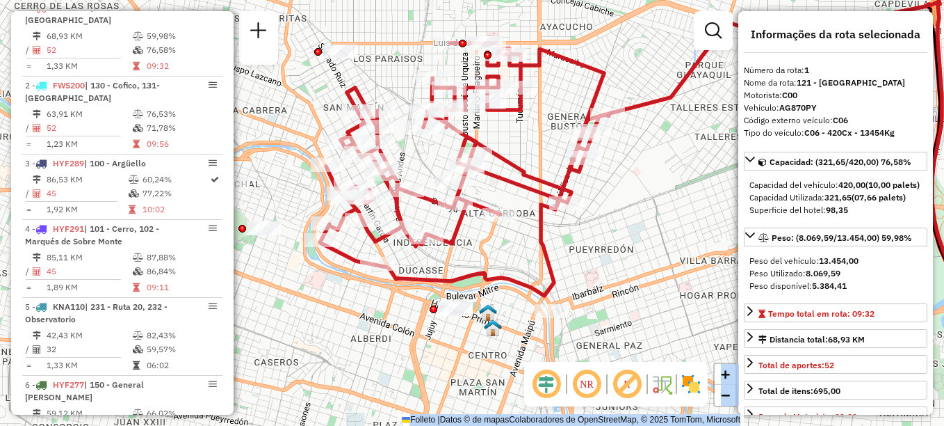
drag, startPoint x: 265, startPoint y: 76, endPoint x: 283, endPoint y: 113, distance: 40.4
click at [283, 113] on hb-router-mapa "Informações da Sessão 1287587 - [DATE] Creación: [DATE] 18:15 Depósito: SAZ AR …" at bounding box center [472, 213] width 944 height 426
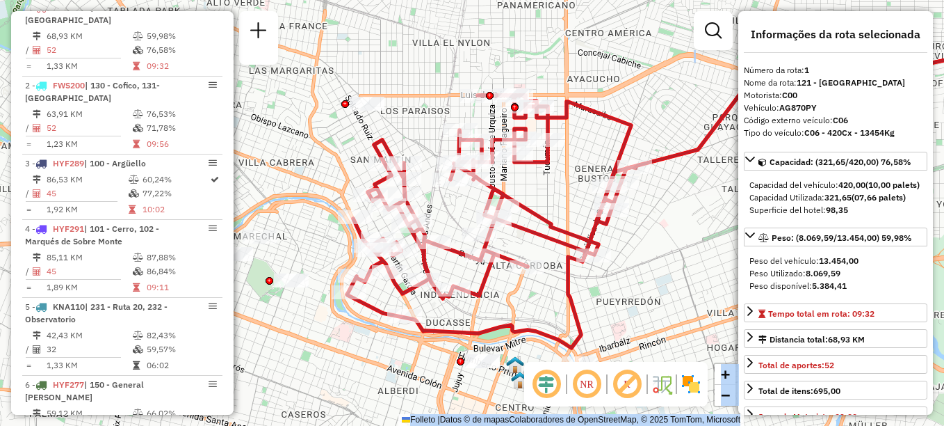
drag, startPoint x: 477, startPoint y: 325, endPoint x: 504, endPoint y: 377, distance: 58.8
click at [504, 377] on div "Janela de atendimento Grade de atendimento Capacidade Transportadoras Veículos …" at bounding box center [472, 213] width 944 height 426
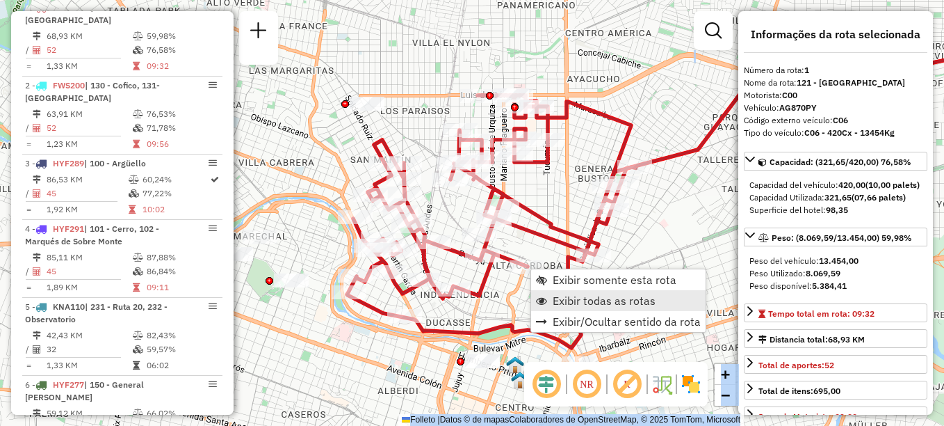
click at [576, 305] on span "Exibir todas as rotas" at bounding box center [604, 300] width 103 height 11
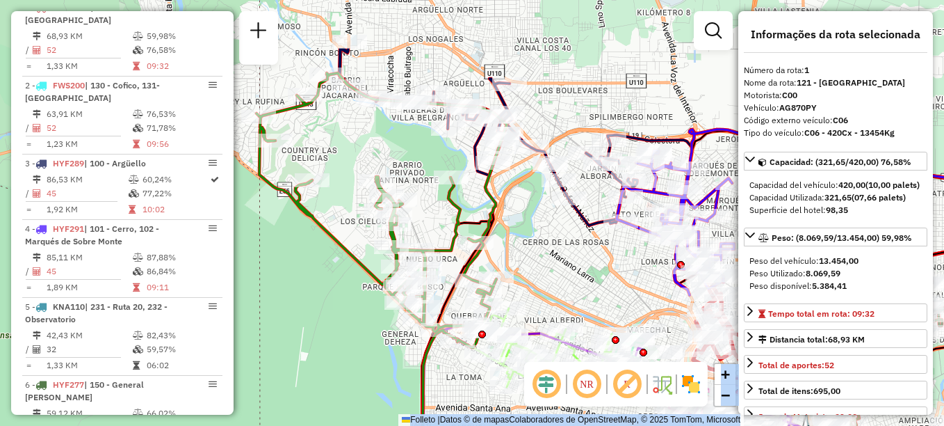
click at [544, 382] on hb-router-mapa "Informações da Sessão 1287587 - [DATE] Creación: [DATE] 18:15 Depósito: SAZ AR …" at bounding box center [472, 213] width 944 height 426
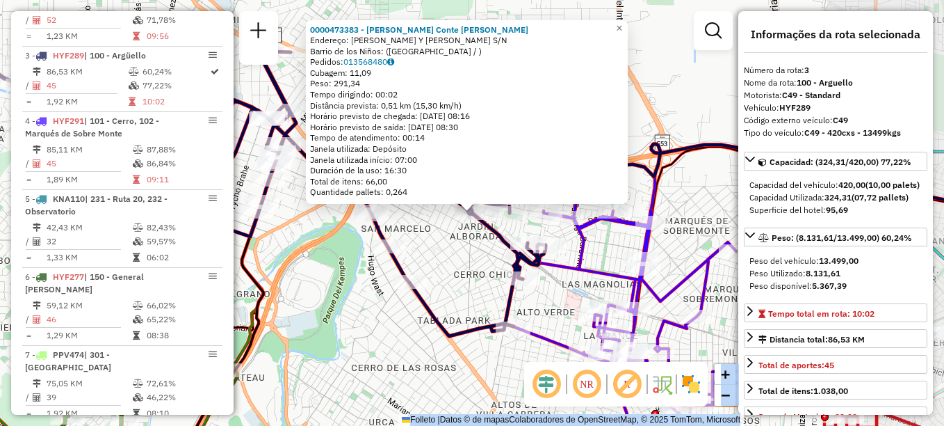
scroll to position [651, 0]
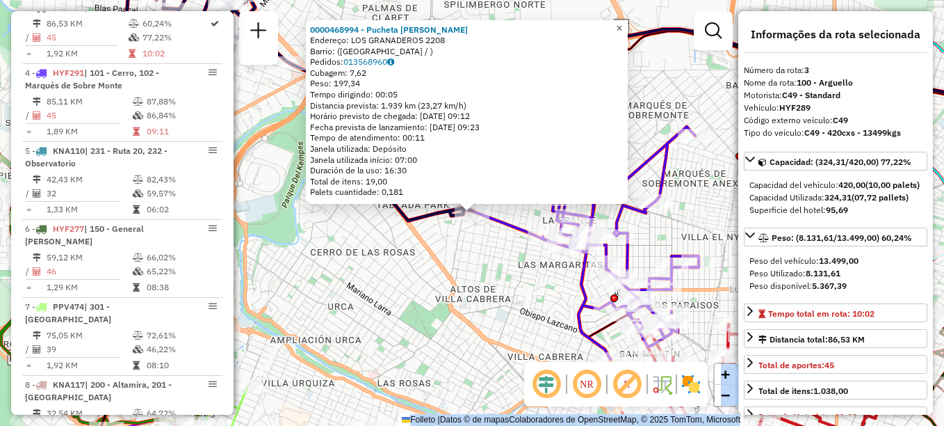
click at [628, 28] on link "×" at bounding box center [619, 28] width 17 height 17
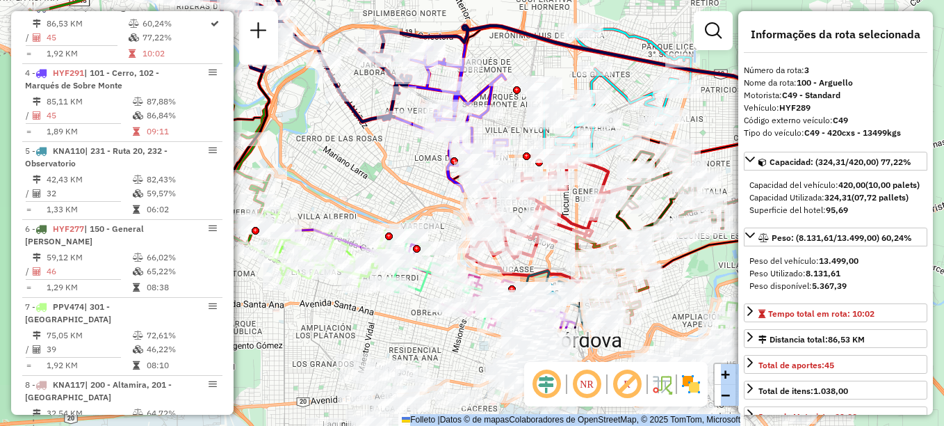
drag, startPoint x: 517, startPoint y: 266, endPoint x: 414, endPoint y: 143, distance: 159.4
click at [414, 143] on div "Janela de atendimento Grade de atendimento Capacidade Transportadoras Veículos …" at bounding box center [472, 213] width 944 height 426
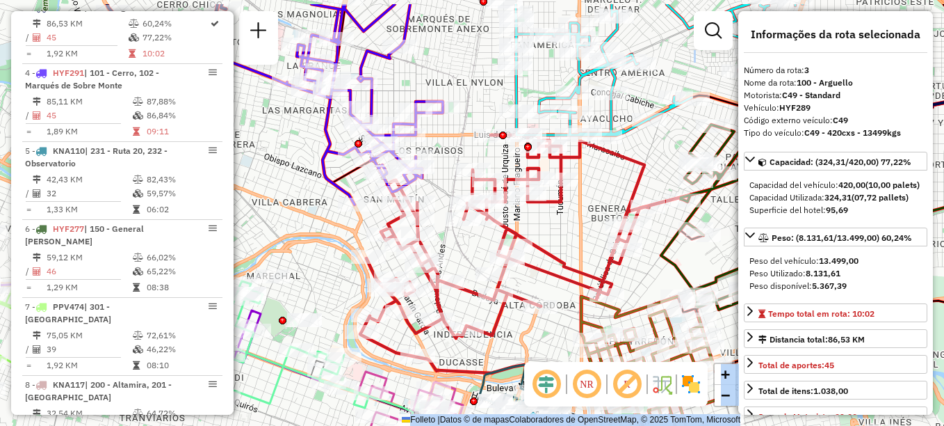
drag, startPoint x: 670, startPoint y: 104, endPoint x: 702, endPoint y: 150, distance: 56.9
click at [702, 150] on icon at bounding box center [837, 230] width 353 height 232
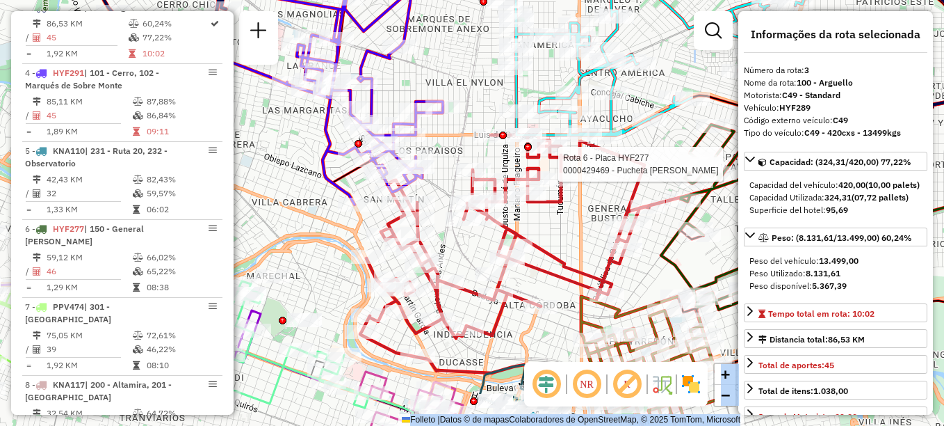
click at [663, 64] on div "Rota 6 - Placa HYF277 0000429469 - Pucheta [PERSON_NAME] Janela de atendimento …" at bounding box center [472, 213] width 944 height 426
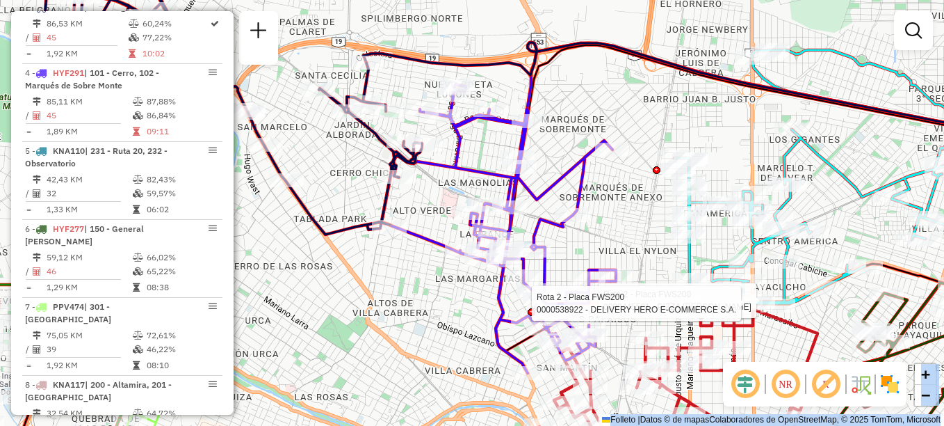
drag, startPoint x: 644, startPoint y: 97, endPoint x: 724, endPoint y: 76, distance: 83.5
click at [724, 76] on icon at bounding box center [737, 159] width 747 height 234
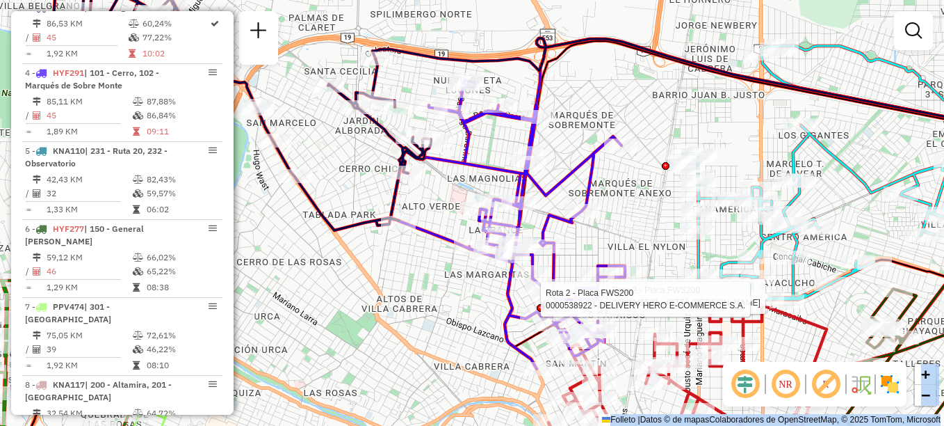
click at [707, 28] on div "Rota 2 - Placa FWS200 0000445501 - PIZZA [PERSON_NAME] 2 - Placa FWS200 0000538…" at bounding box center [472, 213] width 944 height 426
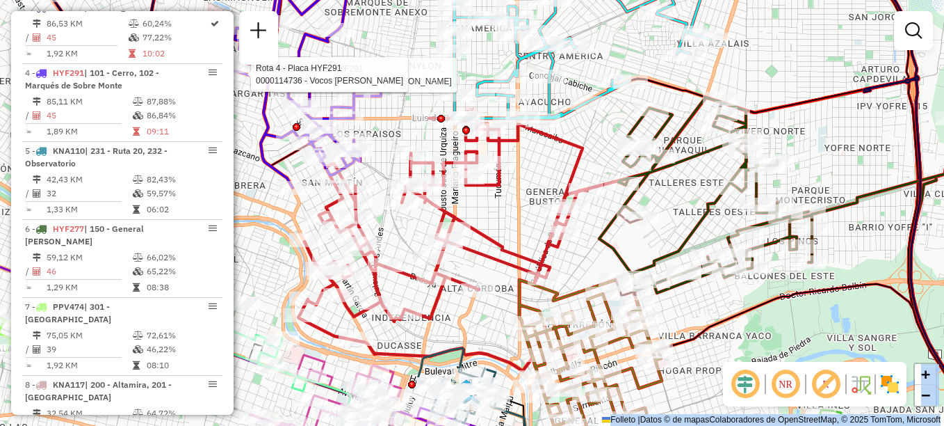
click at [693, 198] on div "Rota 4 - Placa HYF291 0000461700 - CAROSELLA [PERSON_NAME] 4 - Placa HYF291 000…" at bounding box center [472, 213] width 944 height 426
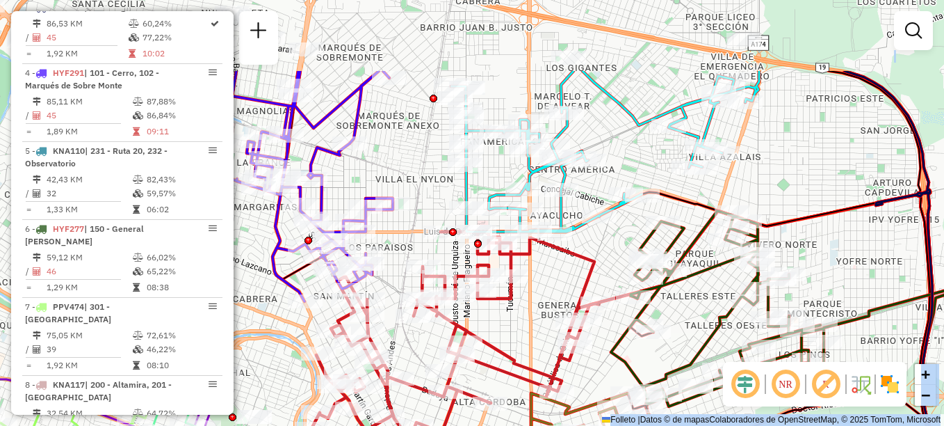
drag, startPoint x: 714, startPoint y: 251, endPoint x: 715, endPoint y: 312, distance: 61.2
click at [715, 312] on icon at bounding box center [787, 327] width 353 height 232
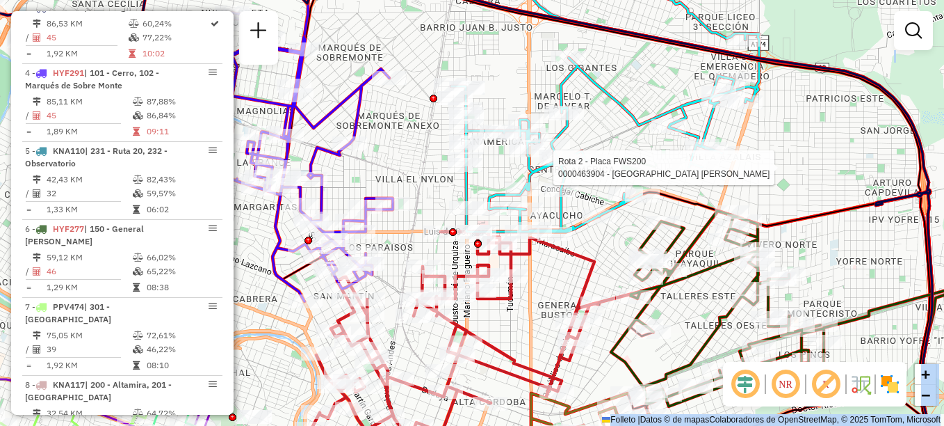
select select "**********"
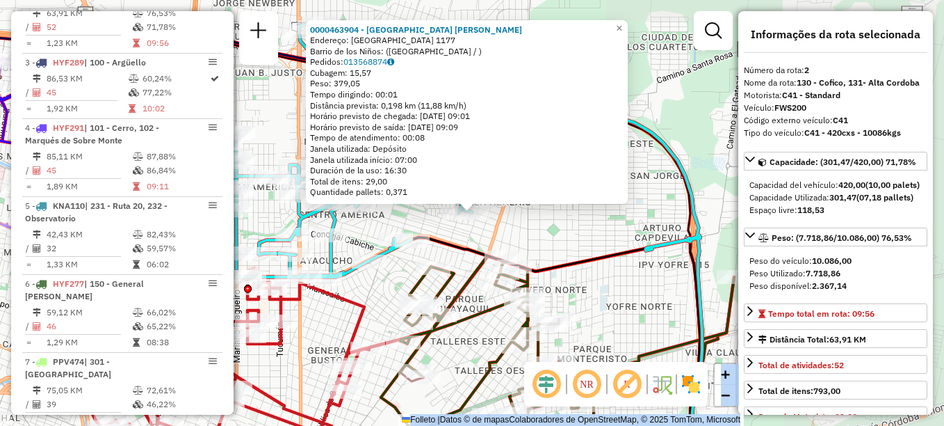
scroll to position [573, 0]
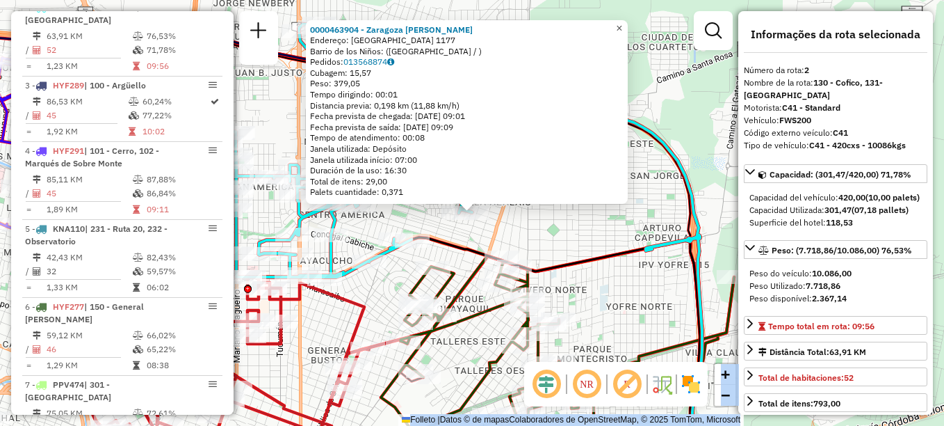
click at [622, 26] on span "×" at bounding box center [619, 28] width 6 height 12
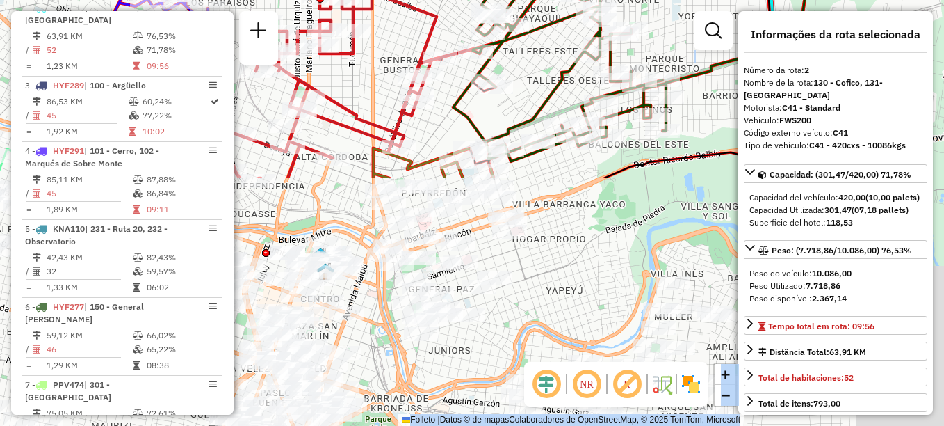
drag, startPoint x: 601, startPoint y: 231, endPoint x: 681, endPoint y: -72, distance: 313.5
click at [681, 0] on html "Aguarde... Pop-up bloqueado! Seu navegador bloqueou automáticamente a abertura …" at bounding box center [472, 213] width 944 height 426
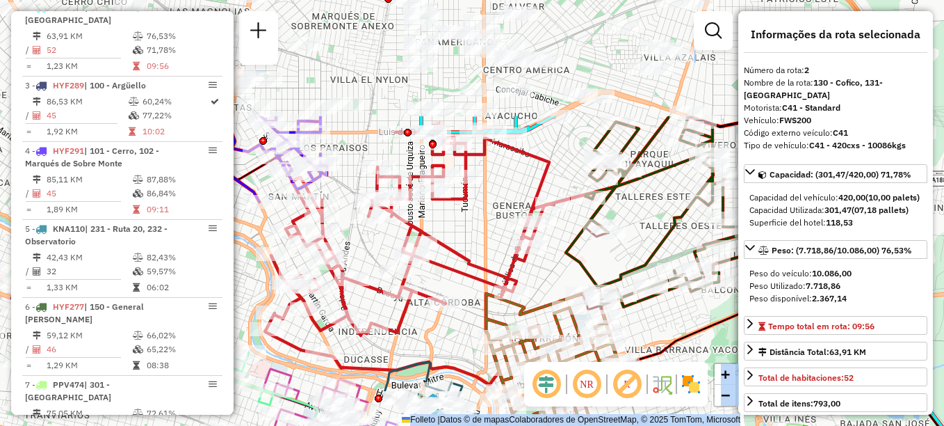
drag, startPoint x: 644, startPoint y: 191, endPoint x: 728, endPoint y: 327, distance: 160.7
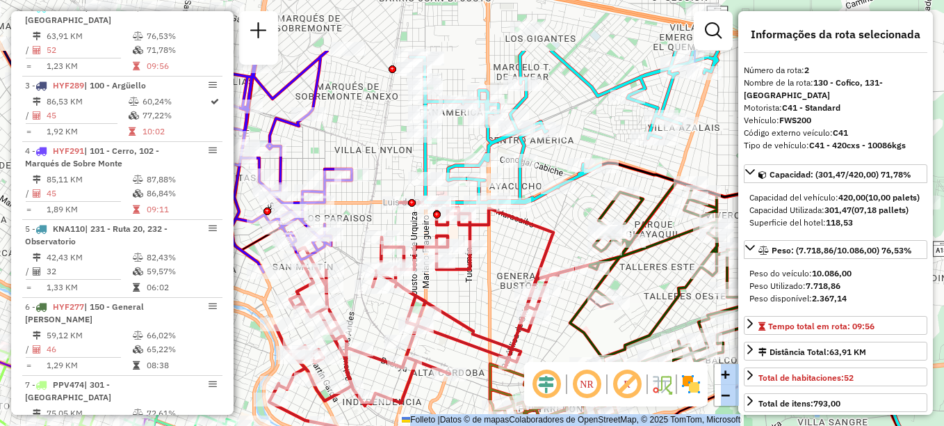
drag, startPoint x: 560, startPoint y: 157, endPoint x: 562, endPoint y: 243, distance: 85.5
click at [562, 243] on div "Janela de atendimento Grade de atendimento Capacidade Transportadoras Veículos …" at bounding box center [472, 213] width 944 height 426
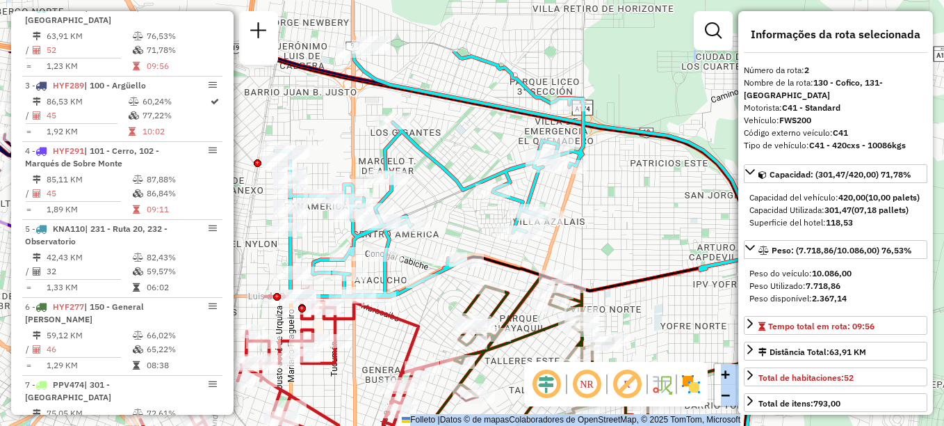
drag, startPoint x: 487, startPoint y: 293, endPoint x: 352, endPoint y: 387, distance: 164.3
click at [352, 387] on div "Janela de atendimento Grade de atendimento Capacidade Transportadoras Veículos …" at bounding box center [472, 213] width 944 height 426
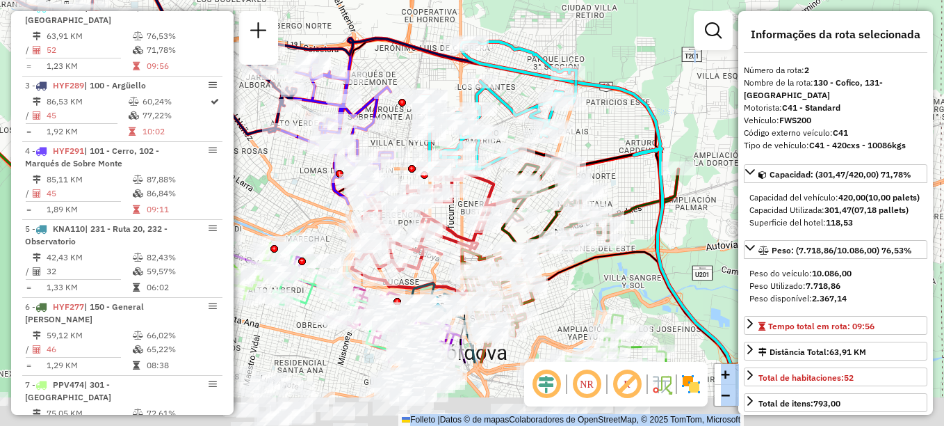
drag, startPoint x: 625, startPoint y: 222, endPoint x: 600, endPoint y: 99, distance: 124.9
click at [600, 102] on div "Janela de atendimento Grade de atendimento Capacidade Transportadoras Veículos …" at bounding box center [472, 213] width 944 height 426
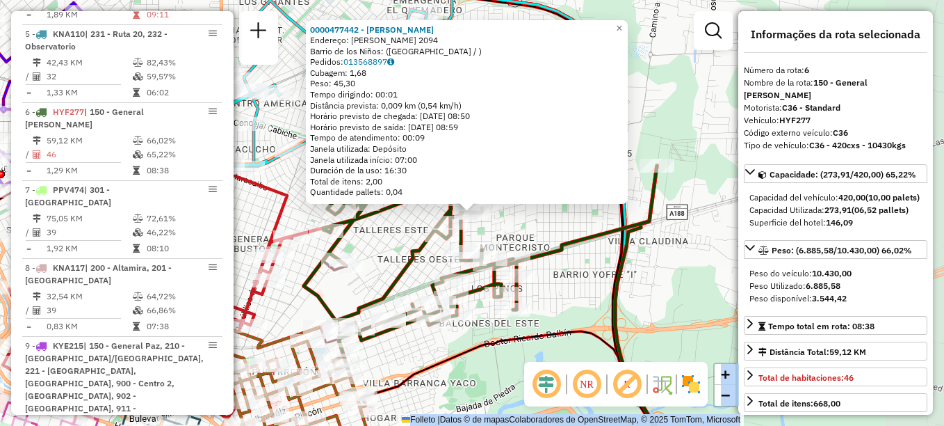
scroll to position [872, 0]
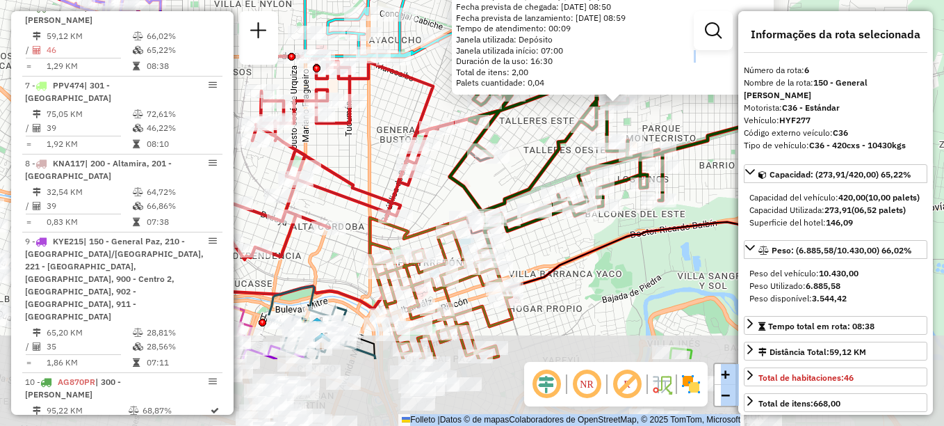
drag, startPoint x: 592, startPoint y: 308, endPoint x: 740, endPoint y: 193, distance: 187.8
click at [740, 193] on hb-router-mapa "Informações da Sessão 1287587 - [DATE] Creación: [DATE] 18:15 Depósito: SAZ AR …" at bounding box center [472, 213] width 944 height 426
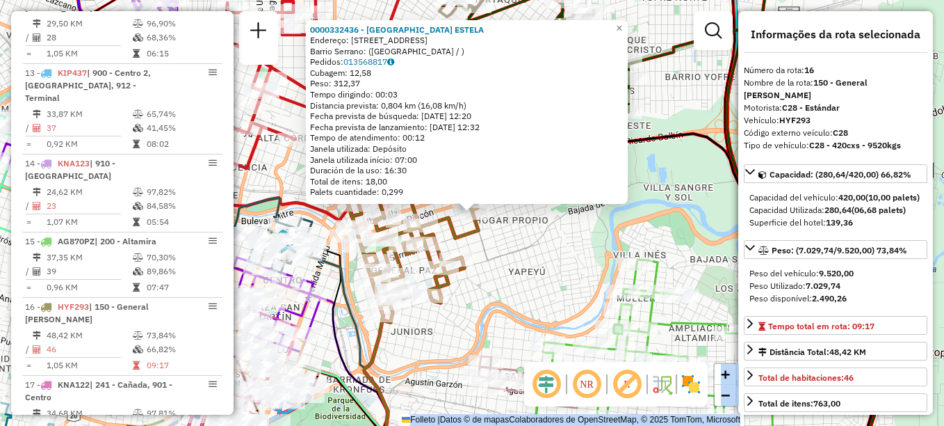
scroll to position [1663, 0]
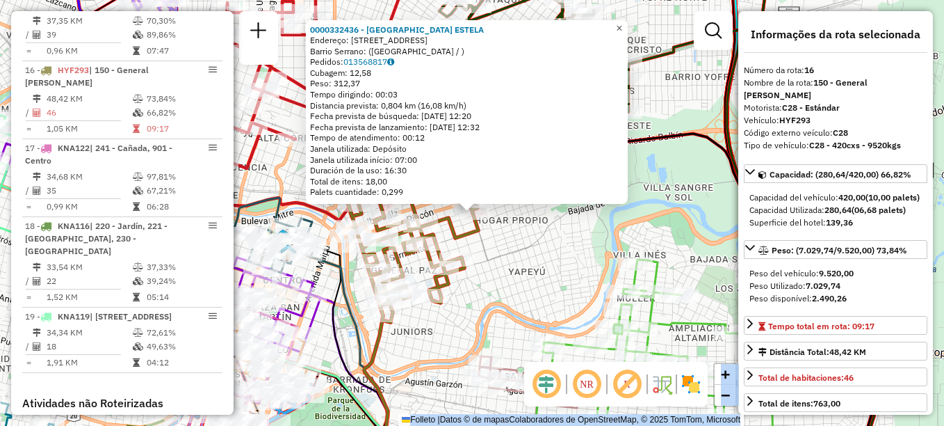
click at [622, 22] on span "×" at bounding box center [619, 28] width 6 height 12
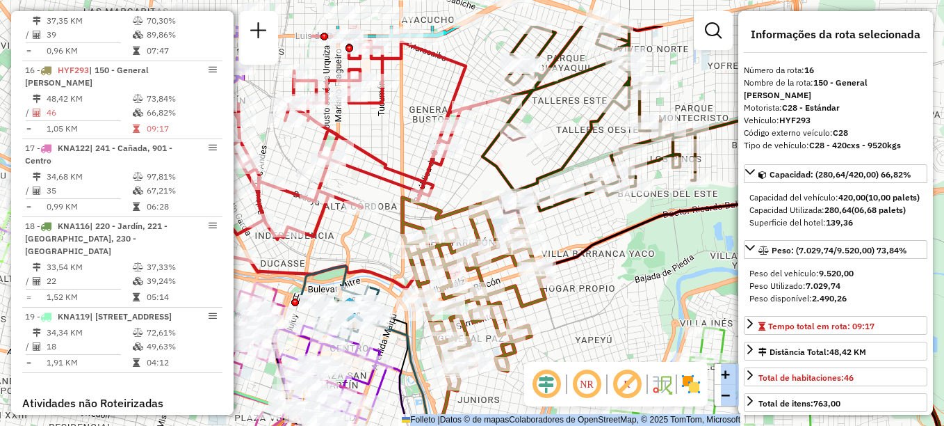
drag, startPoint x: 508, startPoint y: 242, endPoint x: 572, endPoint y: 305, distance: 90.0
click at [572, 305] on div "Janela de atendimento Grade de atendimento Capacidade Transportadoras Veículos …" at bounding box center [472, 213] width 944 height 426
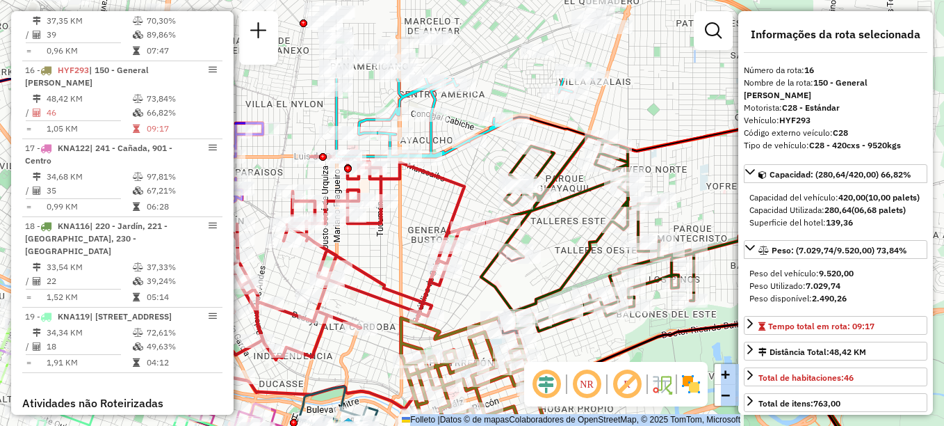
drag, startPoint x: 549, startPoint y: 178, endPoint x: 540, endPoint y: 275, distance: 97.1
click at [540, 275] on div "Janela de atendimento Grade de atendimento Capacidade Transportadoras Veículos …" at bounding box center [472, 213] width 944 height 426
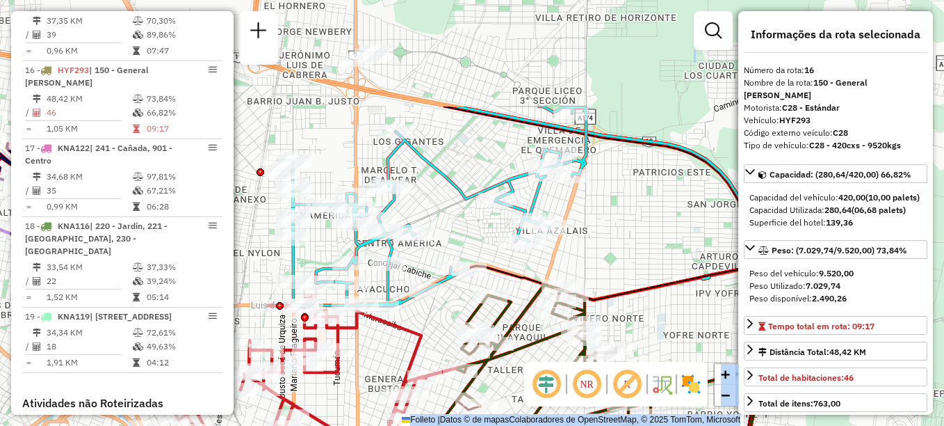
drag, startPoint x: 565, startPoint y: 261, endPoint x: 521, endPoint y: 410, distance: 154.9
click at [521, 410] on div "Janela de atendimento Grade de atendimento Capacidade Transportadoras Veículos …" at bounding box center [472, 213] width 944 height 426
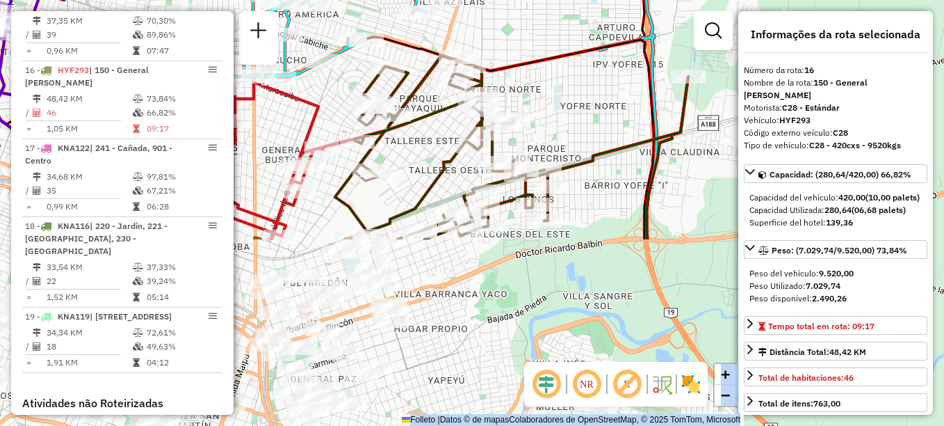
drag, startPoint x: 628, startPoint y: 144, endPoint x: 542, endPoint y: -30, distance: 193.7
click at [542, 0] on html "Aguarde... Pop-up bloqueado! Seu navegador bloqueou automáticamente a abertura …" at bounding box center [472, 213] width 944 height 426
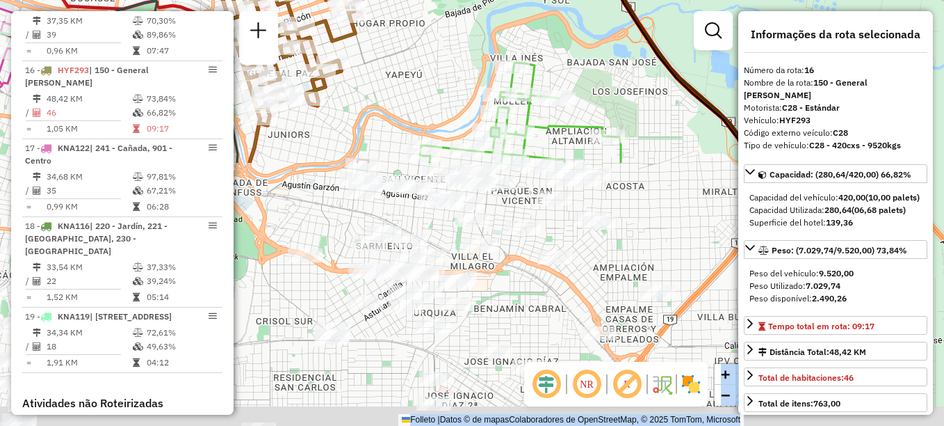
drag, startPoint x: 492, startPoint y: 212, endPoint x: 450, endPoint y: -18, distance: 234.0
click at [450, 0] on html "Aguarde... Pop-up bloqueado! Seu navegador bloqueou automáticamente a abertura …" at bounding box center [472, 213] width 944 height 426
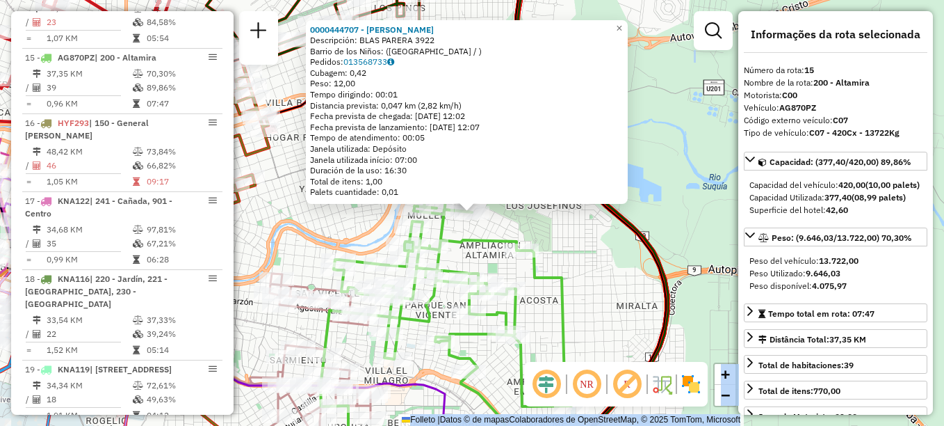
scroll to position [1598, 0]
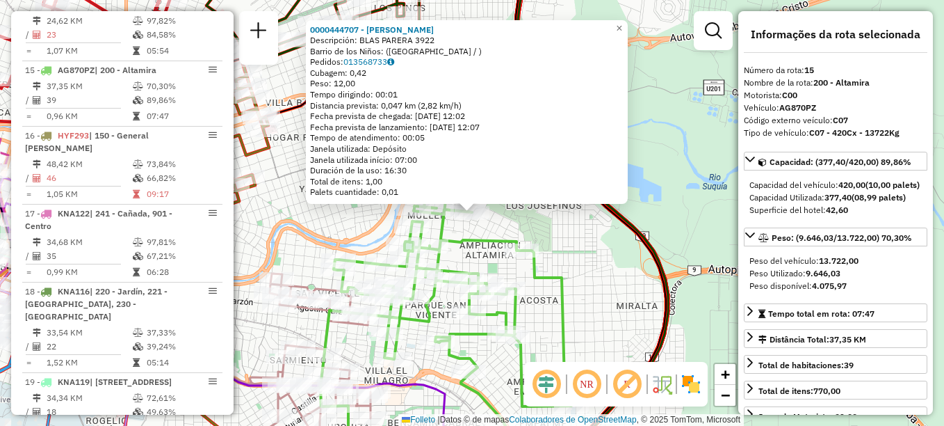
click at [406, 127] on div "Fecha prevista de lanzamiento: [DATE] 12:07" at bounding box center [467, 127] width 314 height 11
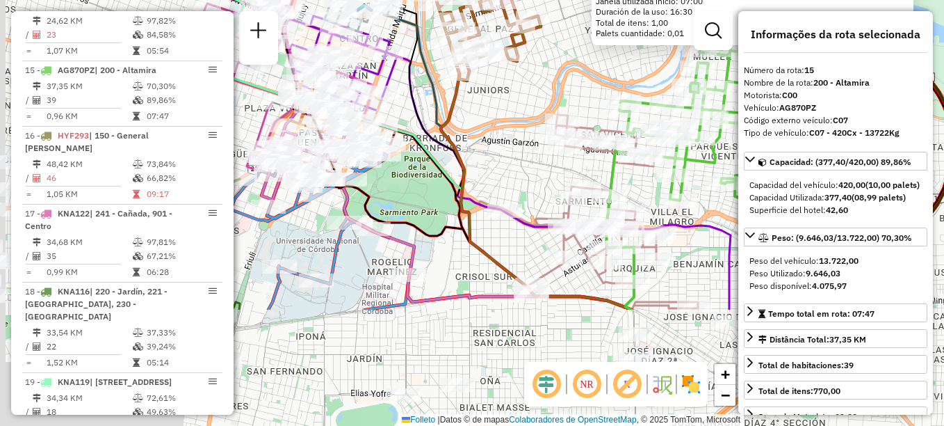
drag, startPoint x: 475, startPoint y: 259, endPoint x: 836, endPoint y: 40, distance: 423.1
click at [836, 40] on hb-router-mapa "Informações da Sessão 1287587 - [DATE] Creación: [DATE] 18:15 Depósito: SAZ AR …" at bounding box center [472, 213] width 944 height 426
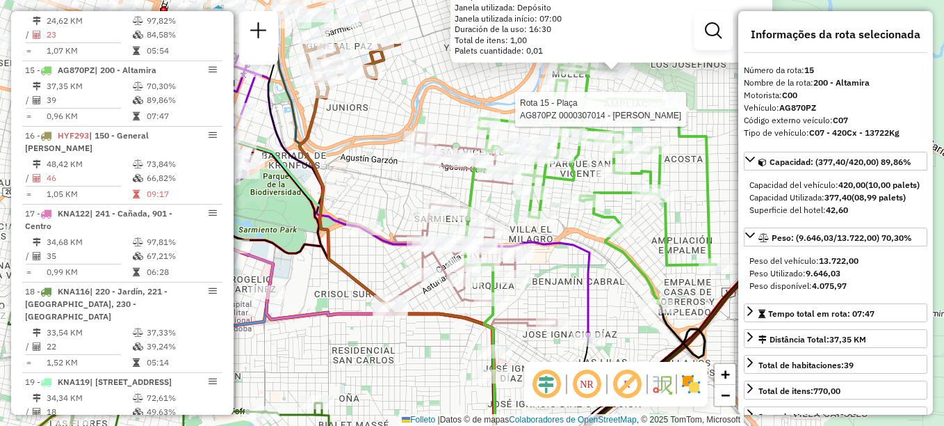
drag, startPoint x: 533, startPoint y: 128, endPoint x: 348, endPoint y: 195, distance: 196.6
click at [348, 195] on div "Rota 15 - Plaça AG870PZ 0000307014 - Carrizo [PERSON_NAME] 0000444707 - [PERSON…" at bounding box center [472, 213] width 944 height 426
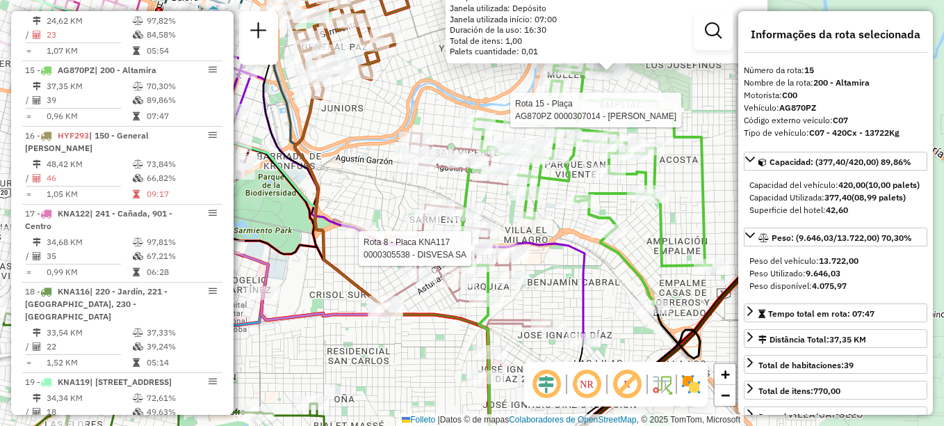
click at [469, 255] on div at bounding box center [475, 248] width 35 height 14
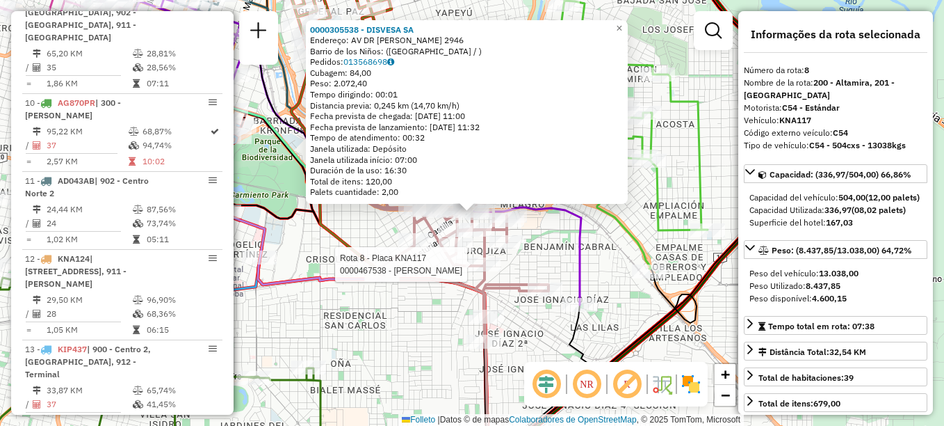
scroll to position [1003, 0]
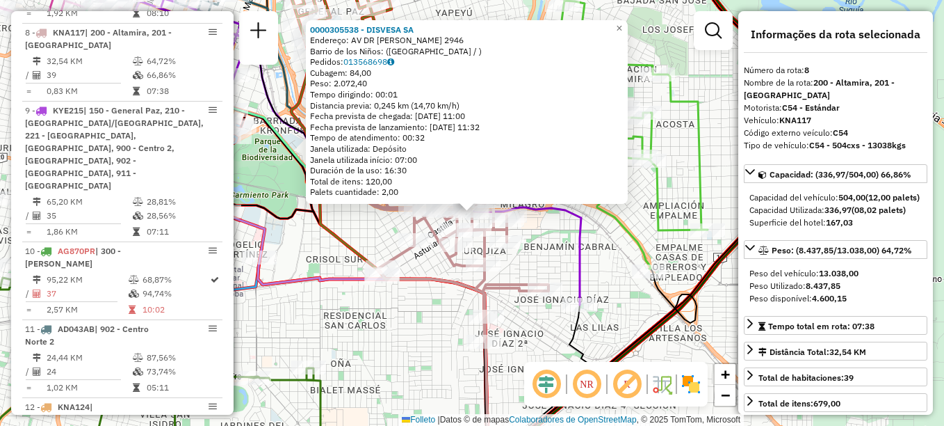
click at [438, 316] on div "0000305538 - DISVESA SA Endereço: AV DR [PERSON_NAME] 2946 Barrio de los Niños:…" at bounding box center [472, 213] width 944 height 426
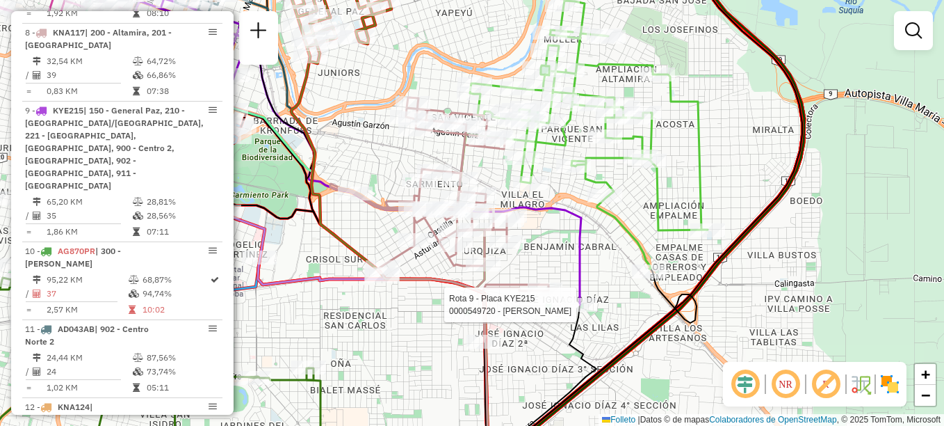
select select "**********"
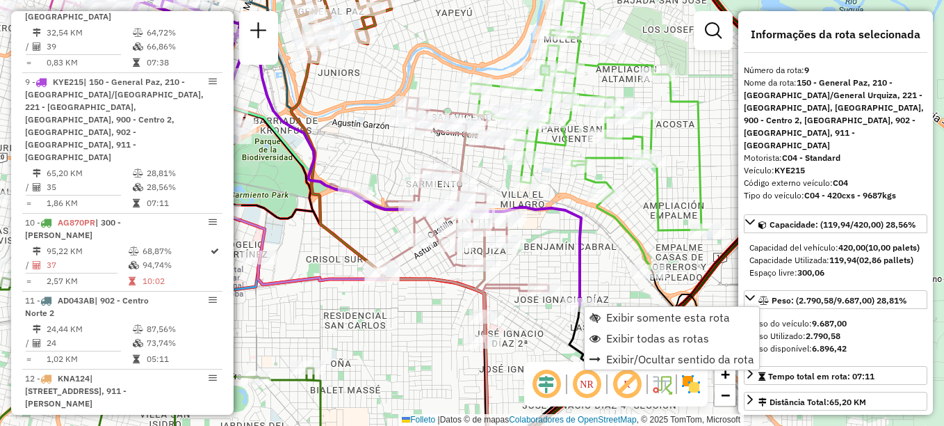
scroll to position [1080, 0]
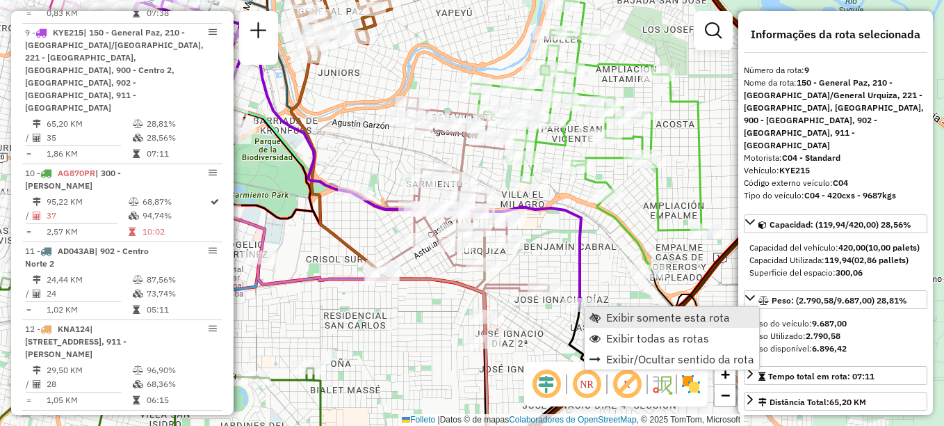
click at [615, 314] on span "Exibir somente esta rota" at bounding box center [668, 316] width 124 height 11
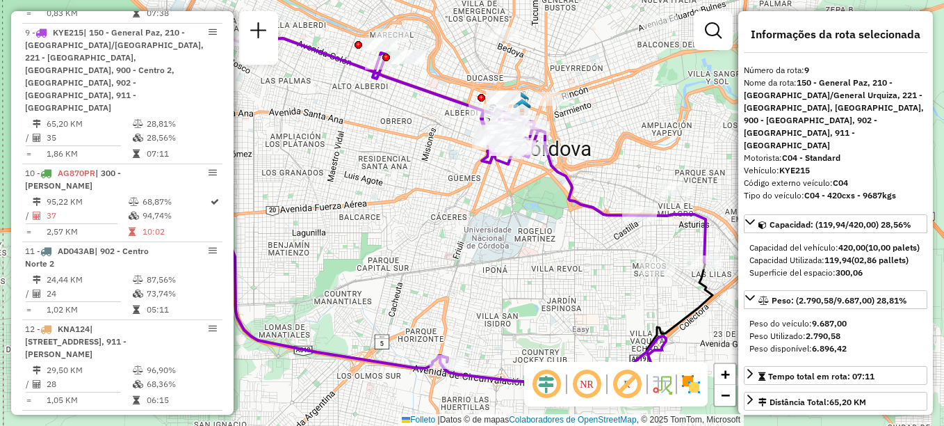
drag, startPoint x: 483, startPoint y: 297, endPoint x: 445, endPoint y: 299, distance: 37.6
click at [445, 299] on div "Janela de atendimento Grade de atendimento Capacidade Transportadoras Veículos …" at bounding box center [472, 213] width 944 height 426
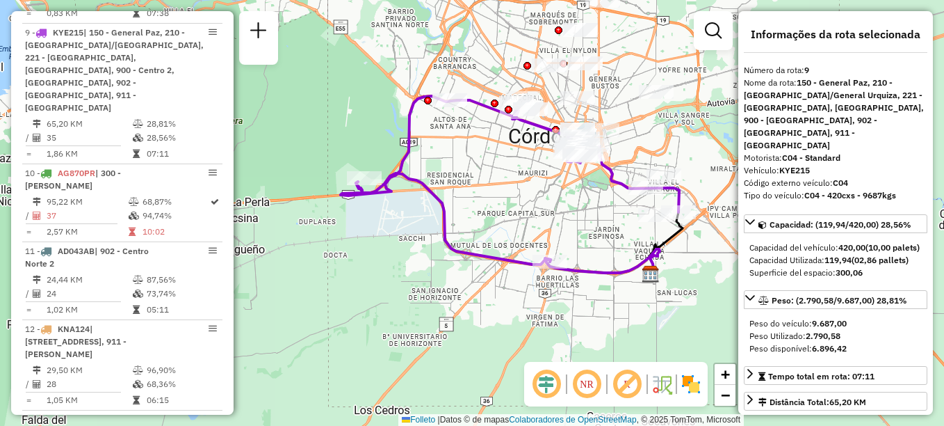
drag, startPoint x: 553, startPoint y: 62, endPoint x: 605, endPoint y: 25, distance: 63.3
click at [605, 25] on div "Janela de atendimento Grade de atendimento Capacidade Transportadoras Veículos …" at bounding box center [472, 213] width 944 height 426
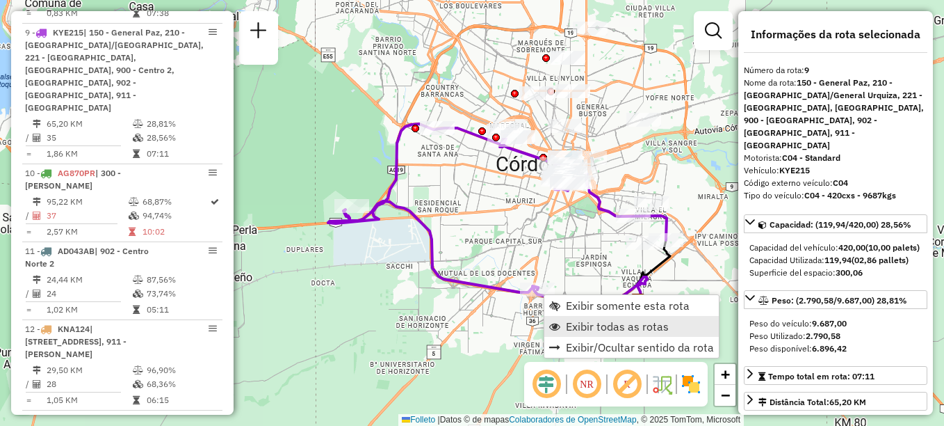
click at [589, 321] on span "Exibir todas as rotas" at bounding box center [617, 326] width 103 height 11
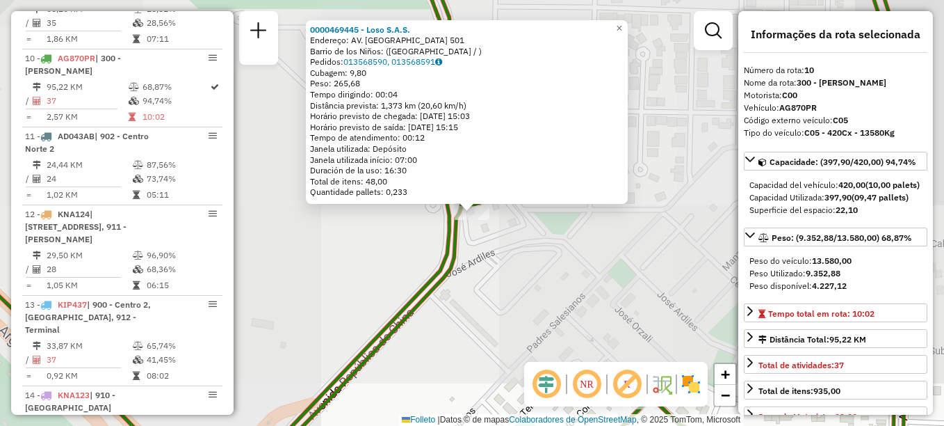
scroll to position [1208, 0]
